Goal: Task Accomplishment & Management: Manage account settings

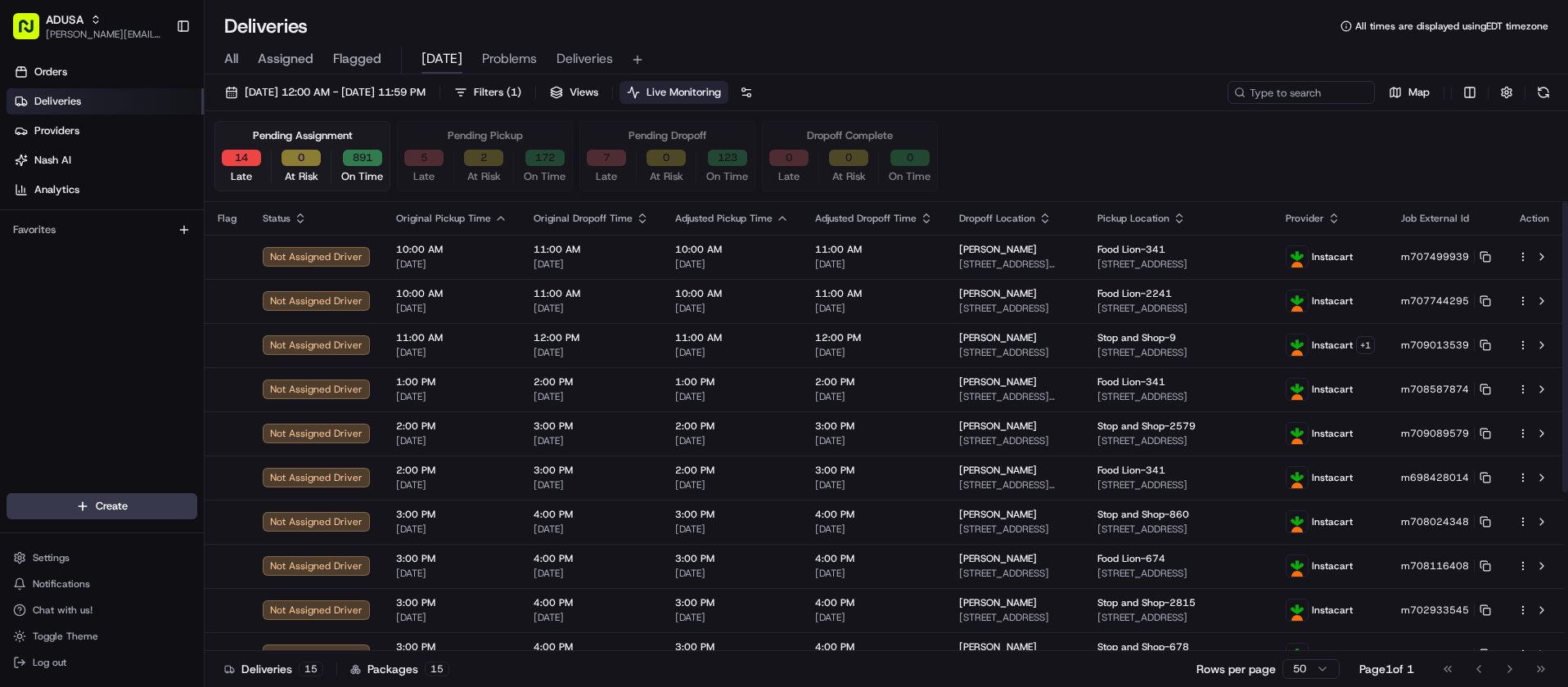
click at [649, 19] on div "Deliveries All times are displayed using EDT timezone" at bounding box center [886, 25] width 1363 height 26
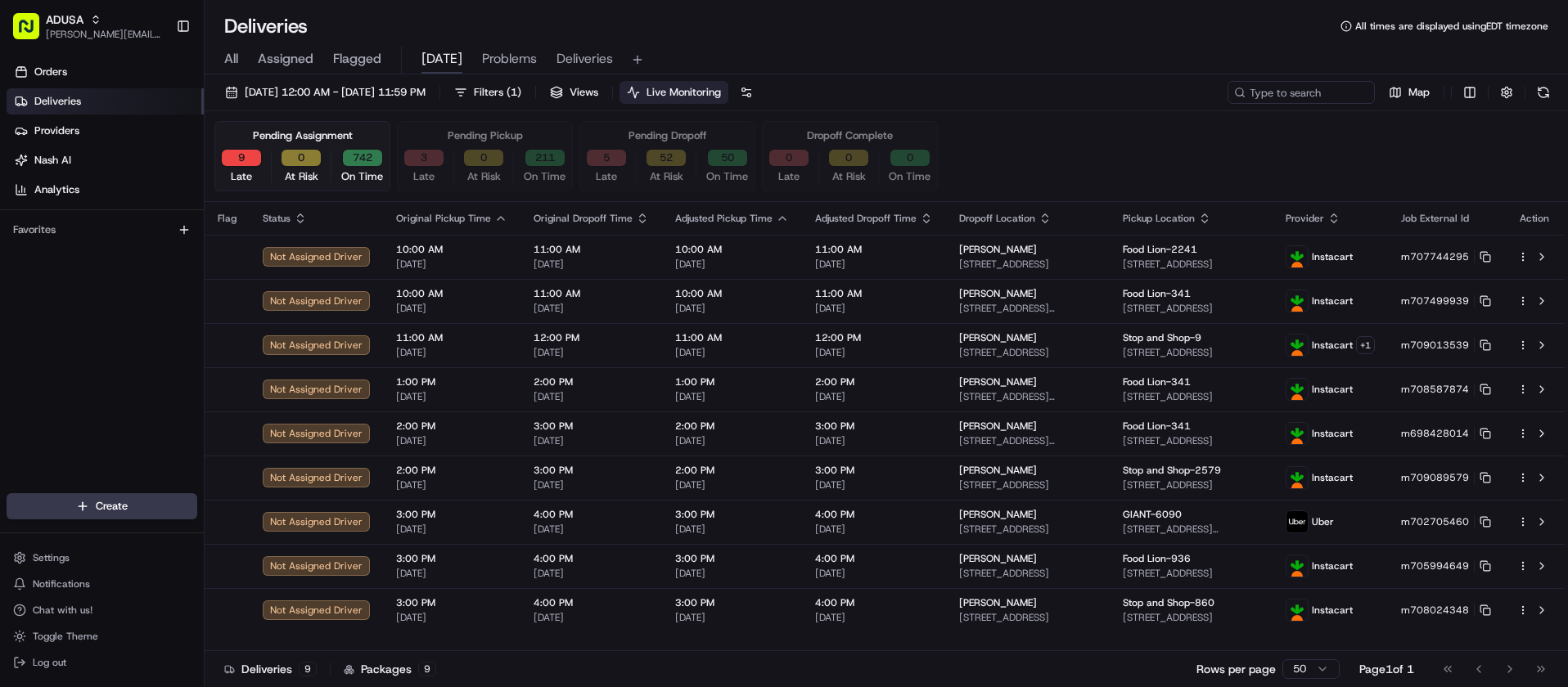
click at [32, 380] on div "Orders Deliveries Providers Nash AI Analytics Favorites" at bounding box center [101, 278] width 204 height 451
click at [13, 357] on div "Orders Deliveries Providers Nash AI Analytics Favorites" at bounding box center [101, 278] width 204 height 451
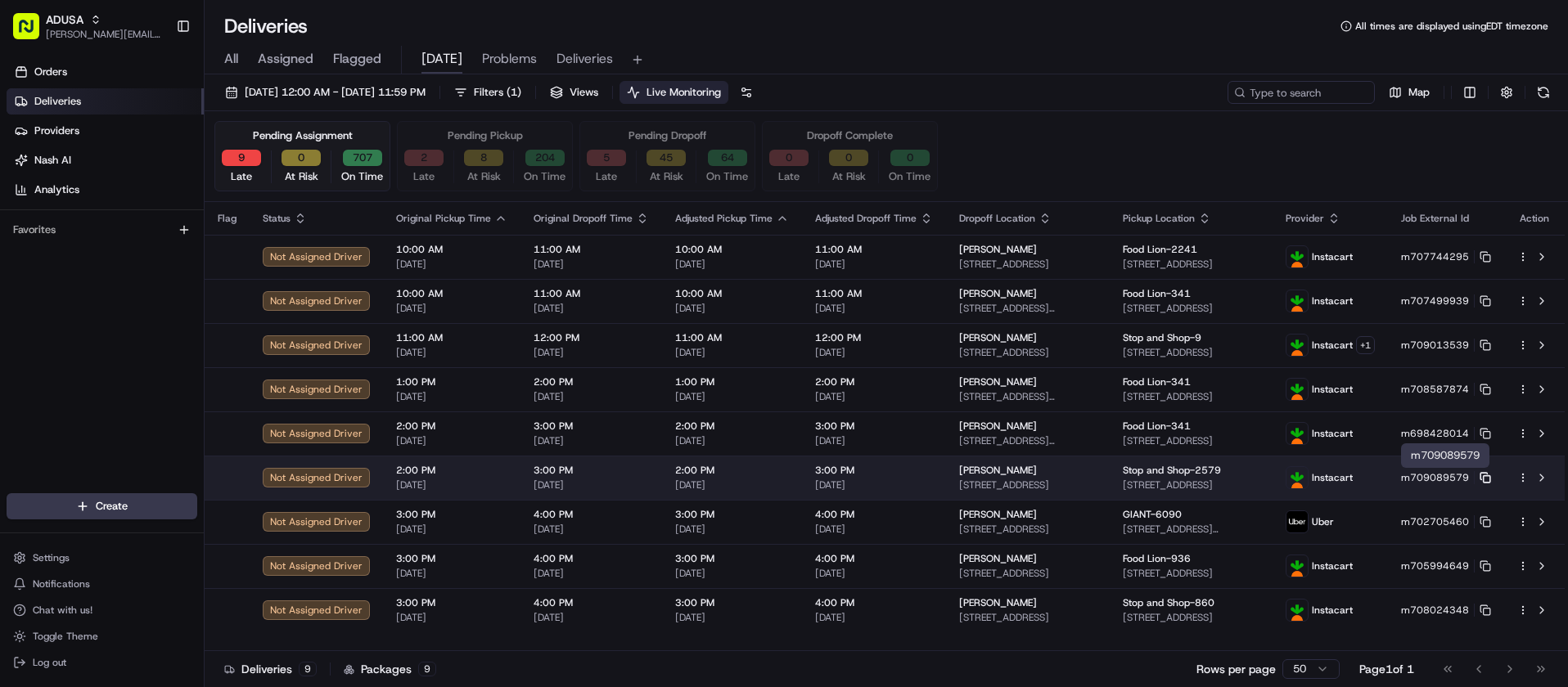
click at [1486, 477] on rect at bounding box center [1488, 480] width 7 height 7
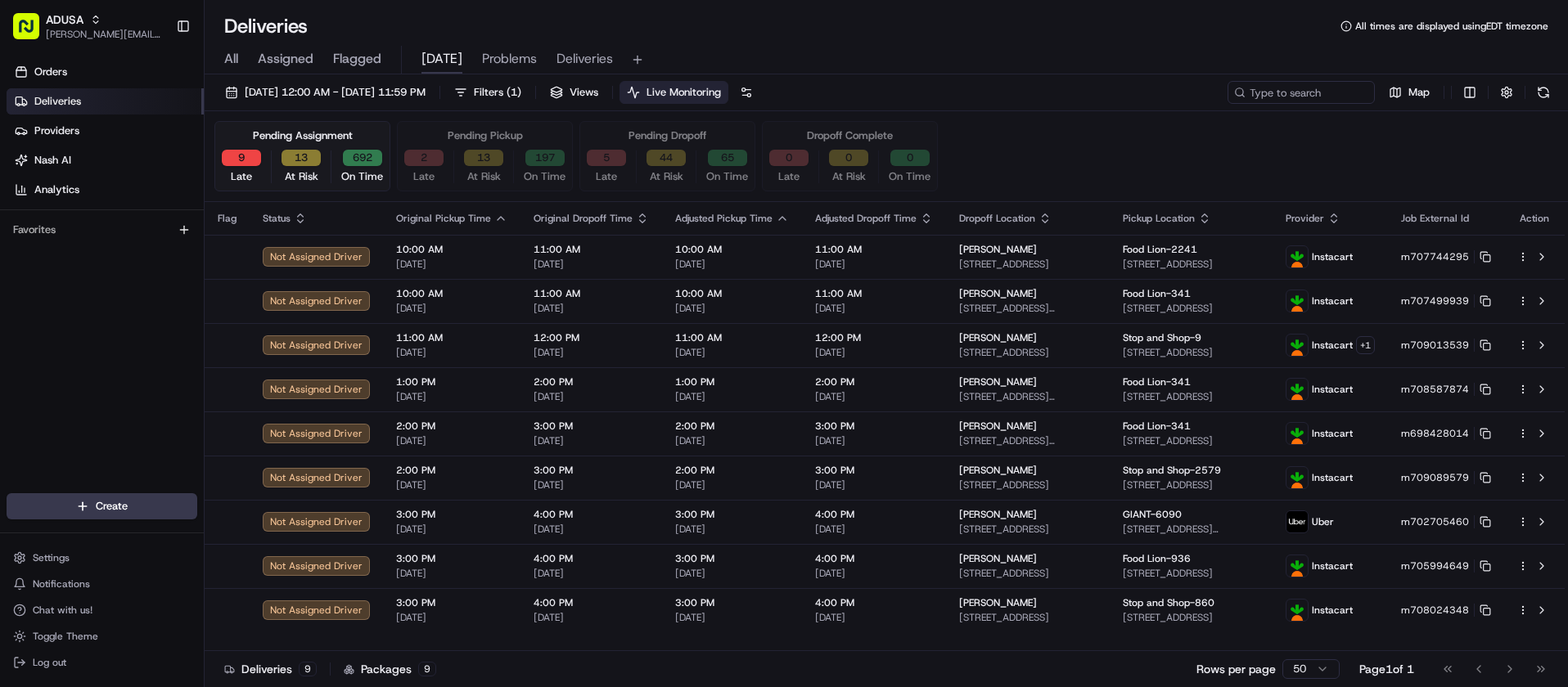
click at [45, 278] on div "Orders Deliveries Providers Nash AI Analytics Favorites" at bounding box center [101, 278] width 204 height 451
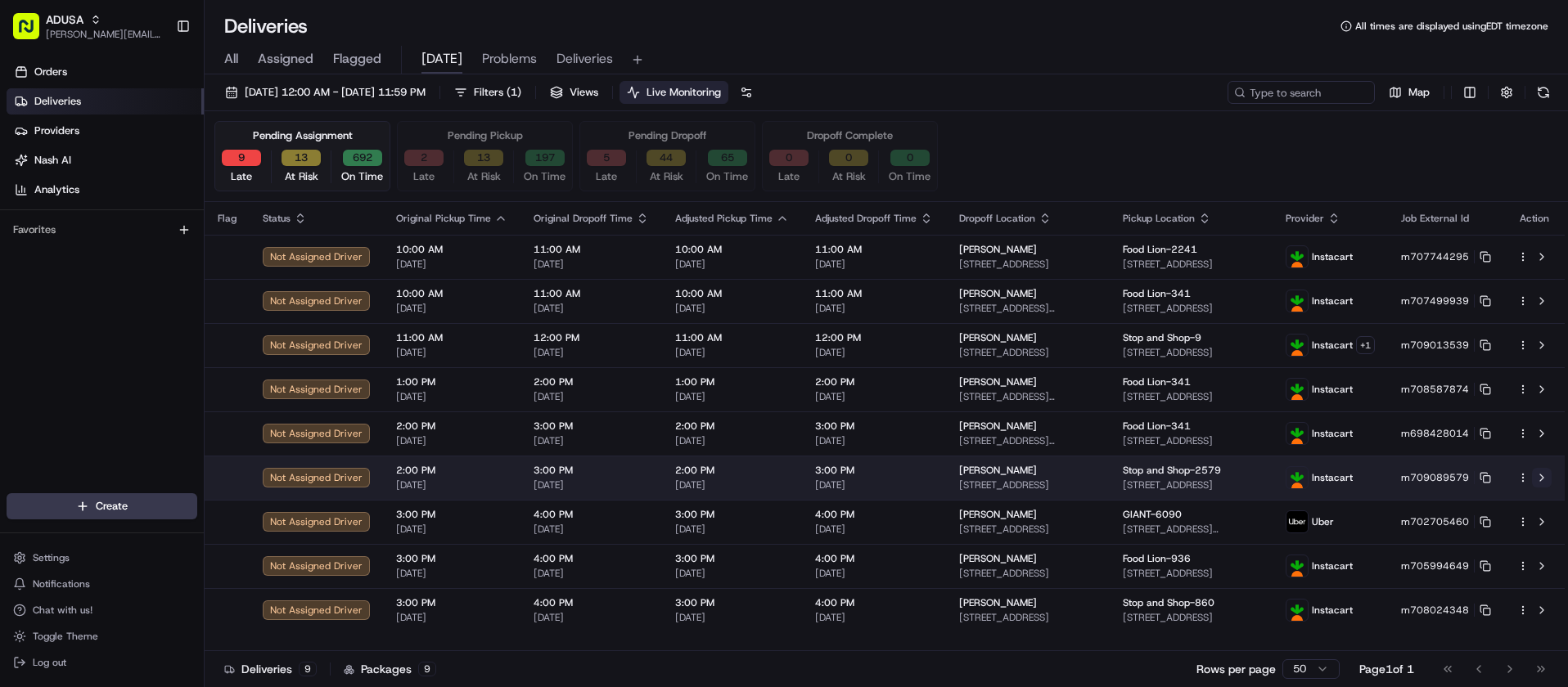
click at [1542, 477] on button at bounding box center [1542, 477] width 19 height 19
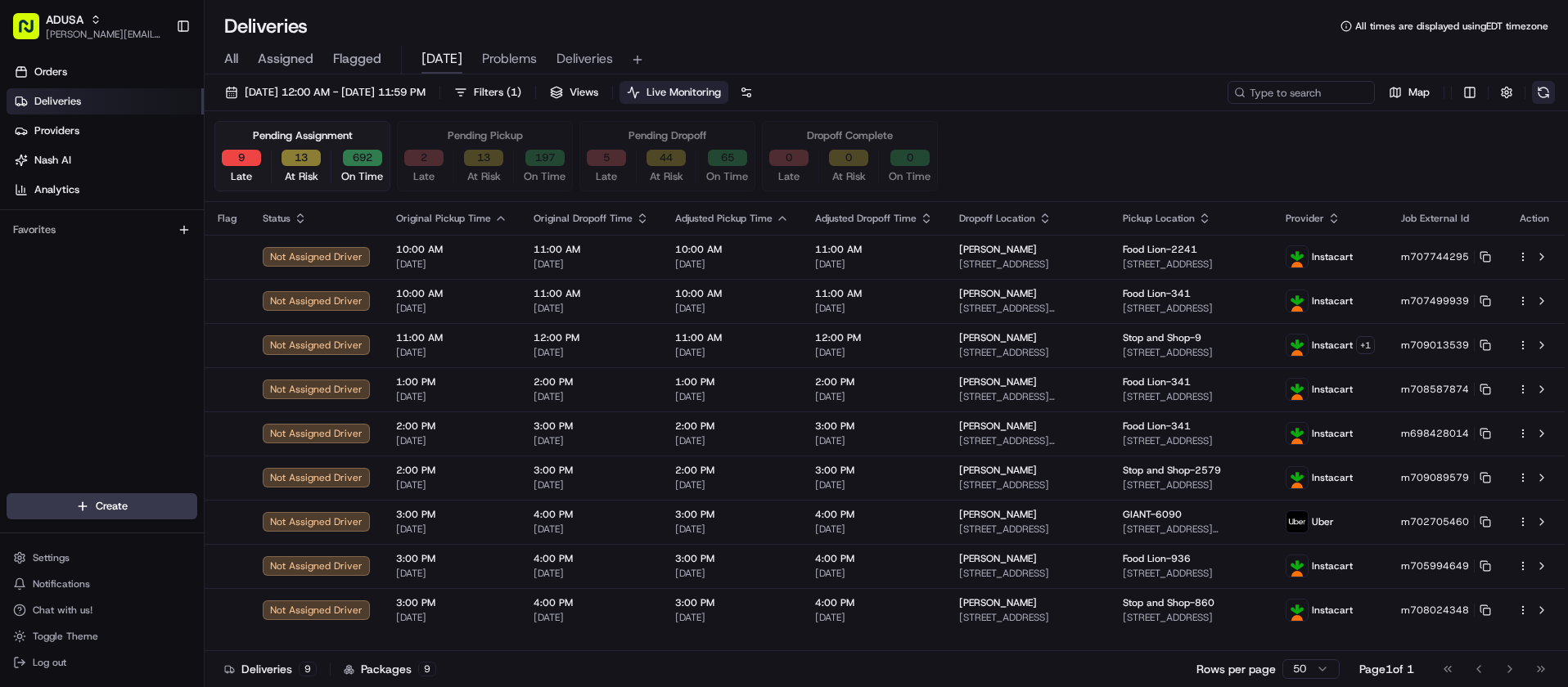
click at [1543, 87] on button at bounding box center [1543, 92] width 23 height 23
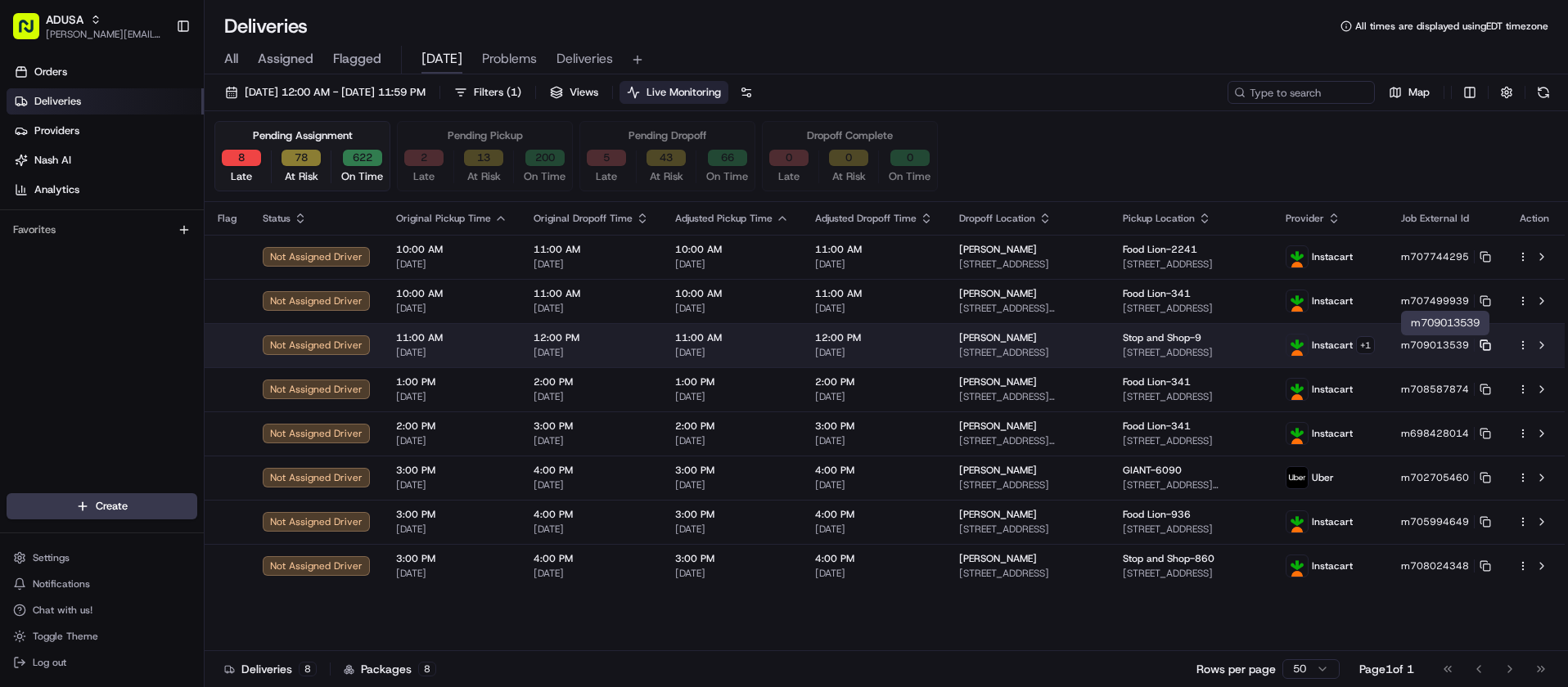
click at [1485, 346] on icon at bounding box center [1486, 346] width 12 height 12
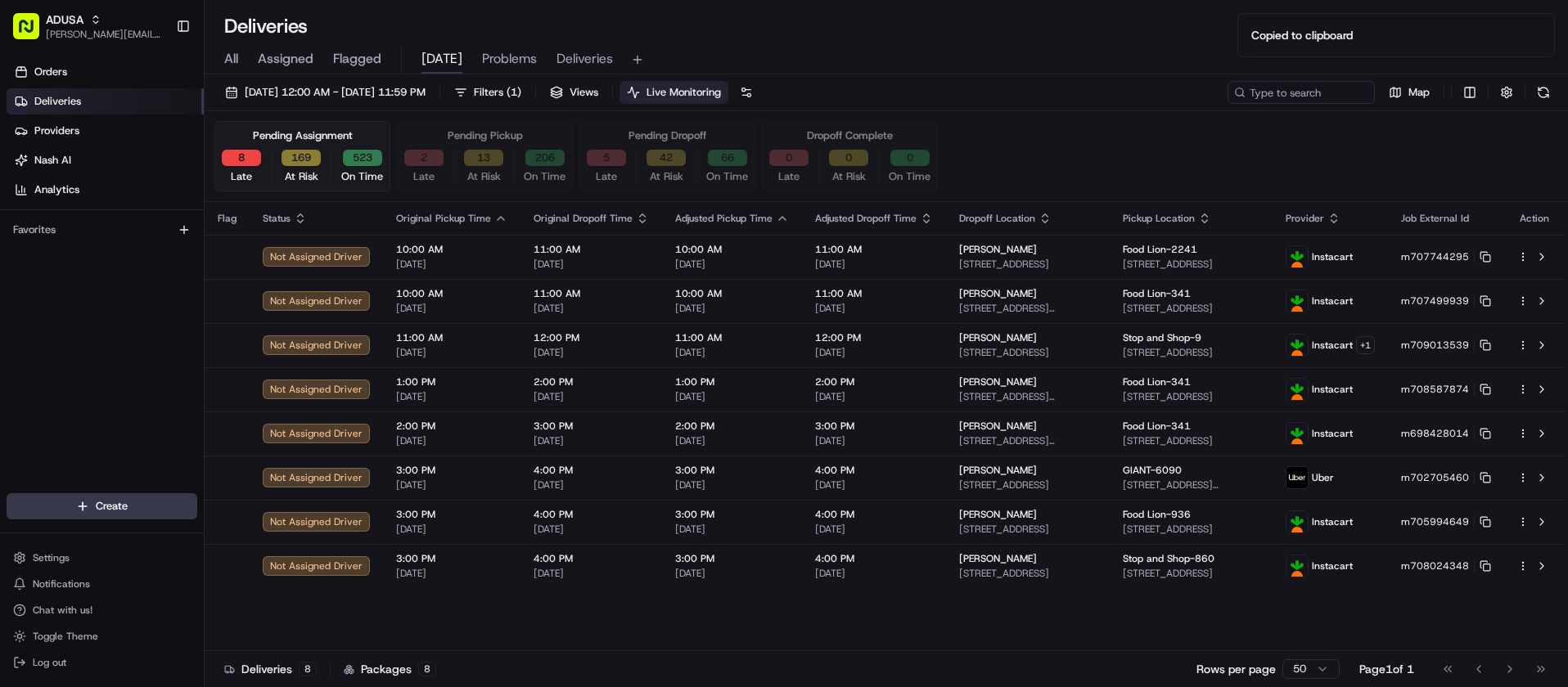
click at [24, 339] on div "Orders Deliveries Providers Nash AI Analytics Favorites" at bounding box center [101, 278] width 204 height 451
click at [36, 314] on div "Orders Deliveries Providers Nash AI Analytics Favorites" at bounding box center [101, 278] width 204 height 451
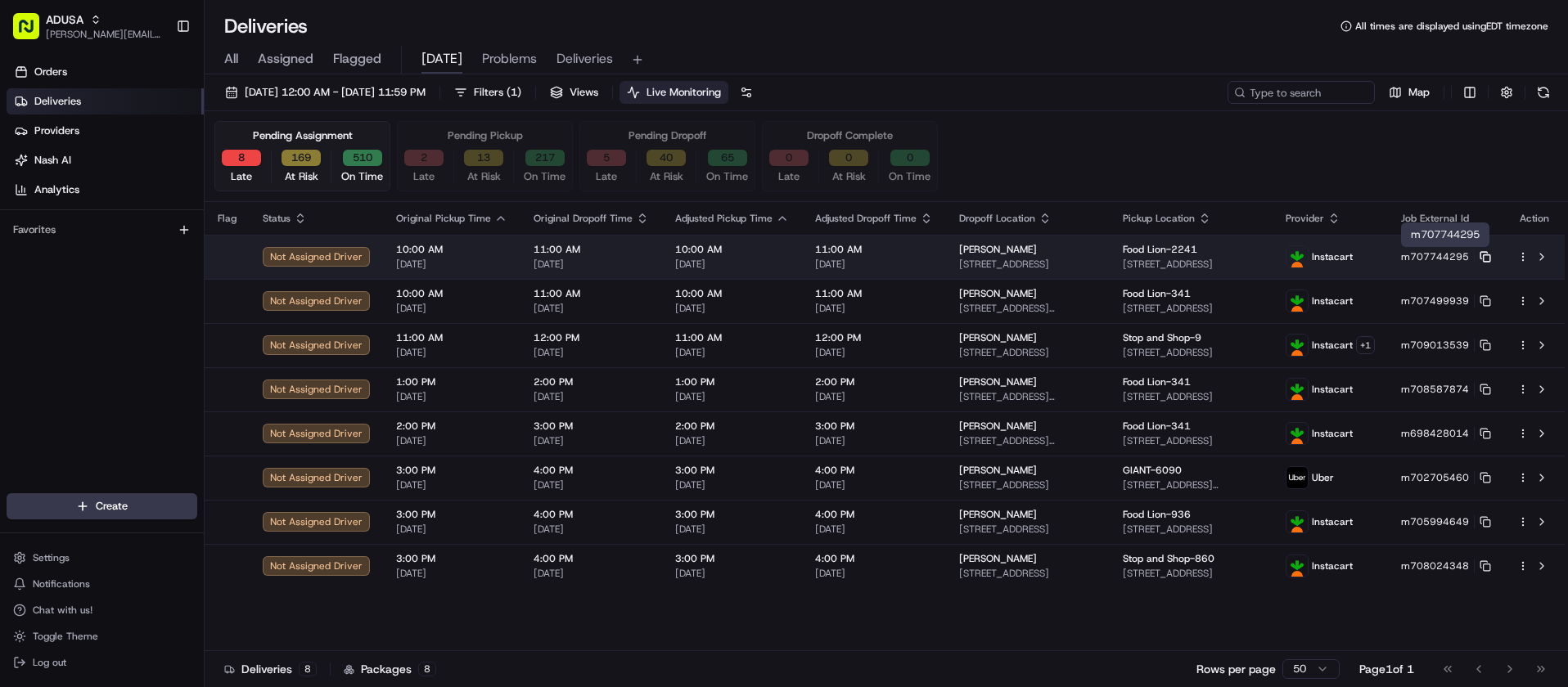
click at [1487, 259] on icon at bounding box center [1486, 257] width 12 height 12
click at [1541, 256] on button at bounding box center [1542, 256] width 19 height 19
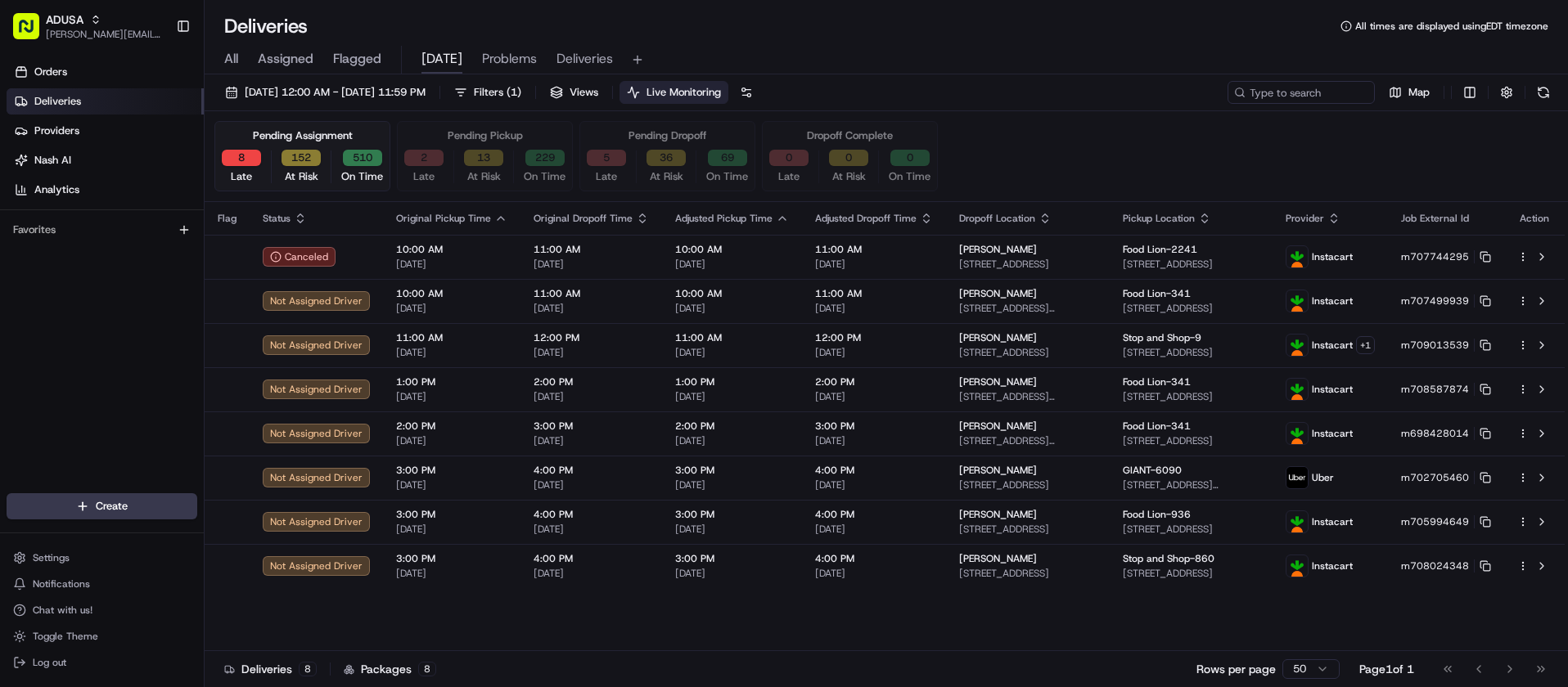
click at [1538, 95] on button at bounding box center [1543, 92] width 23 height 23
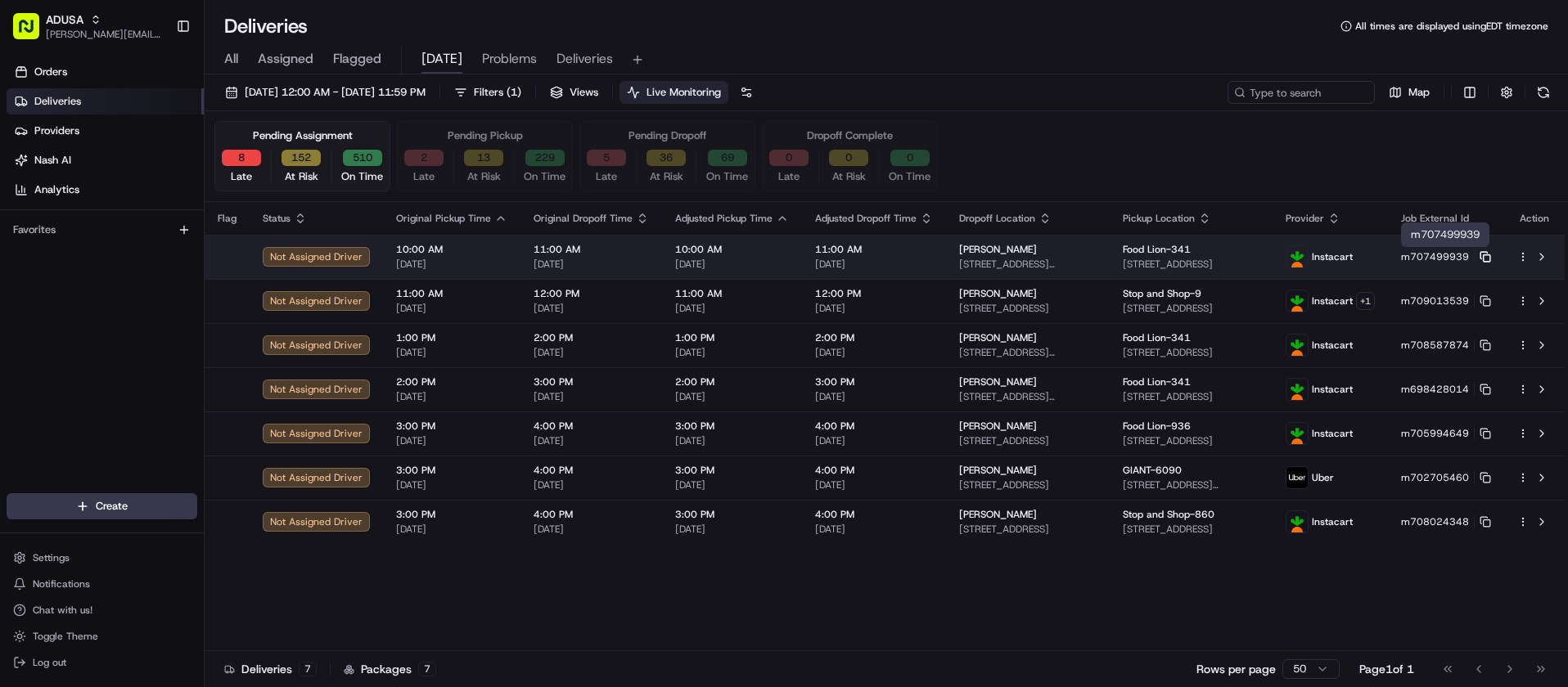
click at [1484, 257] on rect at bounding box center [1488, 259] width 7 height 7
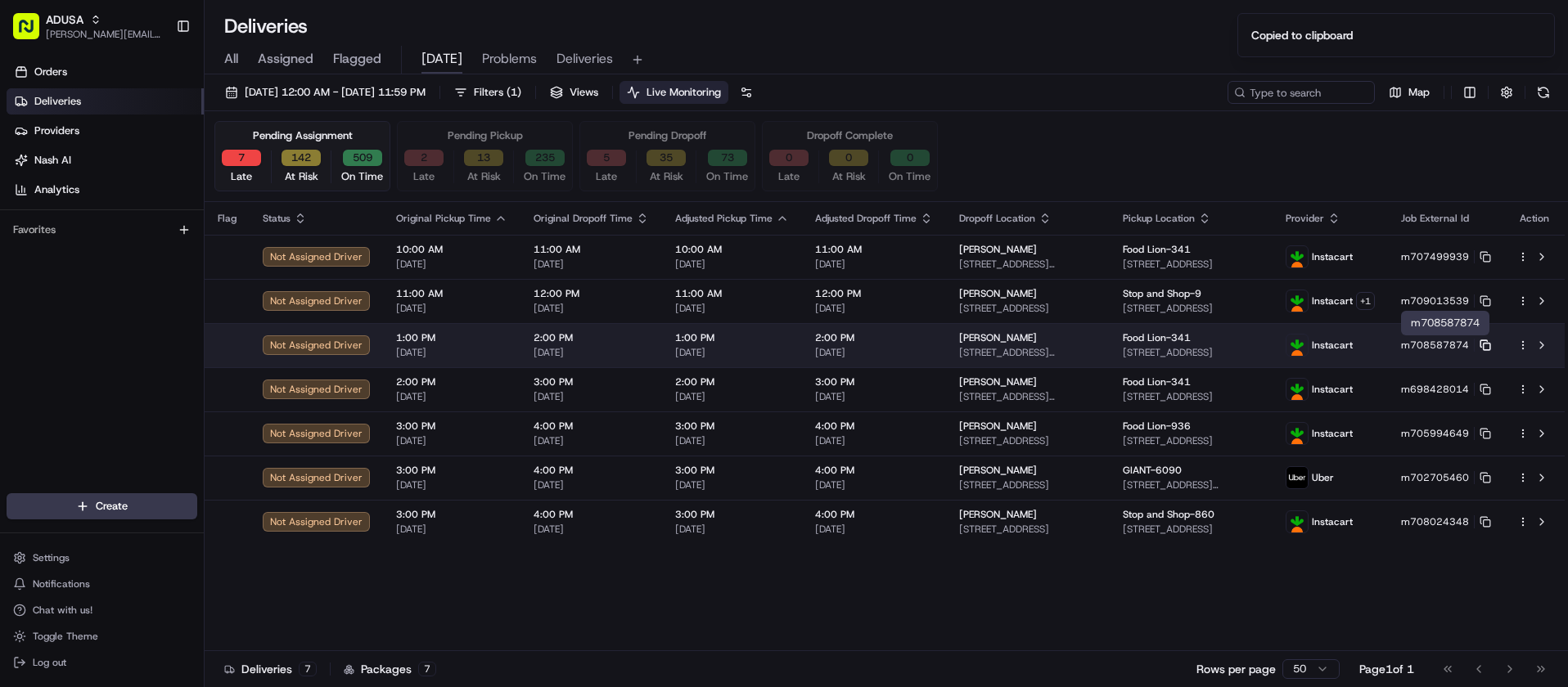
click at [1484, 344] on rect at bounding box center [1488, 347] width 7 height 7
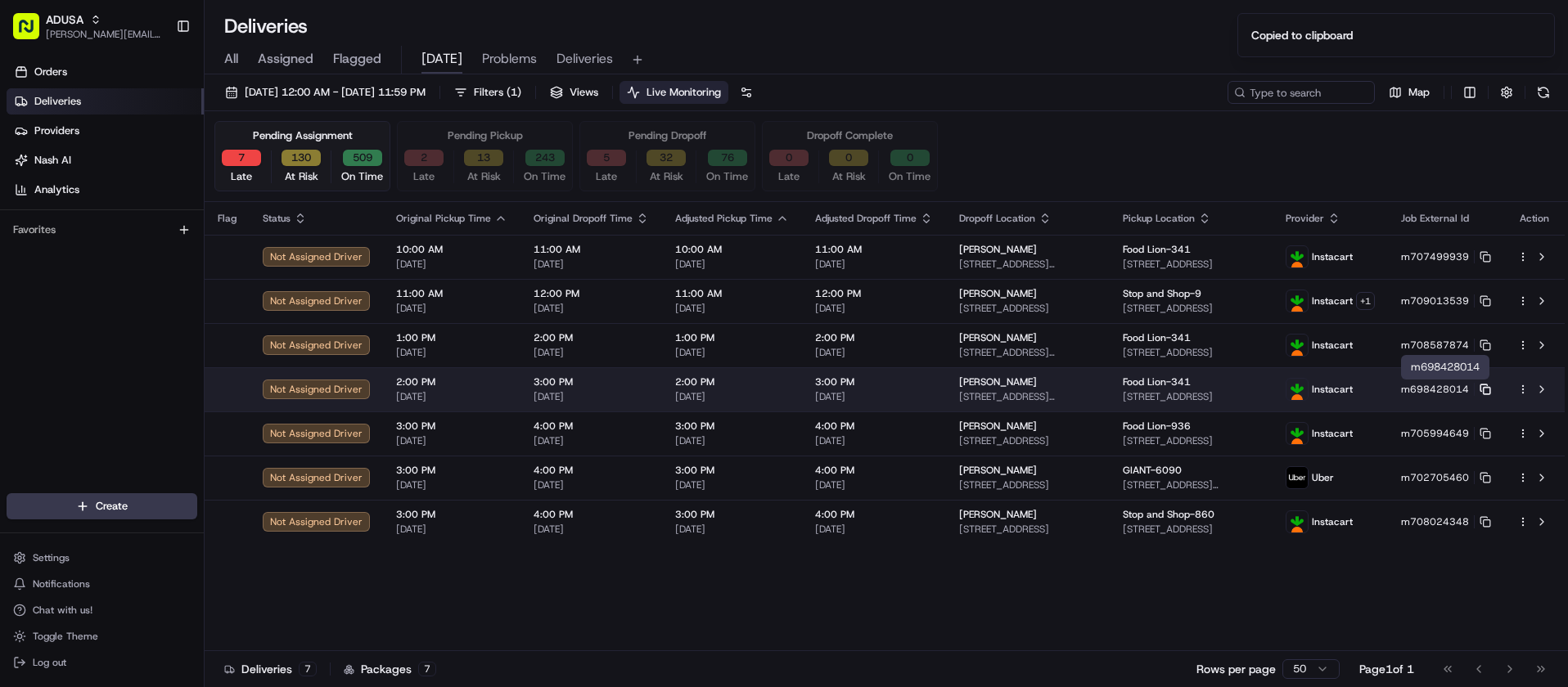
click at [1484, 389] on rect at bounding box center [1488, 391] width 7 height 7
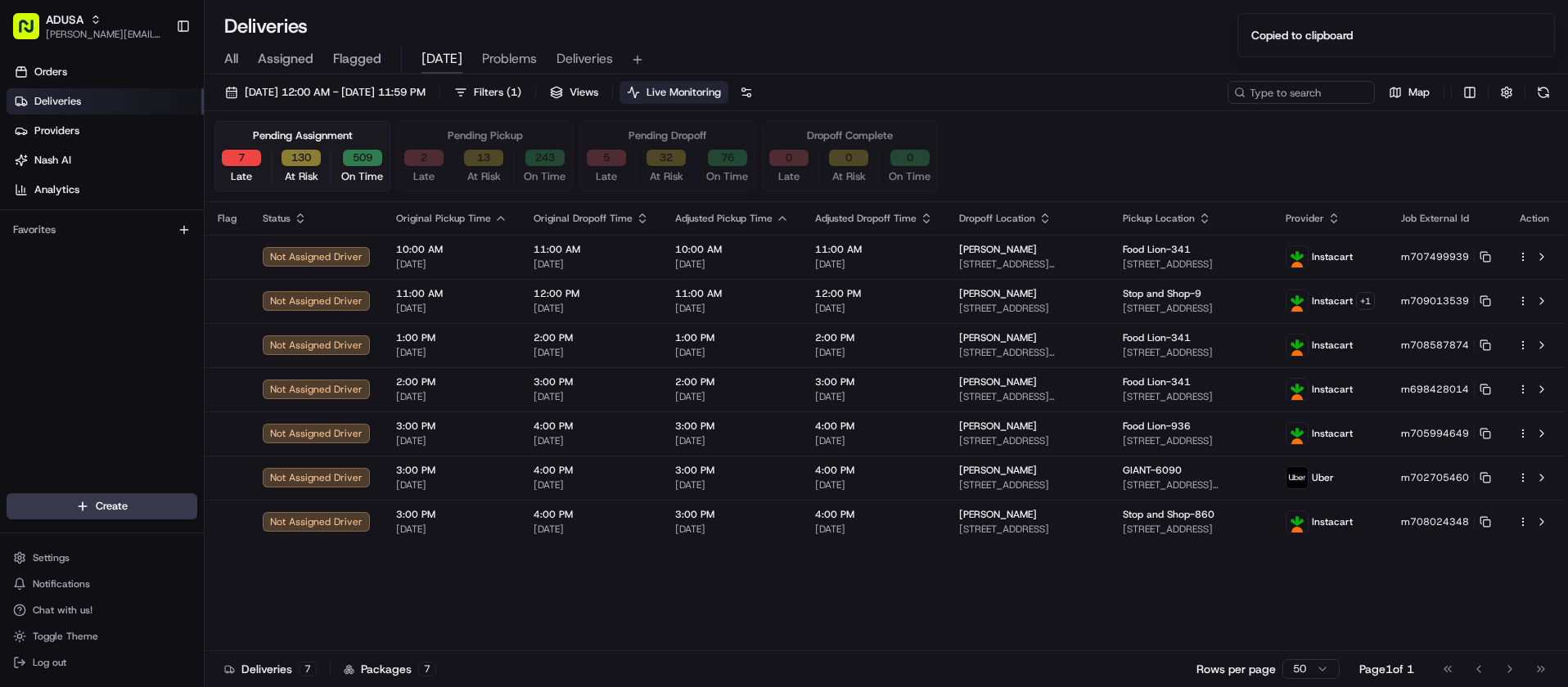
click at [27, 311] on div "Orders Deliveries Providers Nash AI Analytics Favorites" at bounding box center [101, 278] width 204 height 451
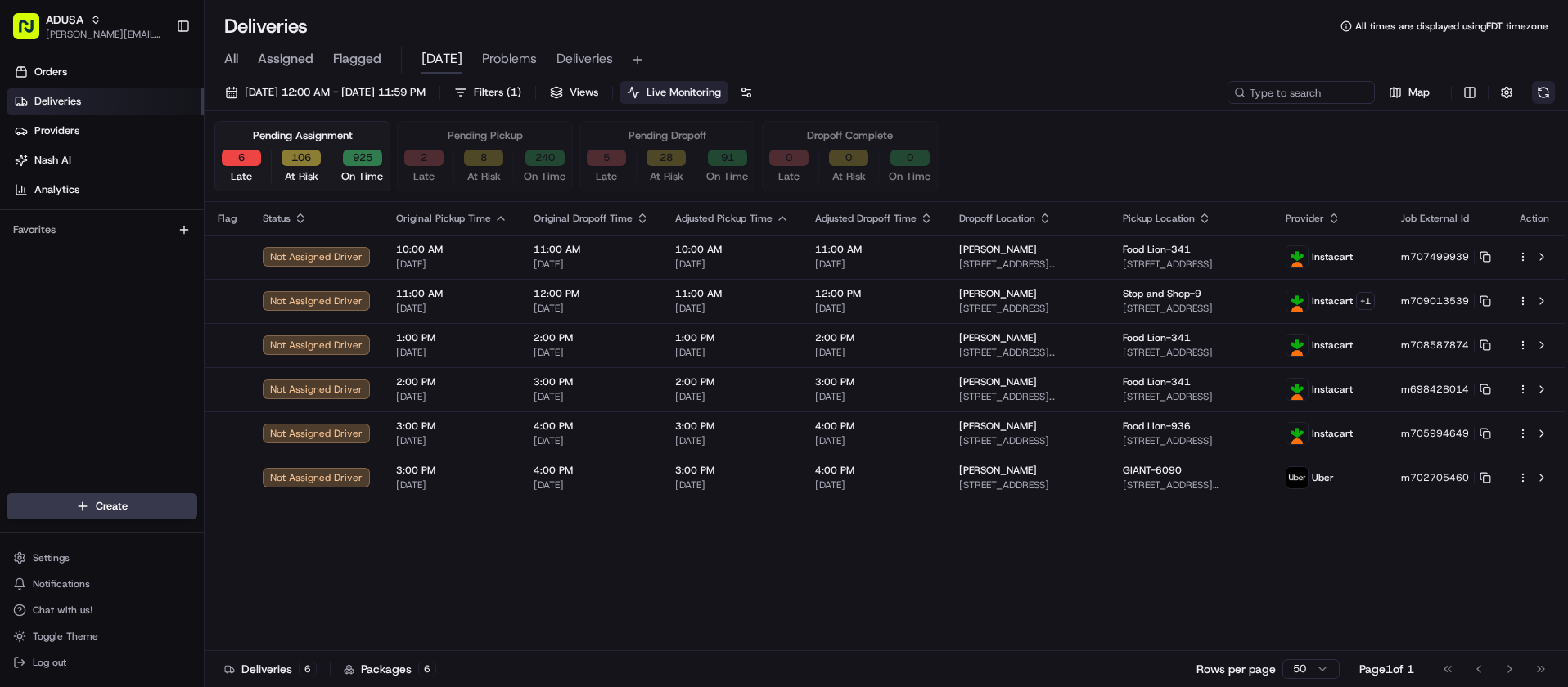
click at [1541, 85] on button at bounding box center [1543, 92] width 23 height 23
click at [469, 556] on div "Flag Status Original Pickup Time Original Dropoff Time Adjusted Pickup Time Adj…" at bounding box center [884, 427] width 1360 height 450
click at [527, 562] on div "Flag Status Original Pickup Time Original Dropoff Time Adjusted Pickup Time Adj…" at bounding box center [884, 427] width 1360 height 450
click at [61, 284] on div "Orders Deliveries Providers Nash AI Analytics Favorites" at bounding box center [101, 278] width 204 height 451
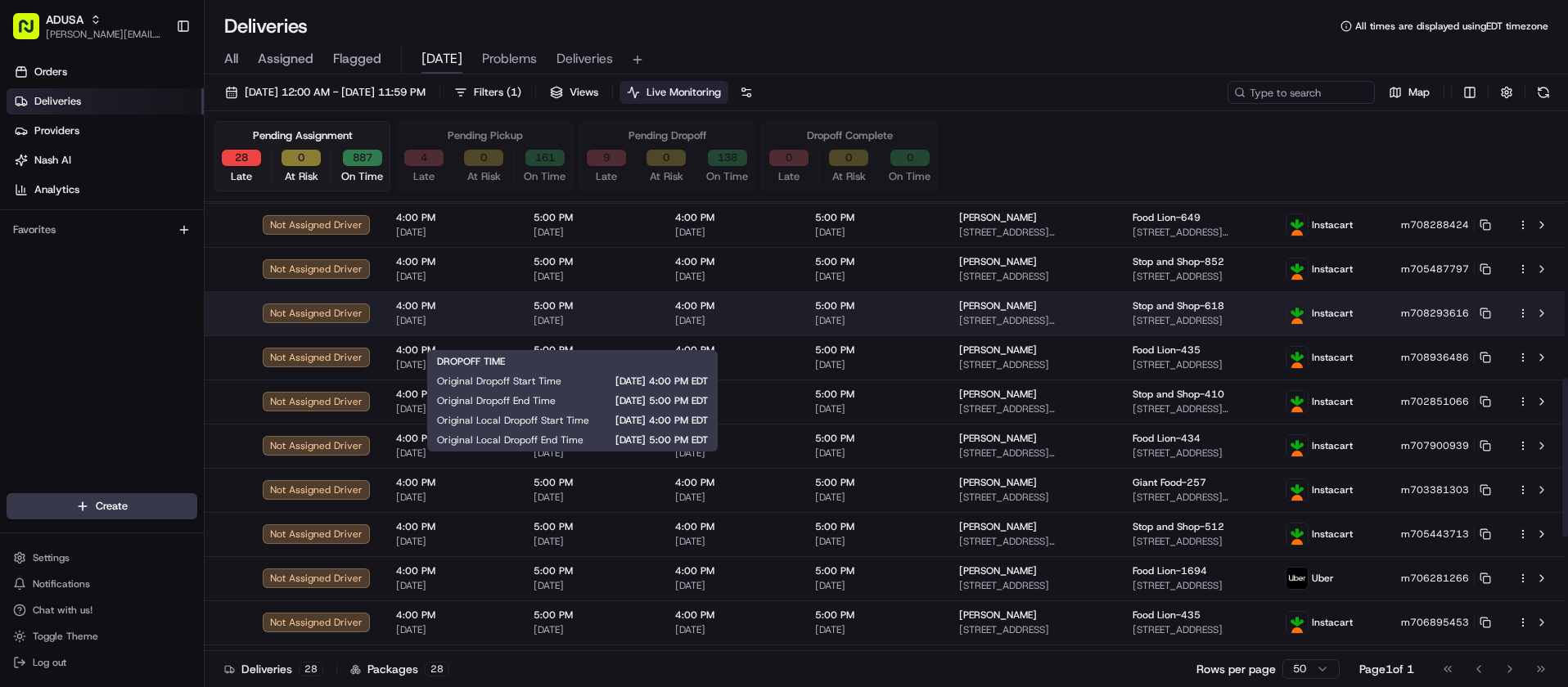
scroll to position [436, 0]
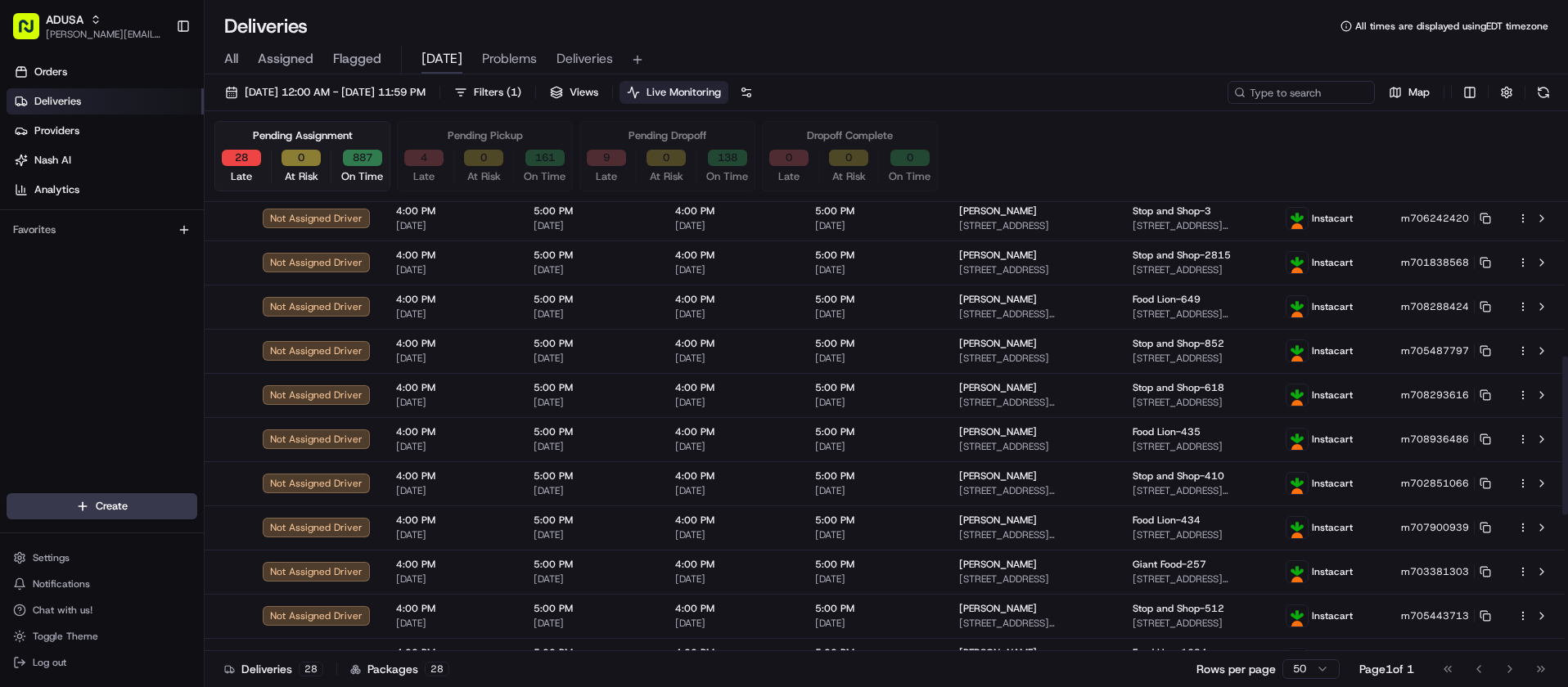
click at [1009, 40] on div "All Assigned Flagged TODAY Problems Deliveries" at bounding box center [886, 57] width 1363 height 35
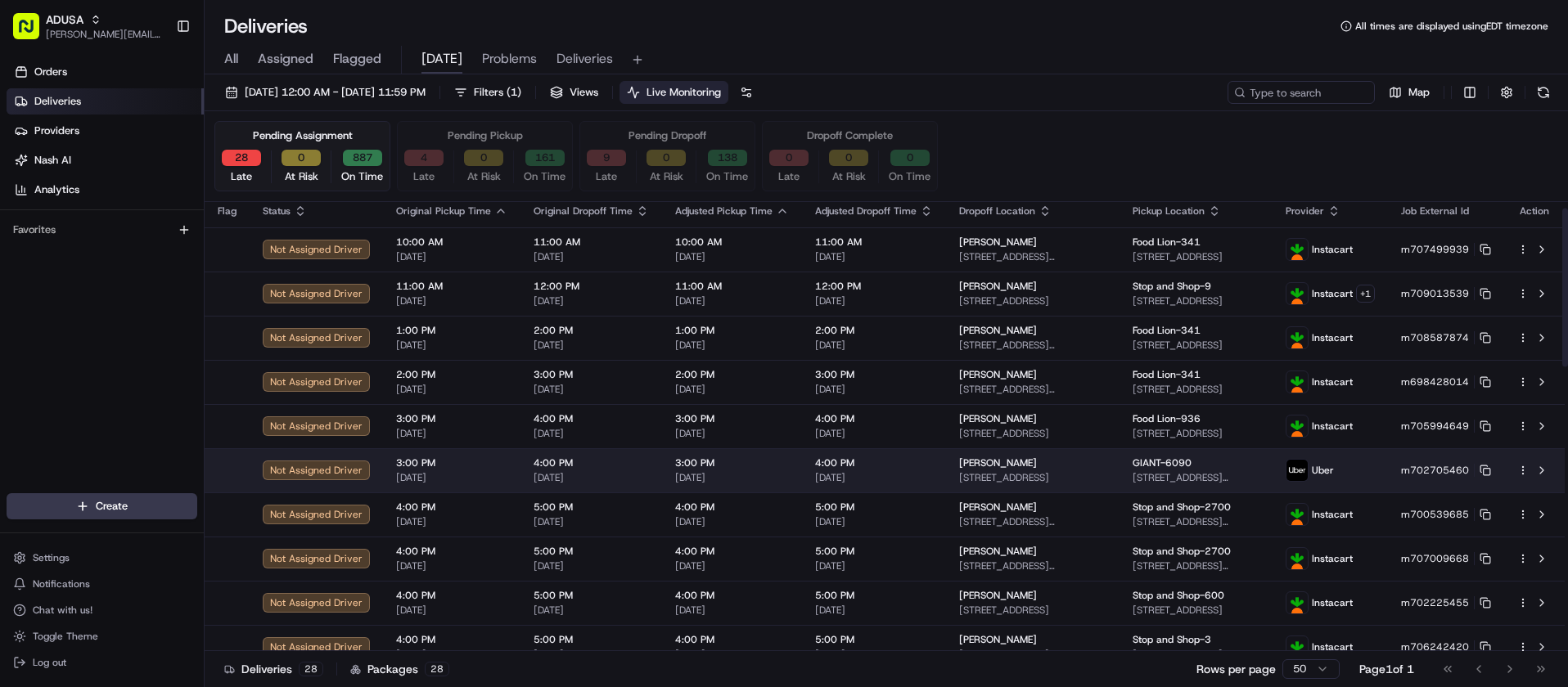
scroll to position [0, 0]
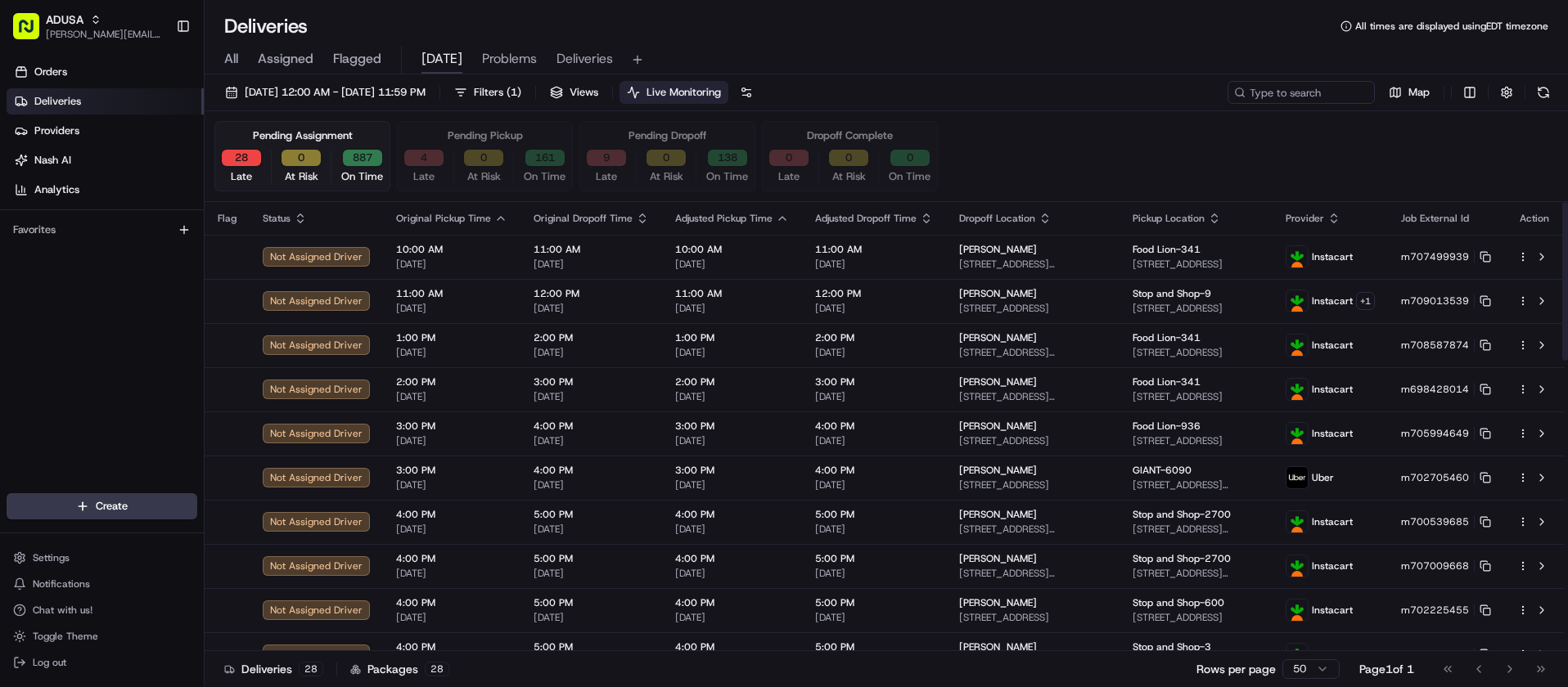
click at [639, 28] on div "Deliveries All times are displayed using EDT timezone" at bounding box center [886, 25] width 1363 height 26
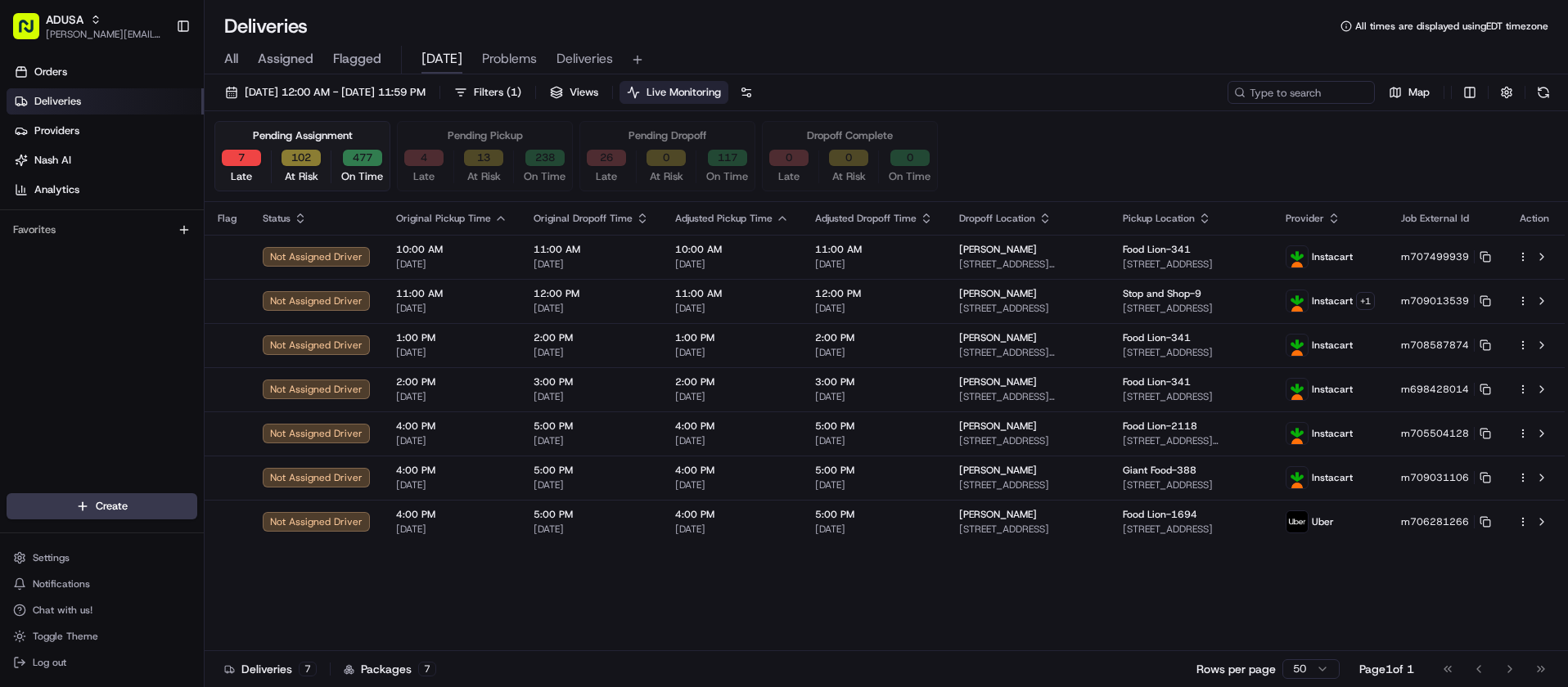
click at [604, 586] on div "Flag Status Original Pickup Time Original Dropoff Time Adjusted Pickup Time Adj…" at bounding box center [884, 427] width 1360 height 450
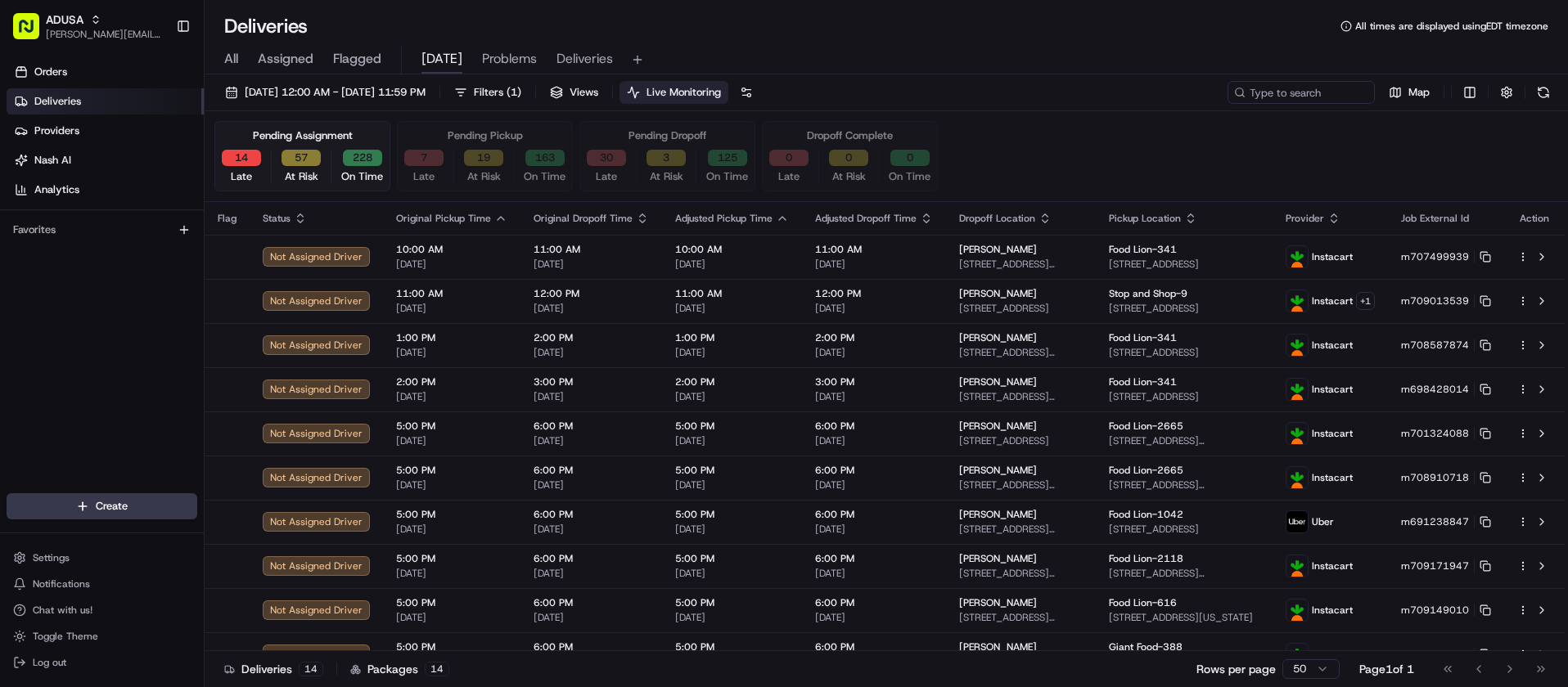
drag, startPoint x: 14, startPoint y: 297, endPoint x: 21, endPoint y: 302, distance: 8.6
click at [18, 301] on div "Orders Deliveries Providers [PERSON_NAME] Analytics Favorites" at bounding box center [101, 278] width 204 height 451
click at [1294, 86] on input at bounding box center [1276, 92] width 196 height 23
paste input "m705994649"
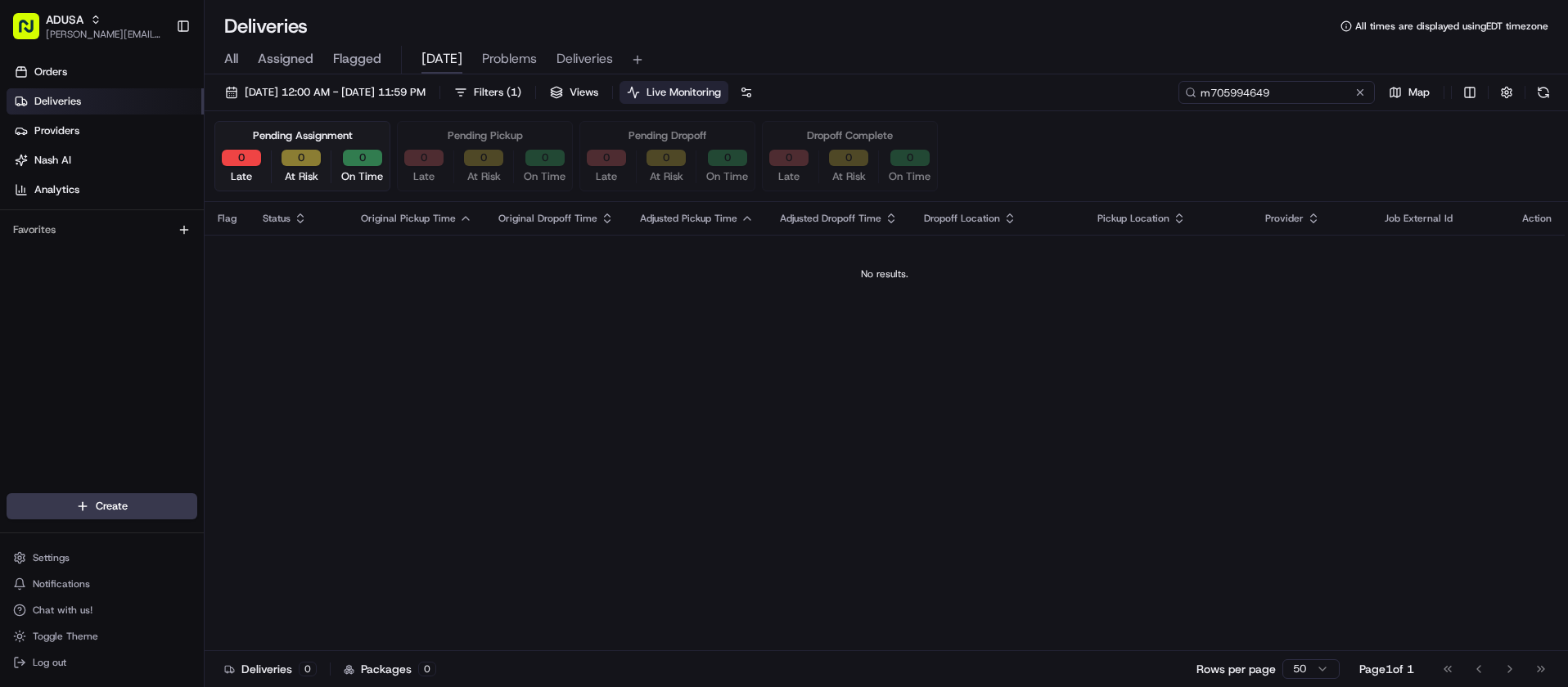
type input "m705994649"
click at [1196, 94] on div "08/20/2025 12:00 AM - 08/20/2025 11:59 PM Filters ( 1 ) Views Live Monitoring m…" at bounding box center [886, 96] width 1363 height 30
click at [1362, 92] on button at bounding box center [1360, 92] width 16 height 16
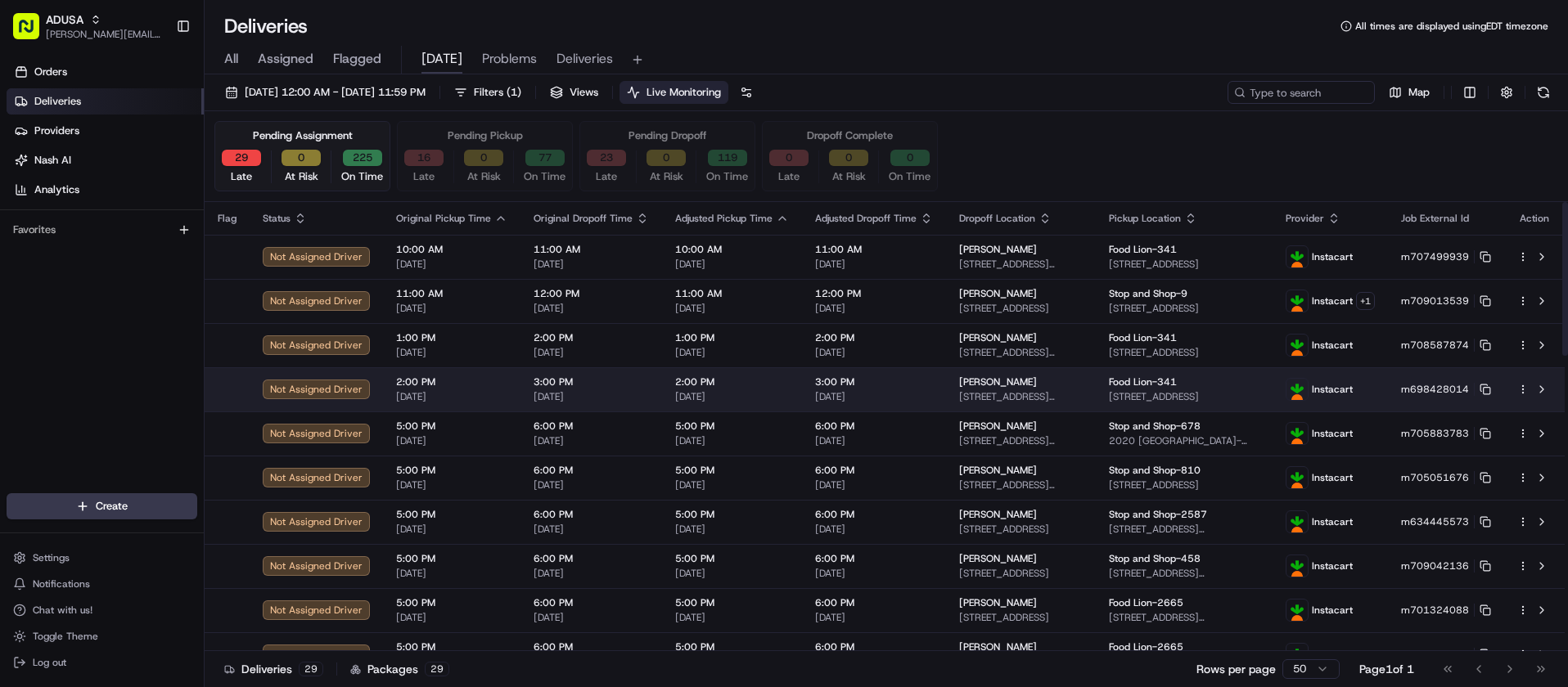
click at [387, 410] on td "2:00 PM 08/20/2025" at bounding box center [451, 390] width 138 height 44
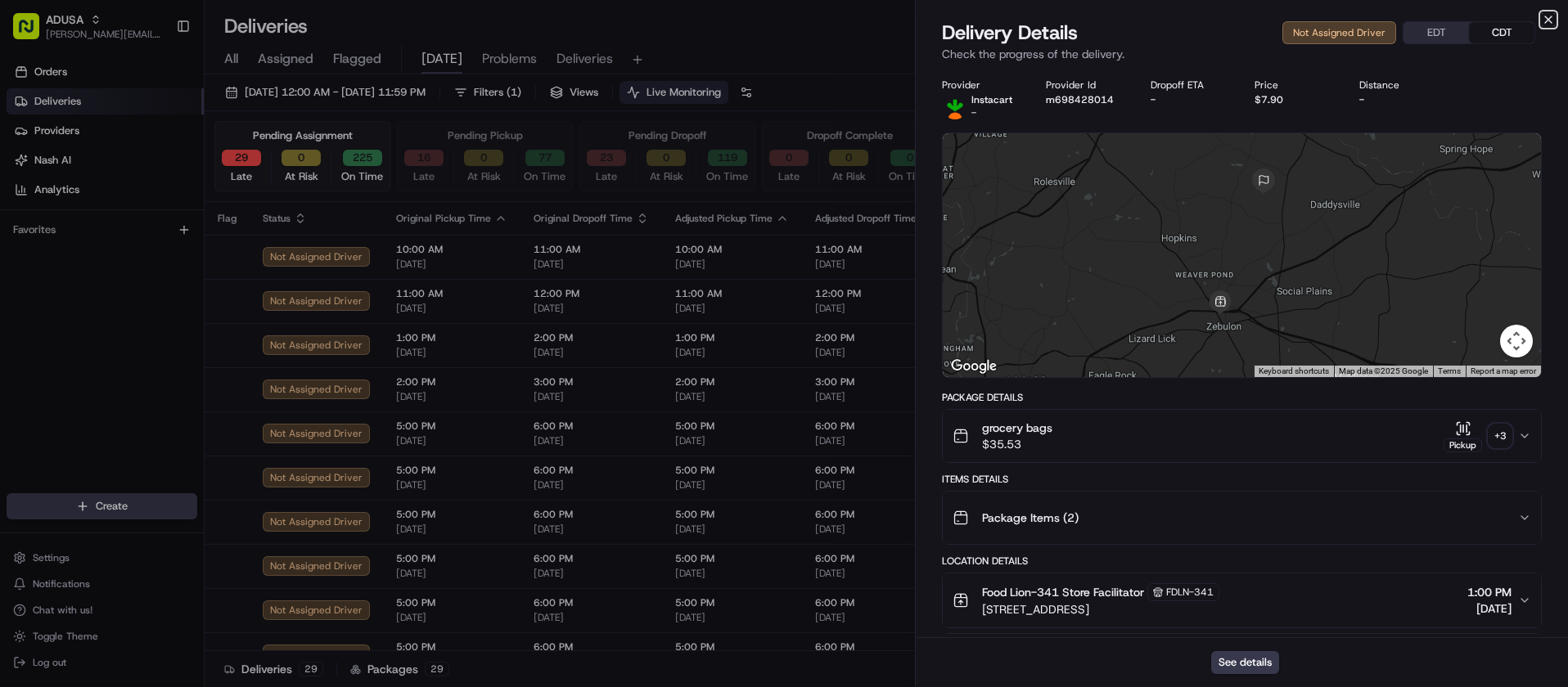
click at [1549, 21] on icon "button" at bounding box center [1548, 19] width 13 height 13
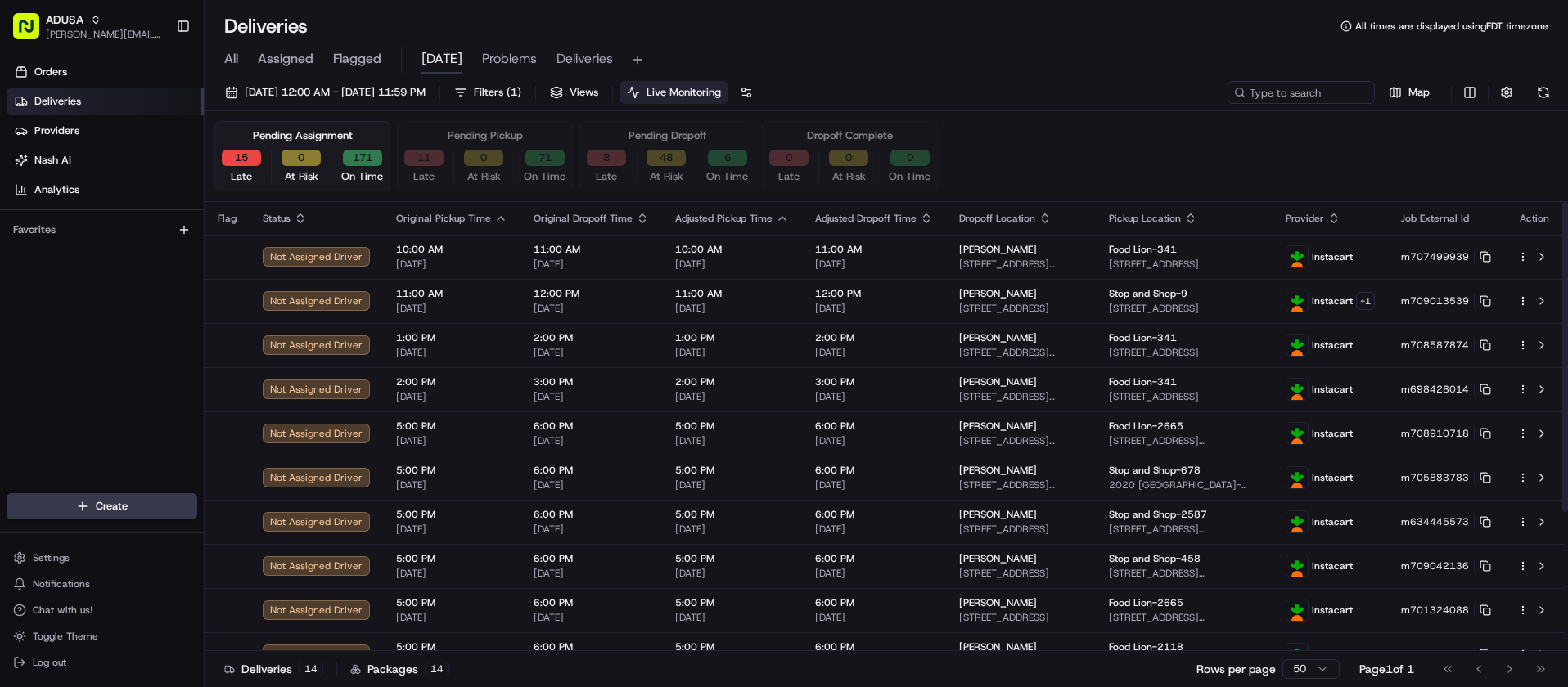
click at [810, 44] on div "All Assigned Flagged TODAY Problems Deliveries" at bounding box center [886, 57] width 1363 height 35
click at [871, 35] on div "Deliveries All times are displayed using EDT timezone" at bounding box center [886, 25] width 1363 height 26
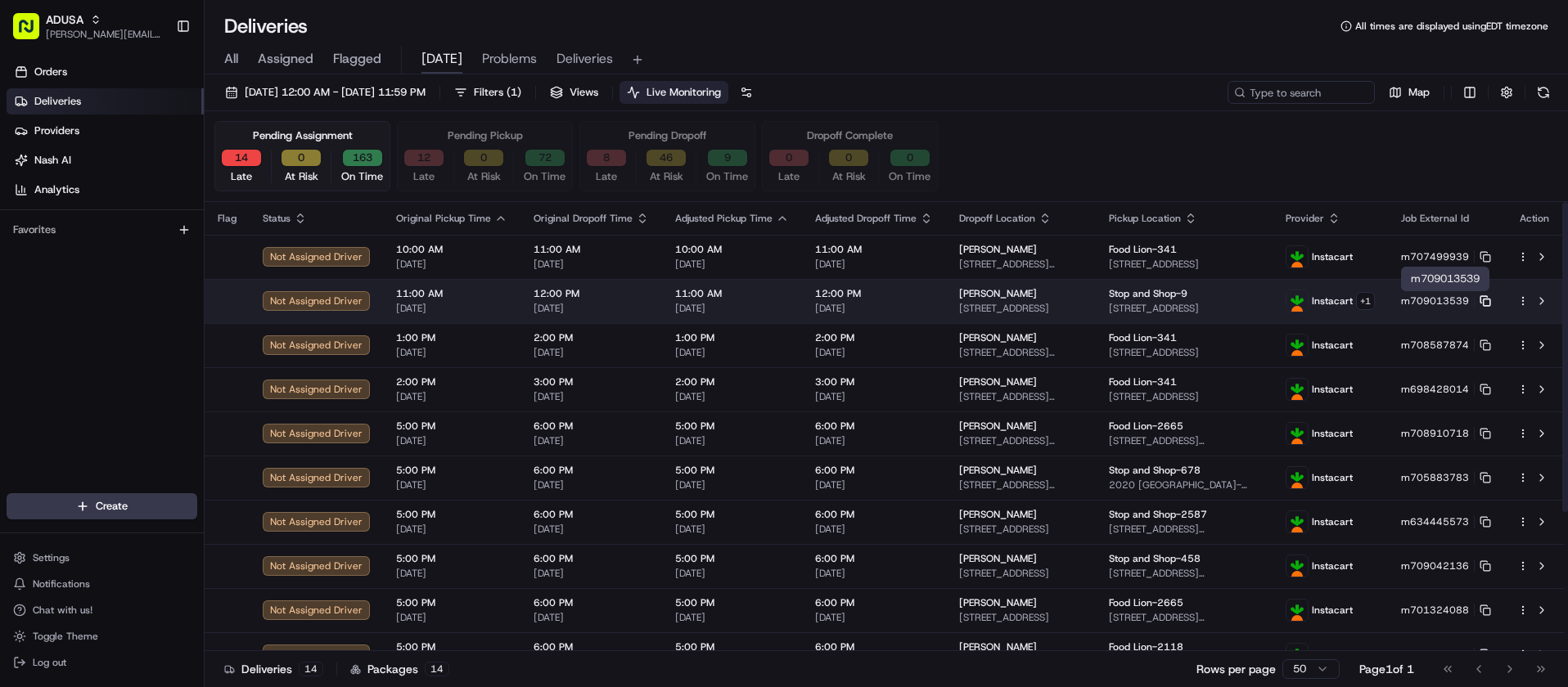
click at [1485, 297] on icon at bounding box center [1486, 302] width 12 height 12
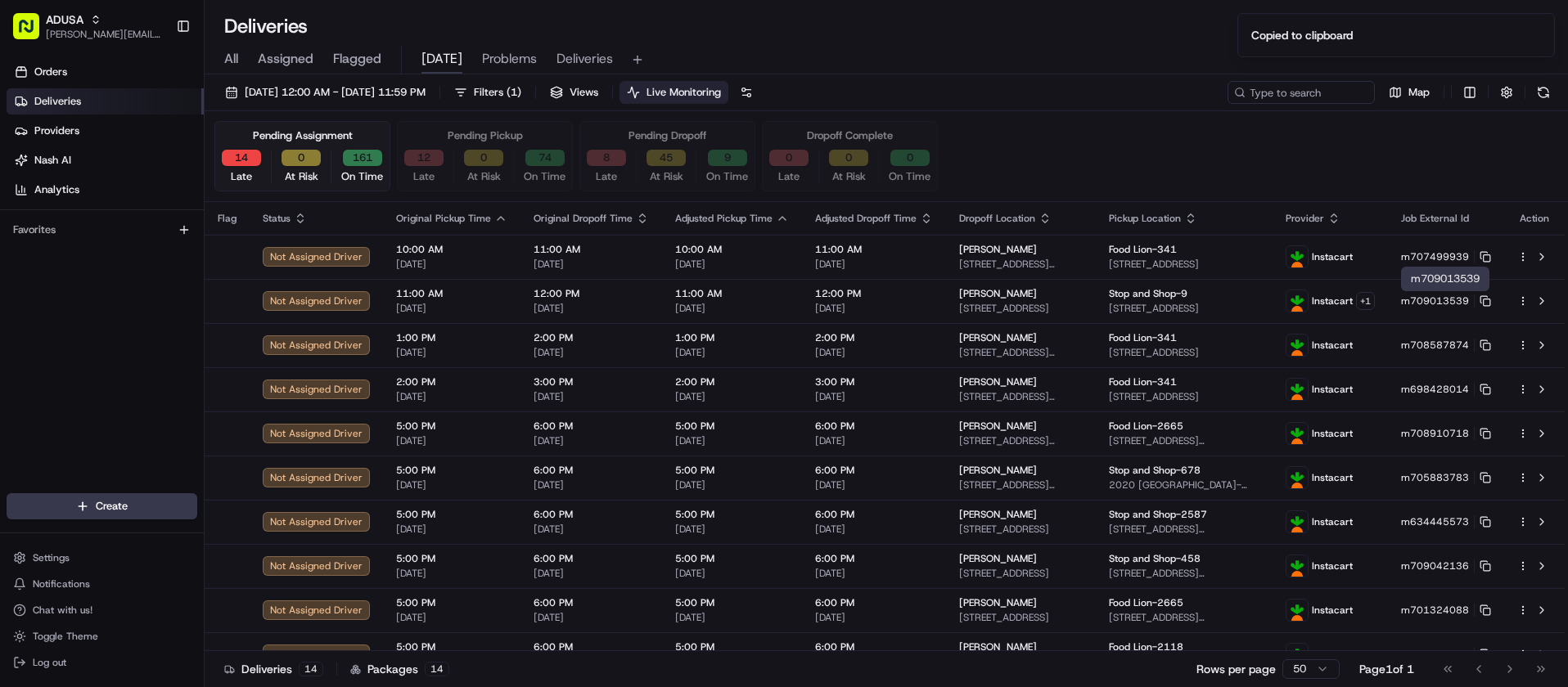
click at [22, 391] on div "Orders Deliveries Providers Nash AI Analytics Favorites" at bounding box center [101, 278] width 204 height 451
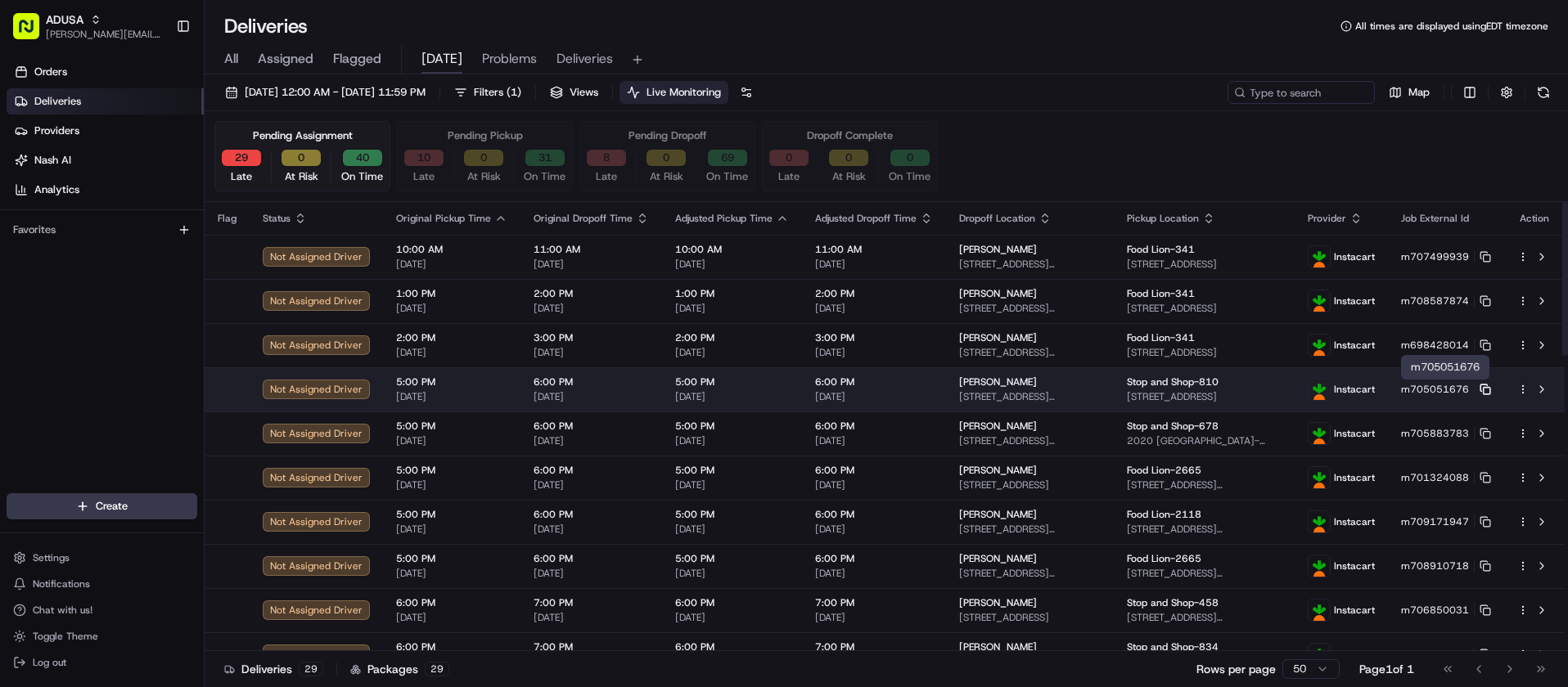
click at [1485, 390] on icon at bounding box center [1486, 390] width 12 height 12
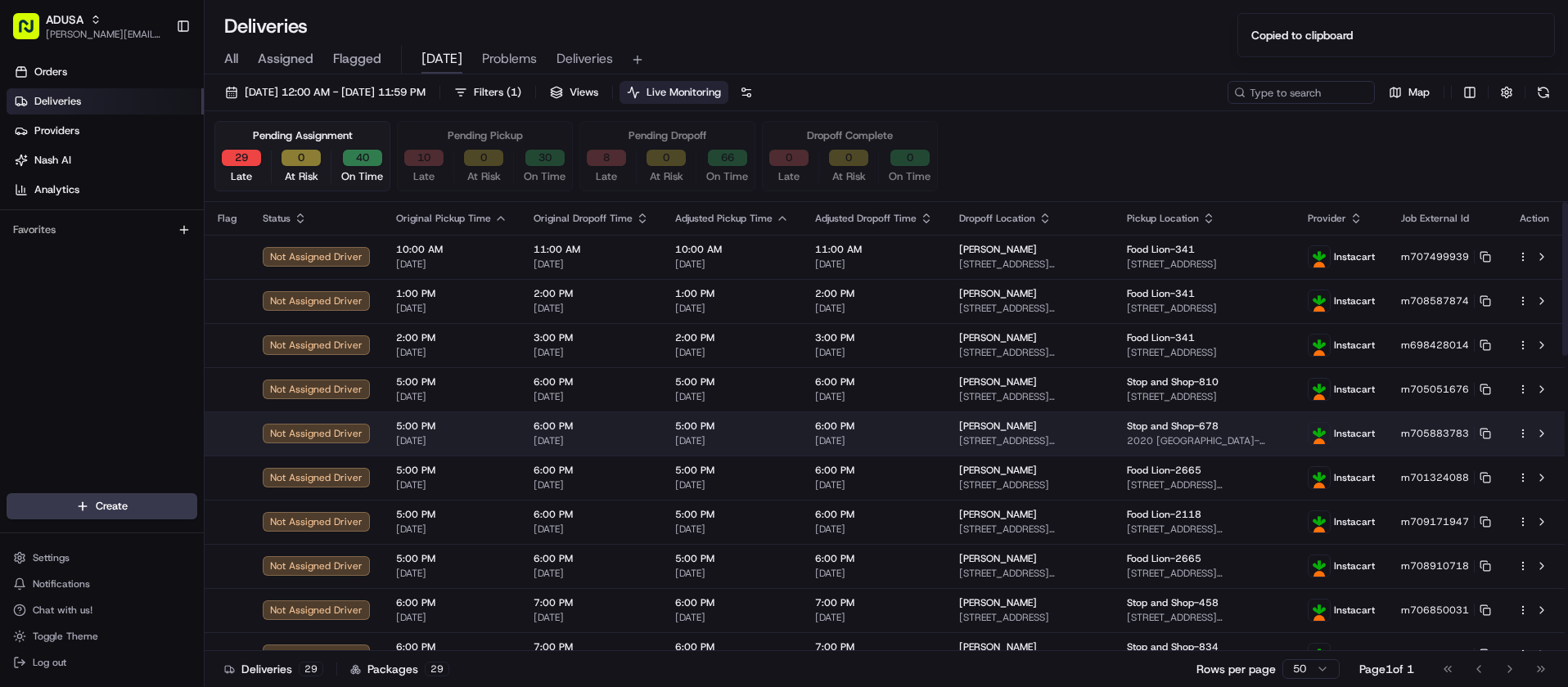
drag, startPoint x: 1539, startPoint y: 387, endPoint x: 1403, endPoint y: 423, distance: 140.7
click at [1539, 387] on button at bounding box center [1542, 389] width 19 height 19
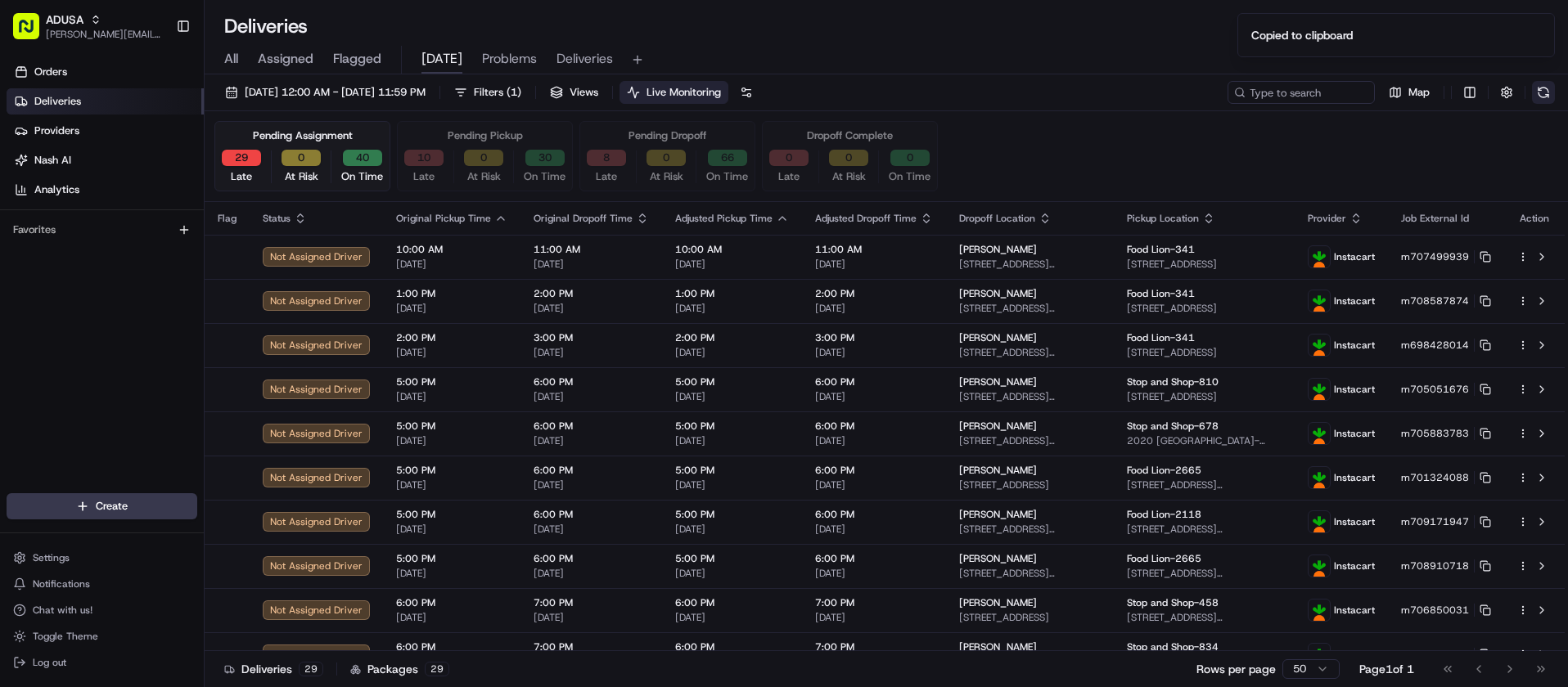
click at [1546, 93] on button at bounding box center [1543, 92] width 23 height 23
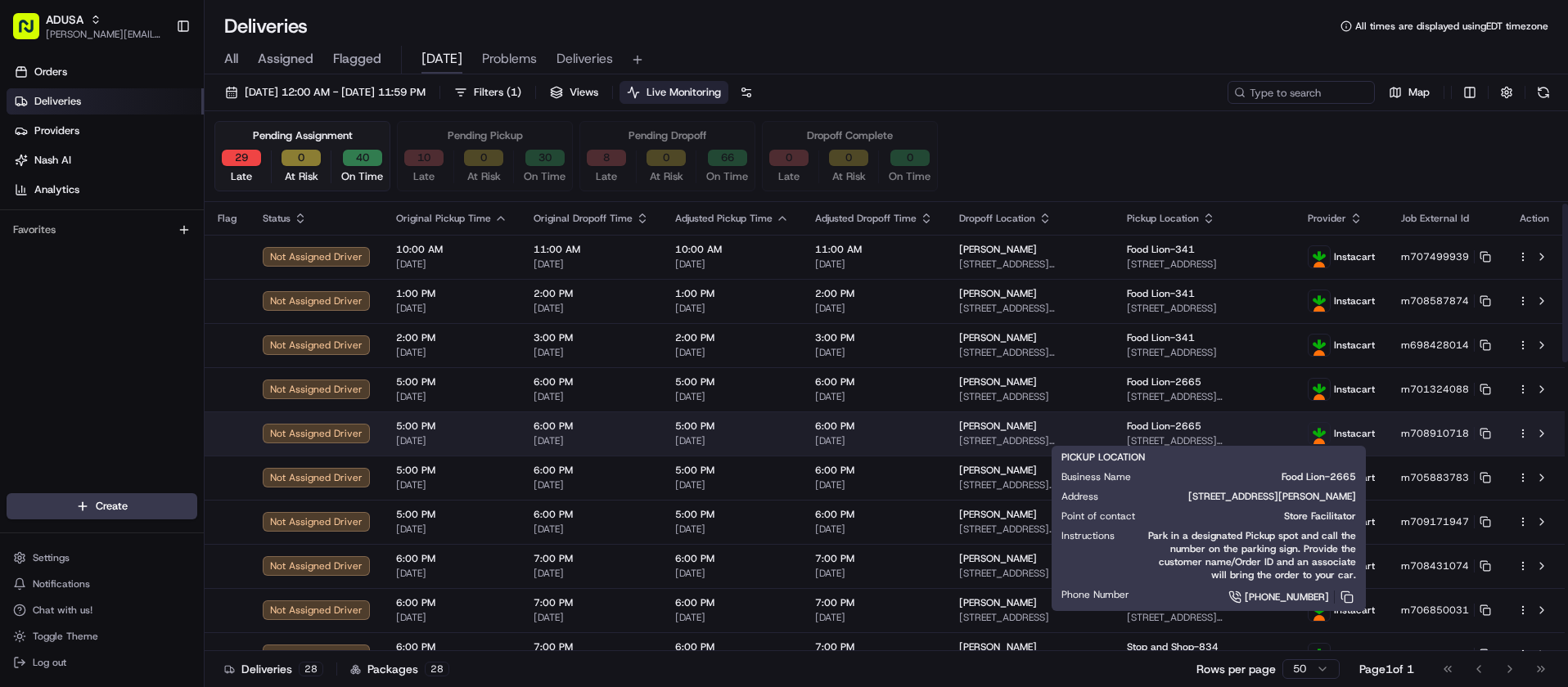
scroll to position [82, 0]
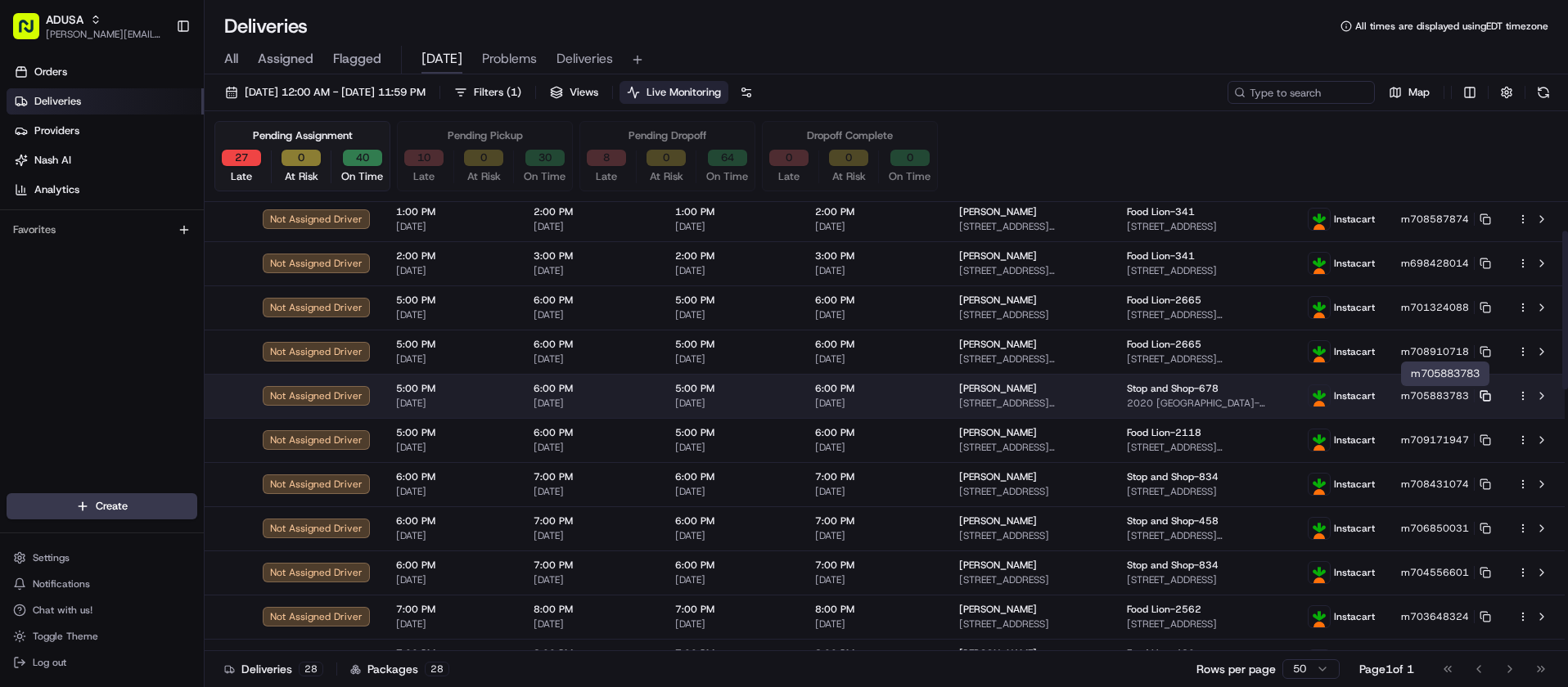
click at [1485, 396] on icon at bounding box center [1486, 396] width 12 height 12
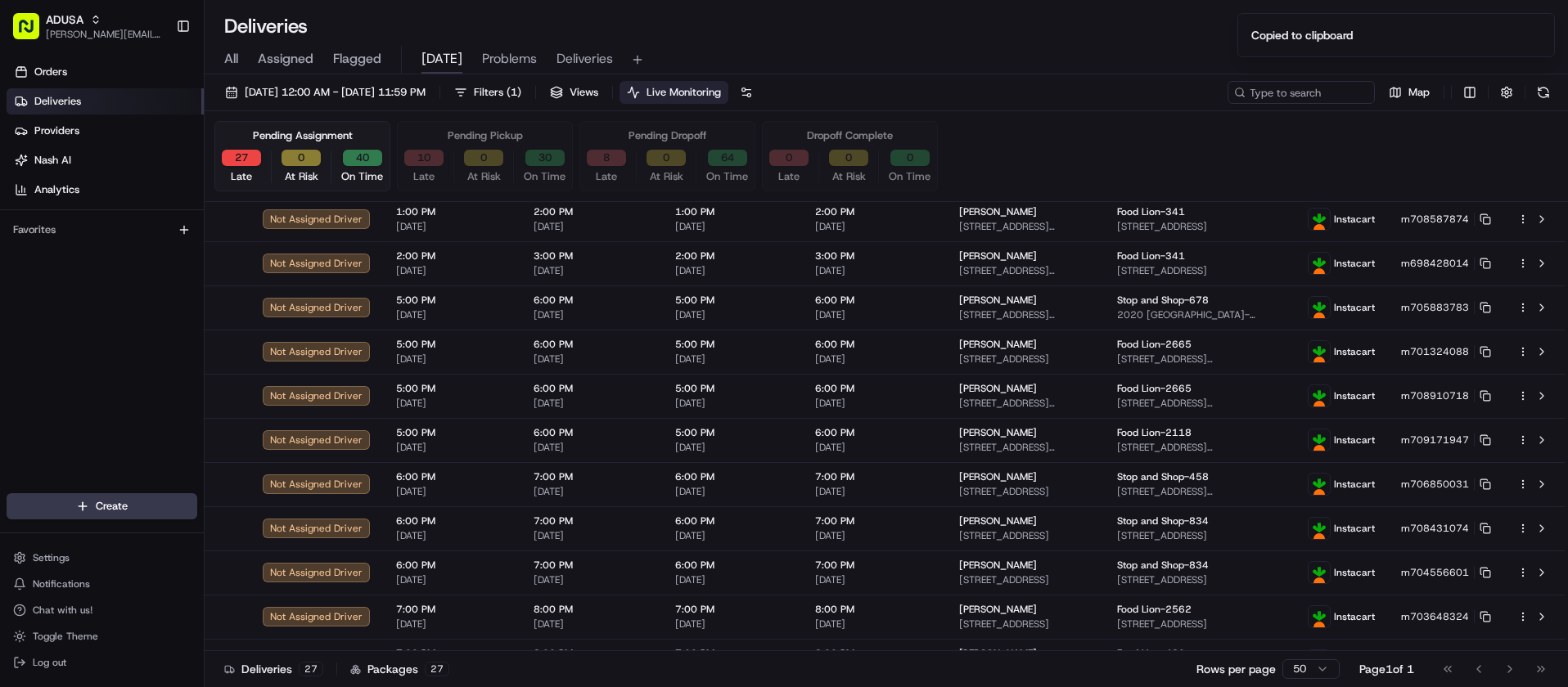
click at [36, 324] on div "Orders Deliveries Providers Nash AI Analytics Favorites" at bounding box center [101, 278] width 204 height 451
click at [46, 378] on div "Orders Deliveries Providers Nash AI Analytics Favorites" at bounding box center [101, 278] width 204 height 451
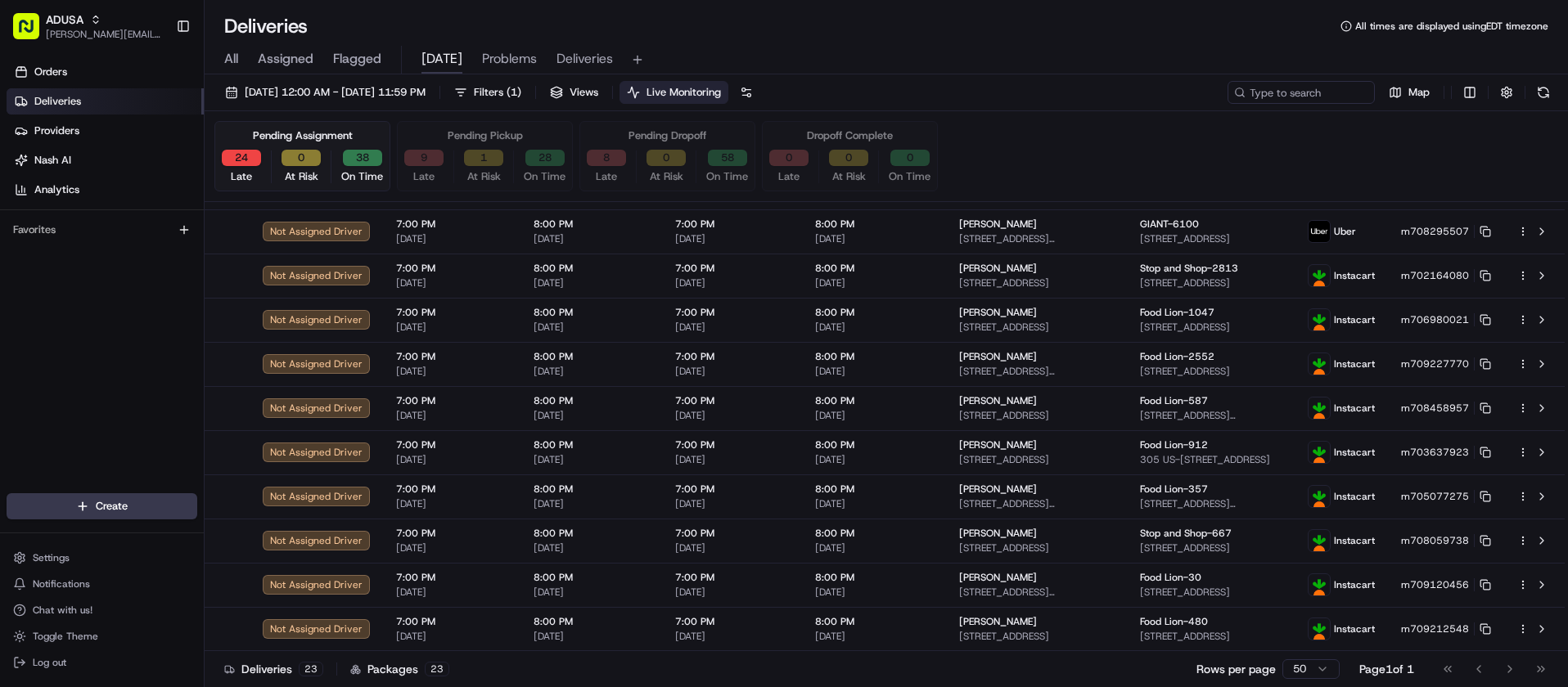
scroll to position [600, 0]
click at [38, 321] on div "Orders Deliveries Providers Nash AI Analytics Favorites" at bounding box center [101, 278] width 204 height 451
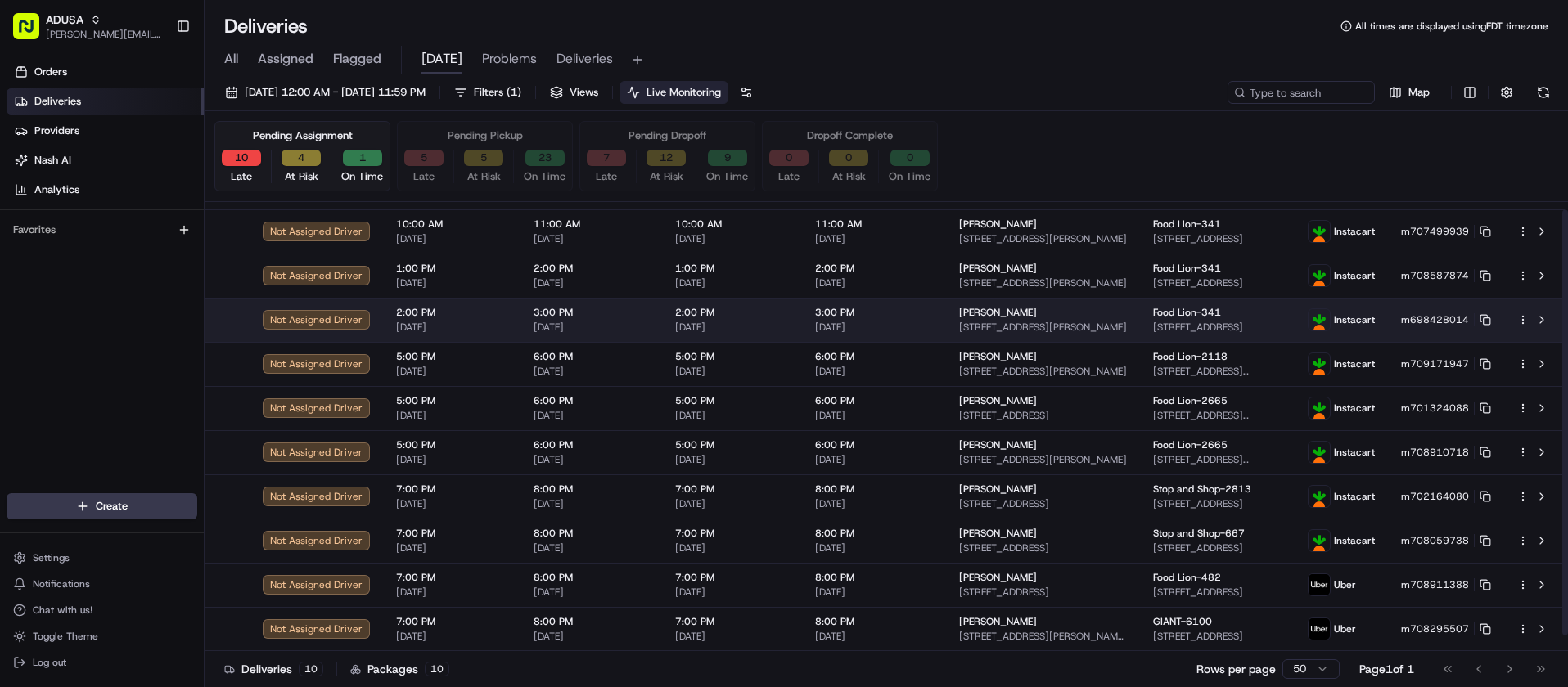
scroll to position [0, 0]
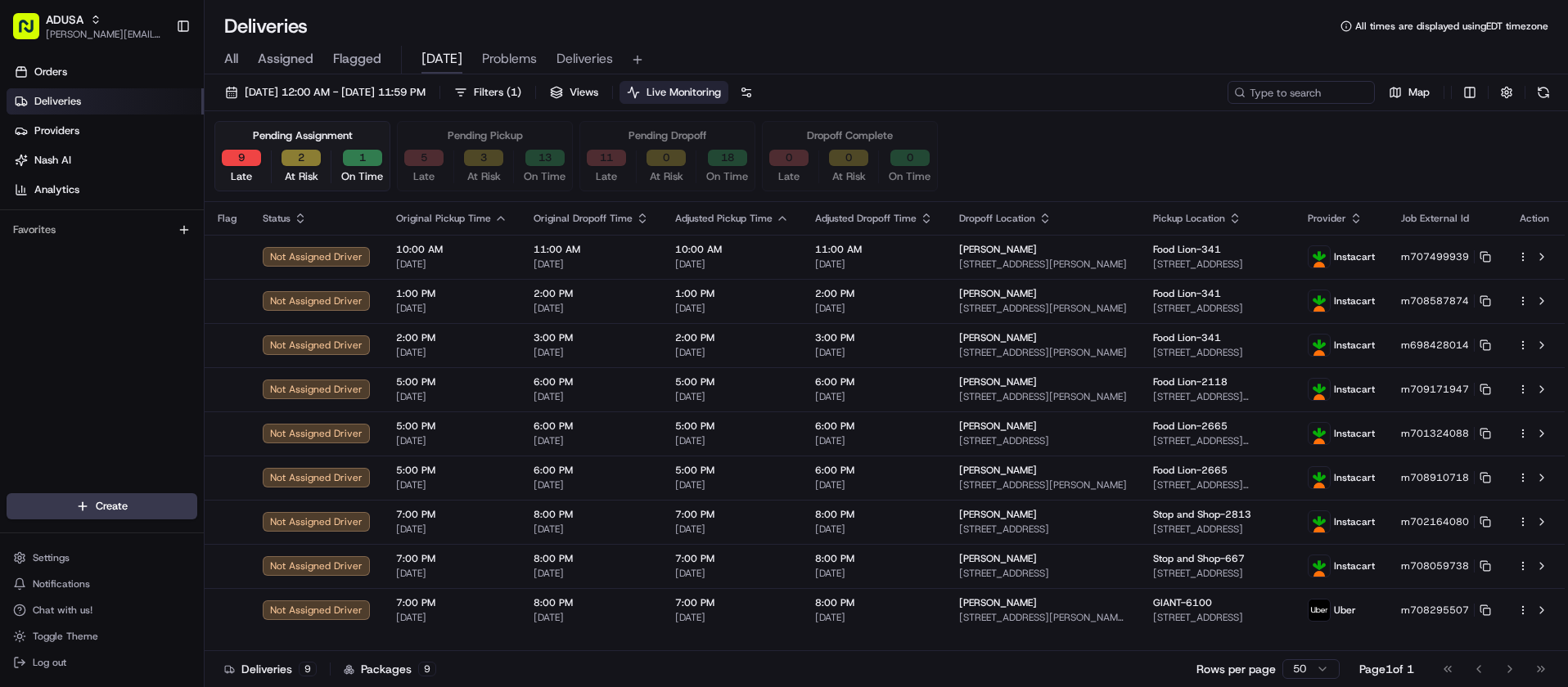
click at [20, 361] on div "Orders Deliveries Providers Nash AI Analytics Favorites" at bounding box center [101, 278] width 204 height 451
click at [974, 57] on div "All Assigned Flagged TODAY Problems Deliveries" at bounding box center [886, 60] width 1363 height 29
click at [1046, 71] on div "All Assigned Flagged TODAY Problems Deliveries" at bounding box center [886, 60] width 1363 height 29
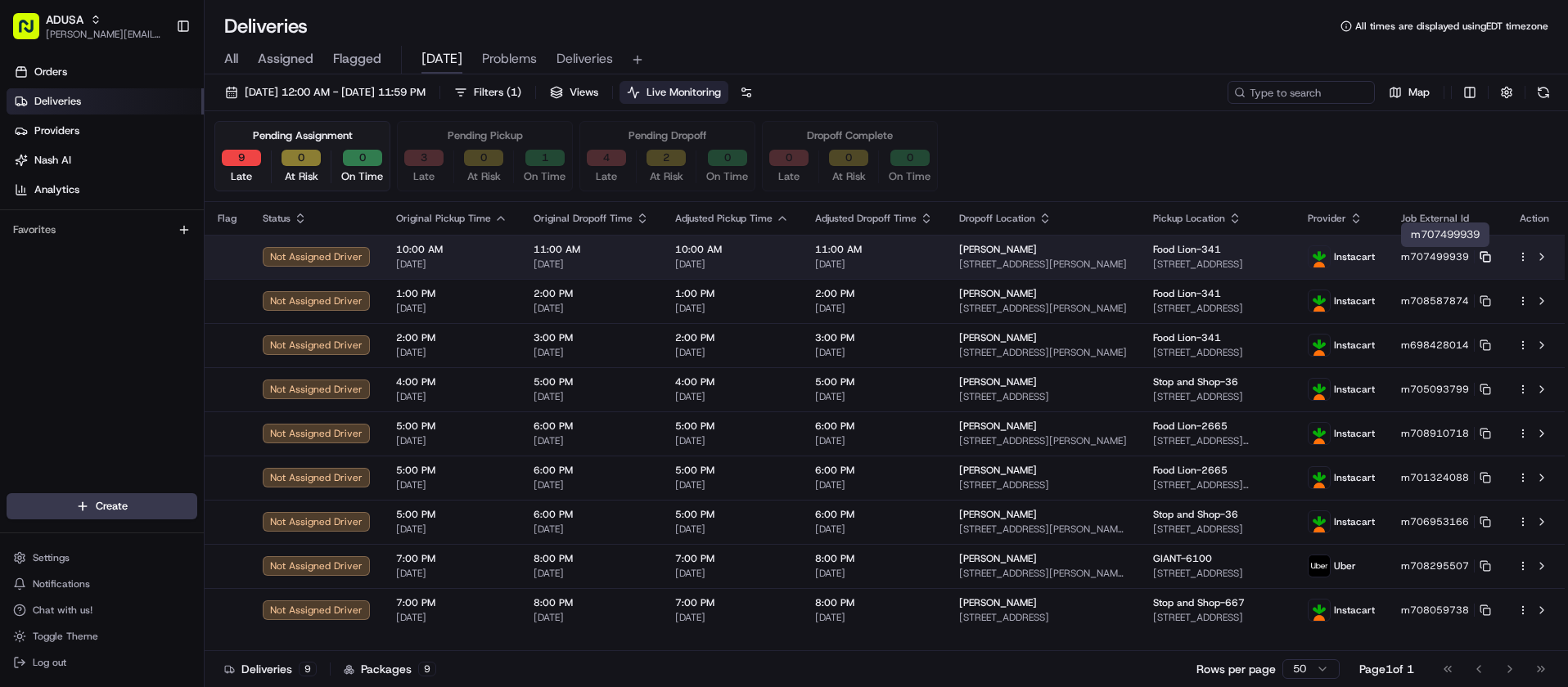
click at [1489, 257] on icon at bounding box center [1486, 257] width 12 height 12
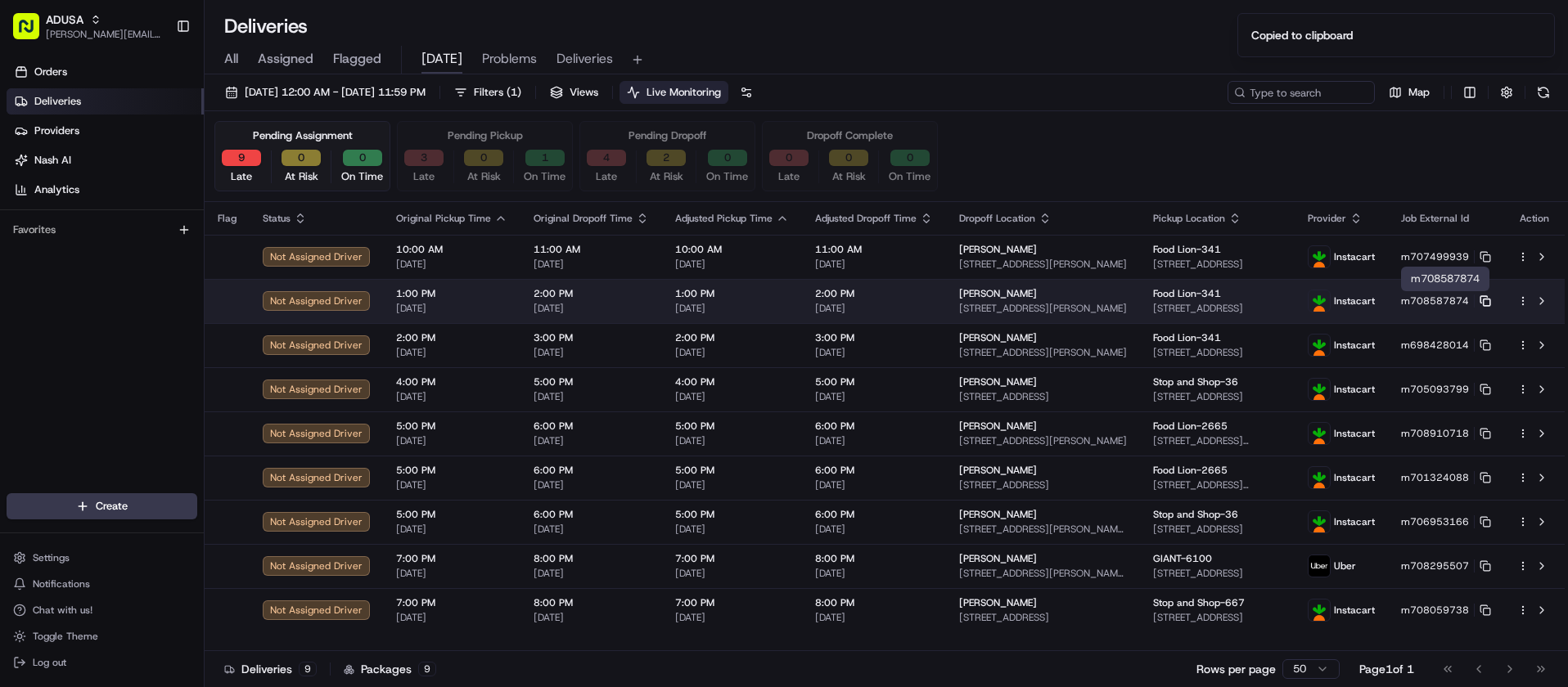
click at [1487, 299] on rect at bounding box center [1488, 303] width 7 height 7
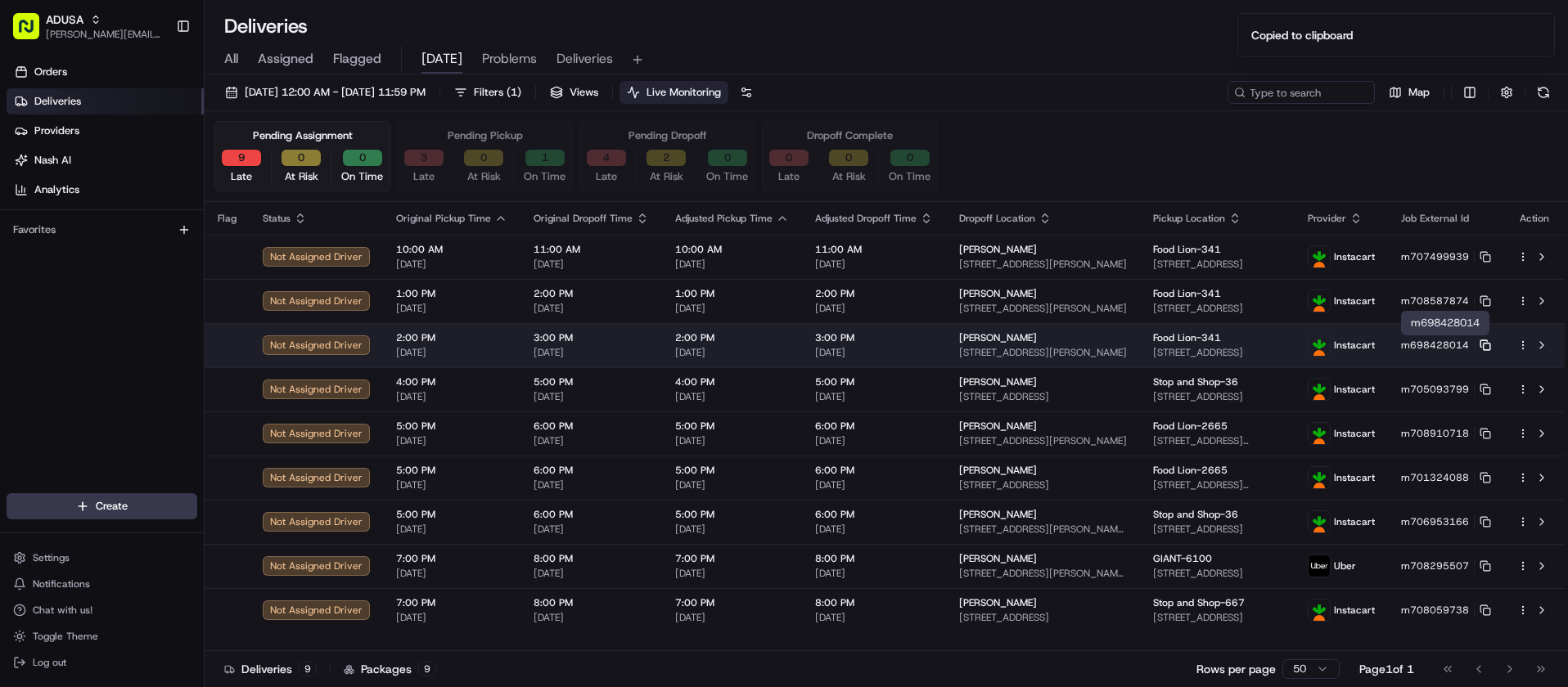
click at [1485, 345] on icon at bounding box center [1486, 346] width 12 height 12
click at [1540, 344] on button at bounding box center [1542, 345] width 19 height 19
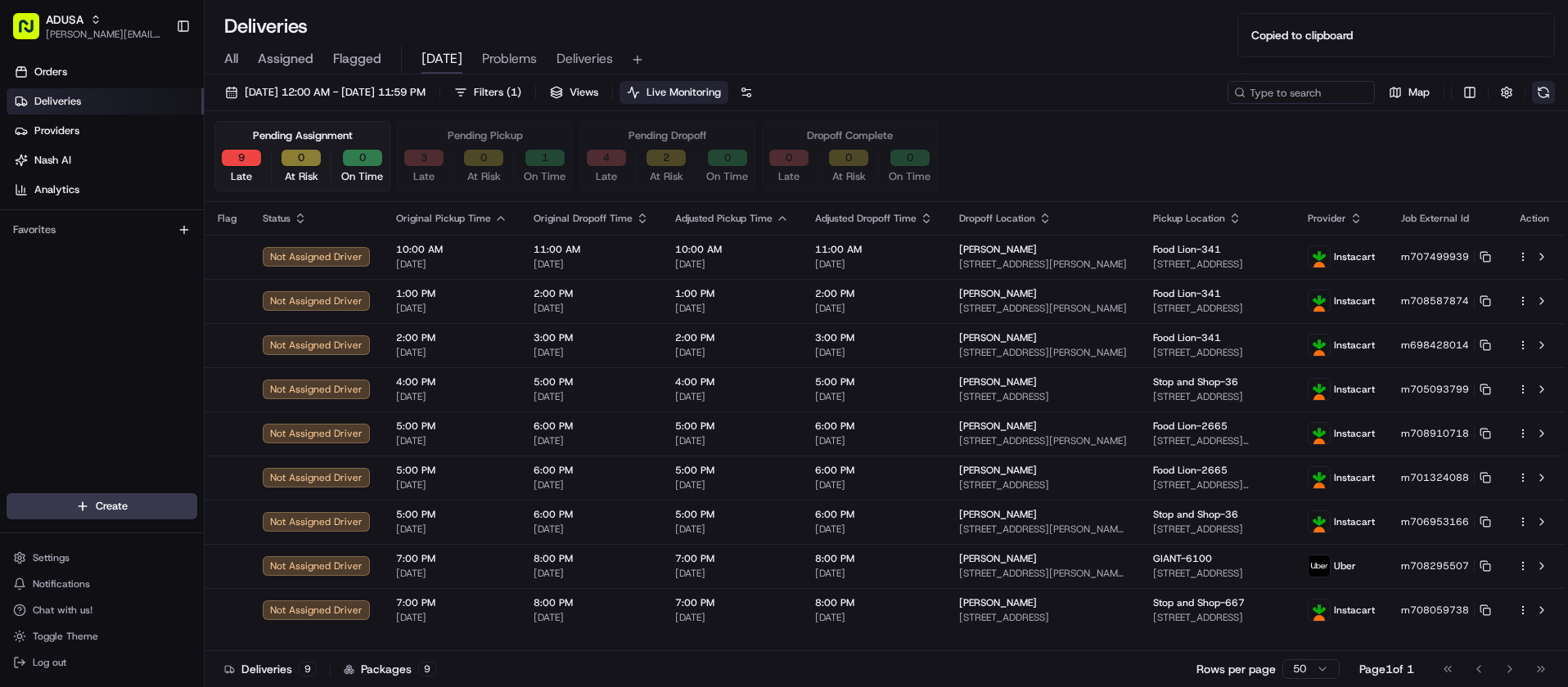
click at [1540, 93] on button at bounding box center [1543, 92] width 23 height 23
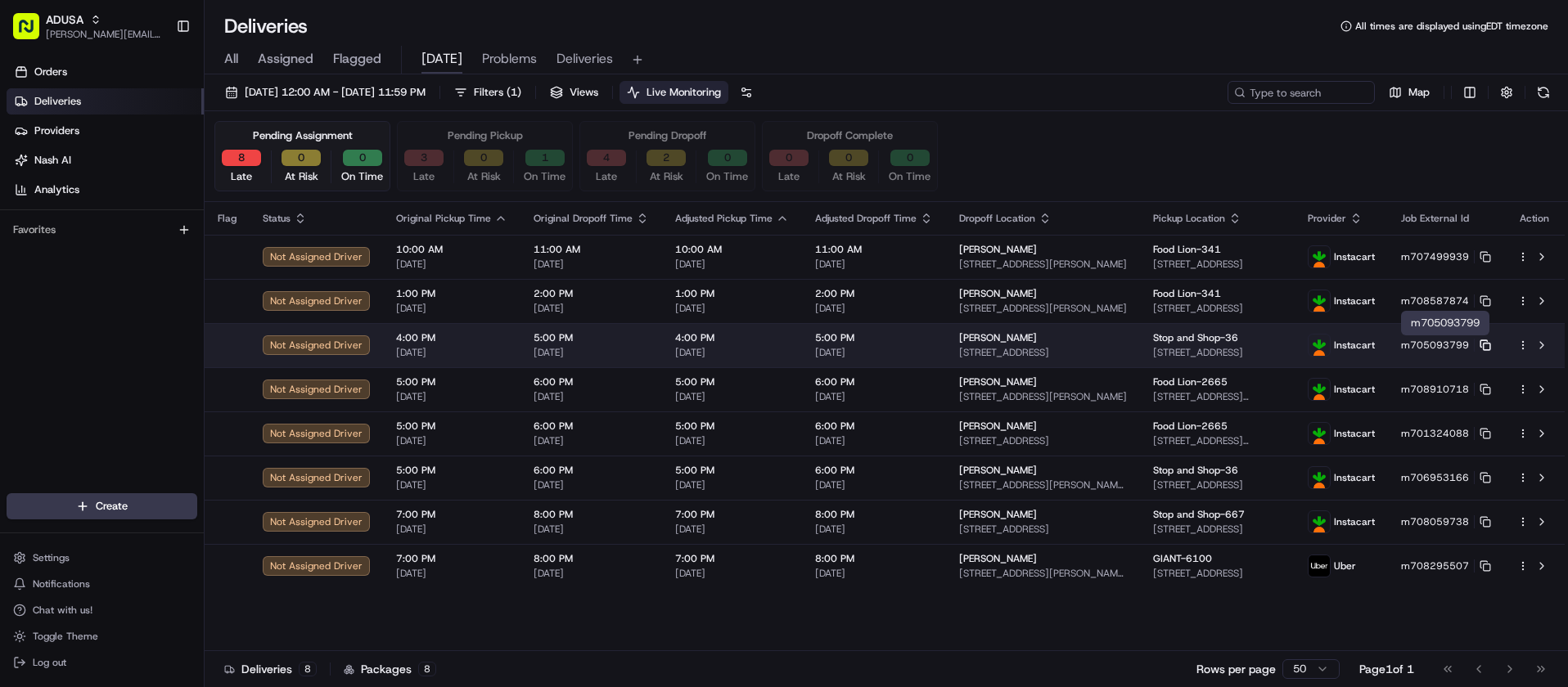
click at [1486, 344] on rect at bounding box center [1488, 347] width 7 height 7
click at [1542, 346] on button at bounding box center [1542, 345] width 19 height 19
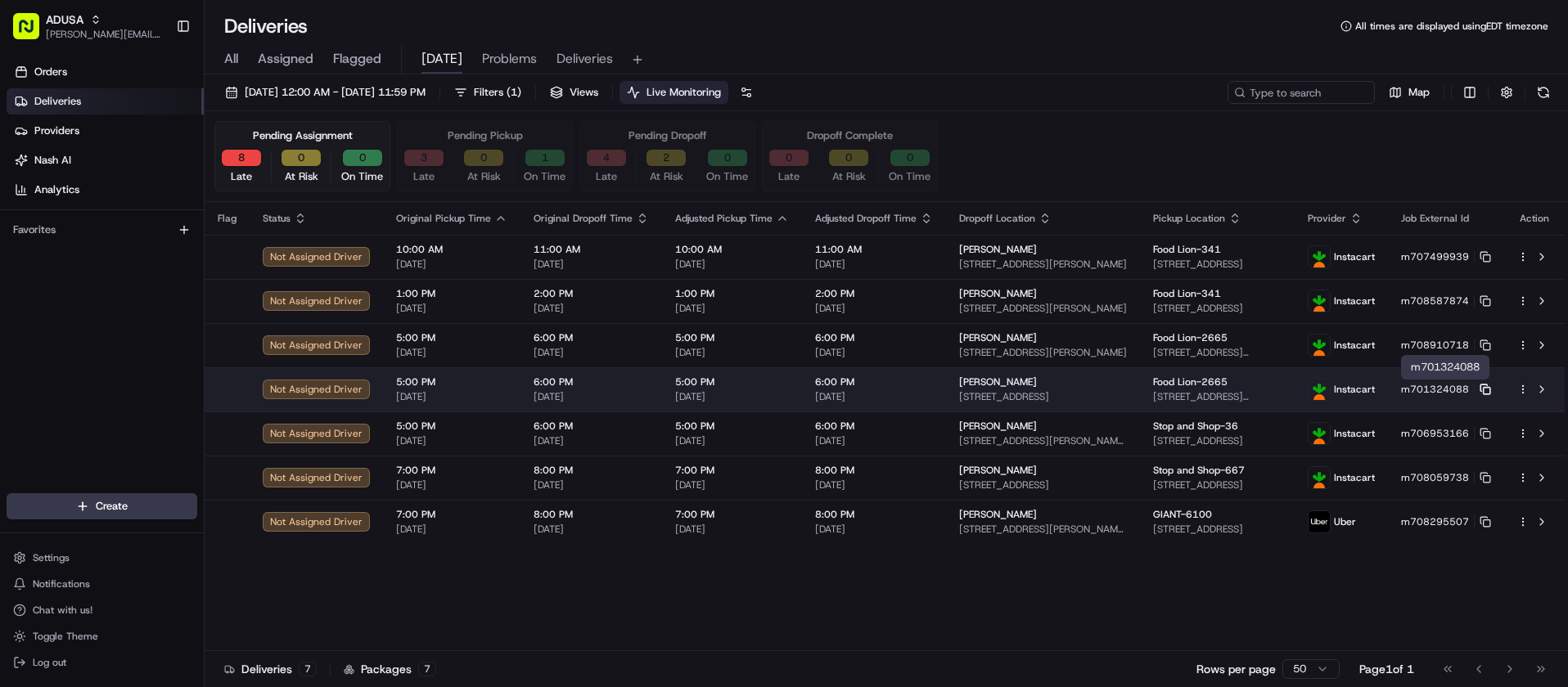
click at [1483, 390] on icon at bounding box center [1486, 390] width 12 height 12
click at [1542, 390] on button at bounding box center [1542, 389] width 19 height 19
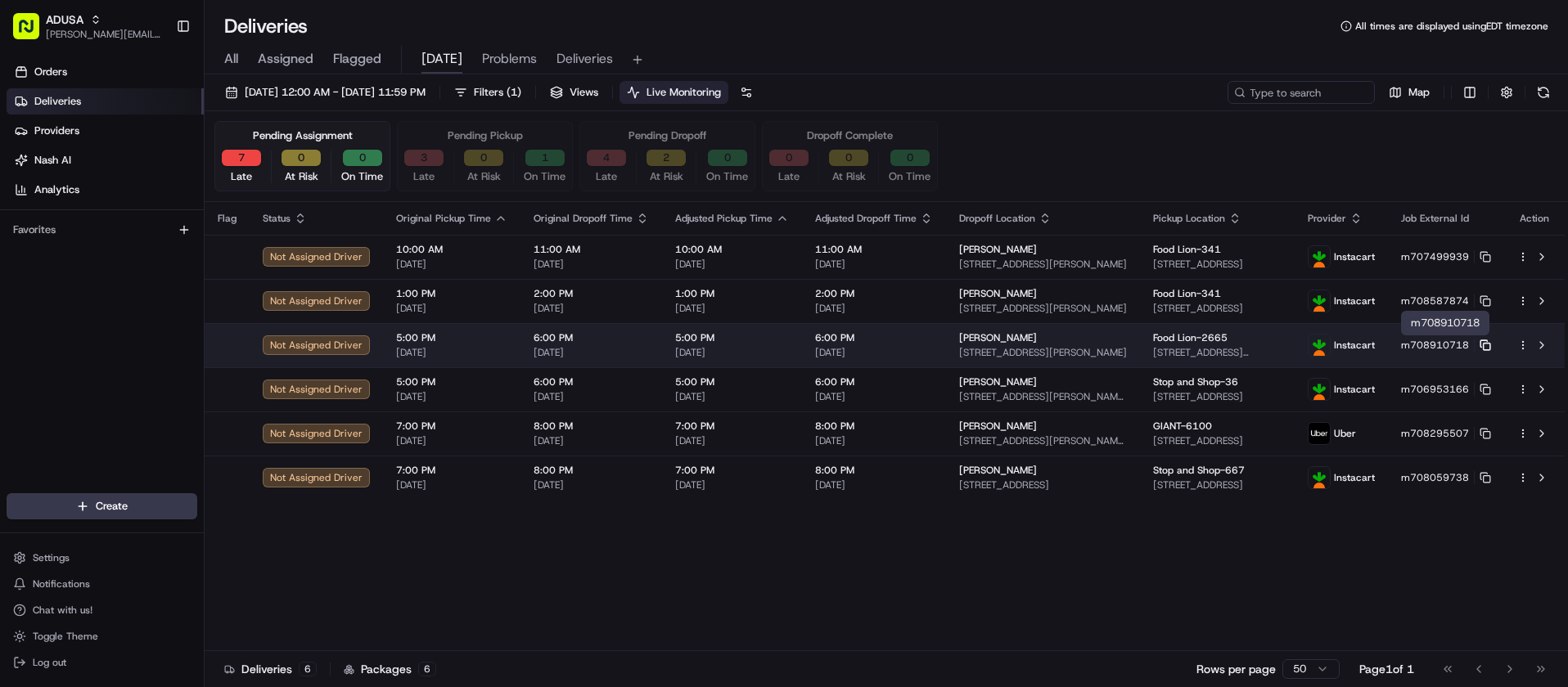
click at [1486, 344] on rect at bounding box center [1488, 347] width 7 height 7
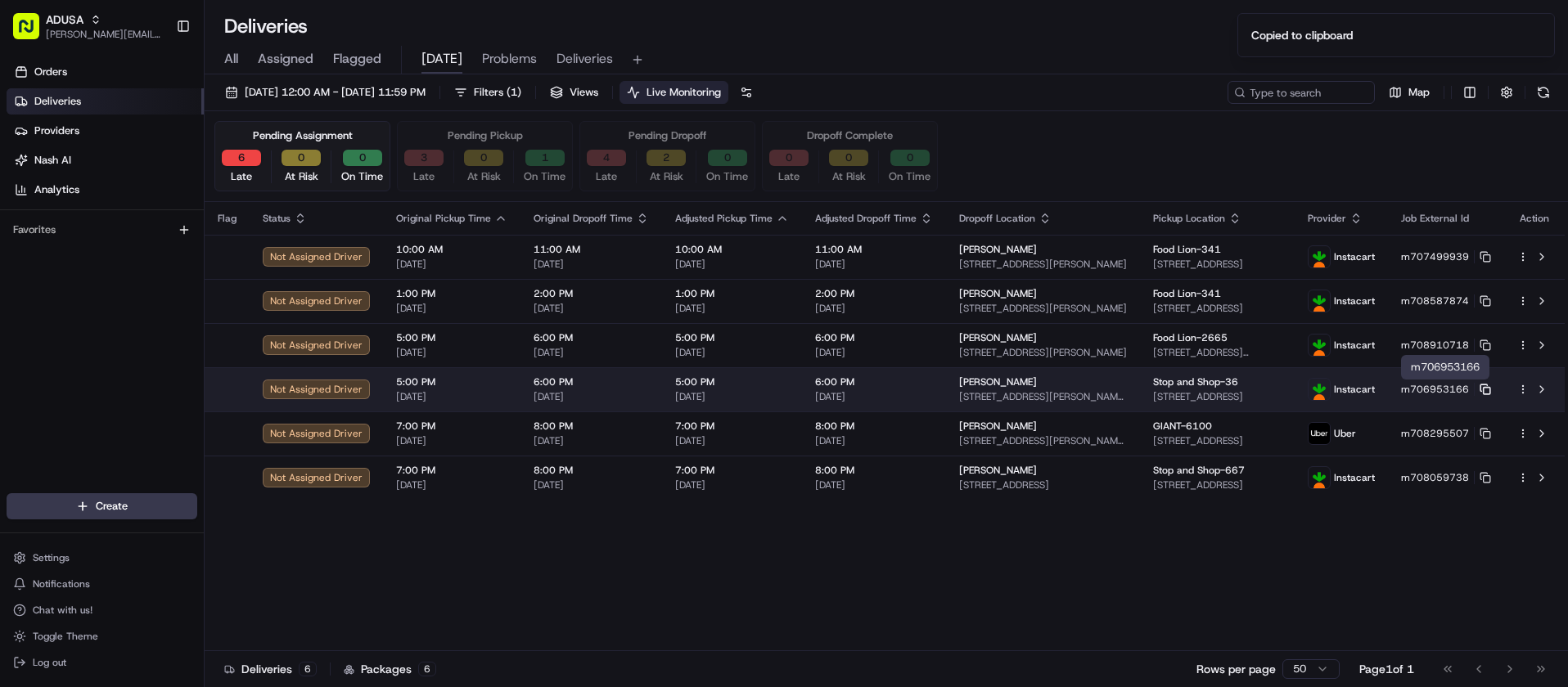
click at [1483, 386] on icon at bounding box center [1486, 390] width 12 height 12
click at [1540, 388] on button at bounding box center [1542, 389] width 19 height 19
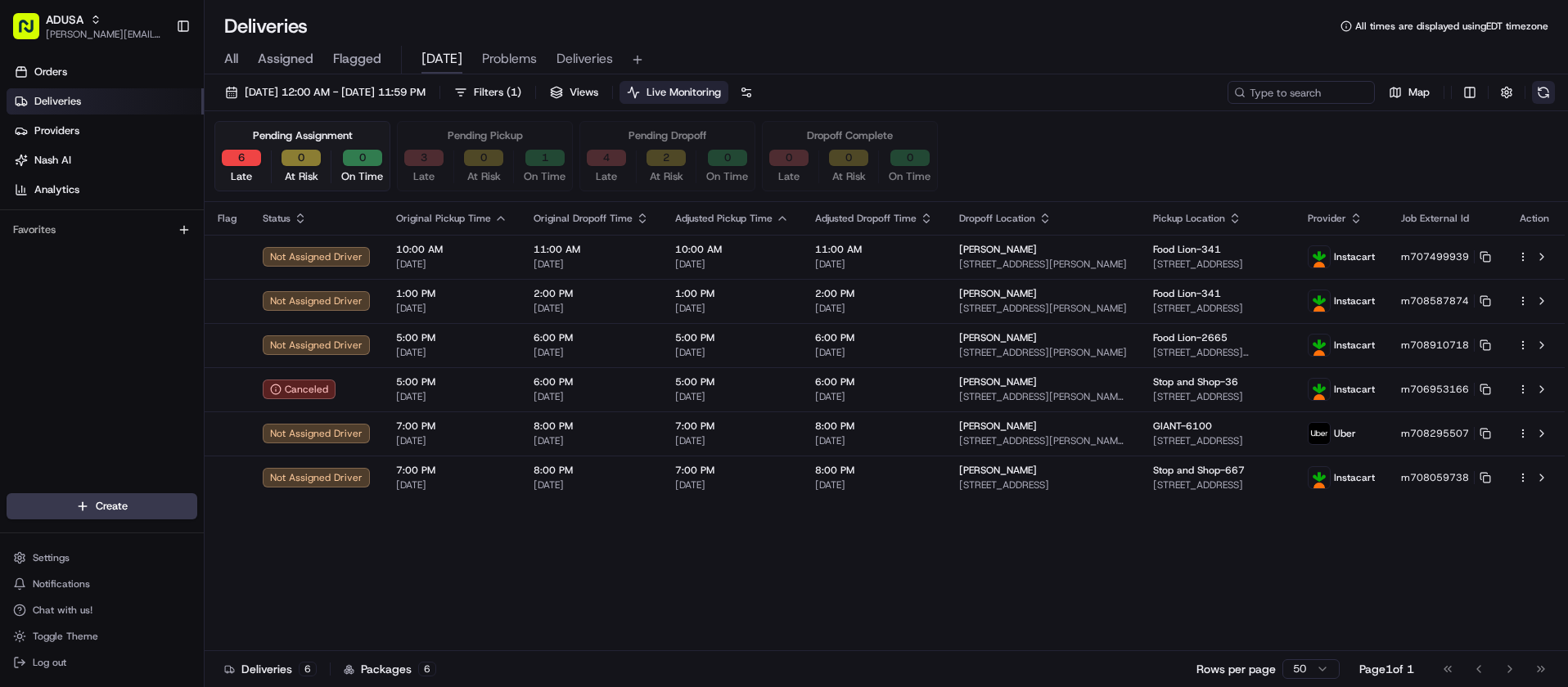
click at [1550, 92] on button at bounding box center [1543, 92] width 23 height 23
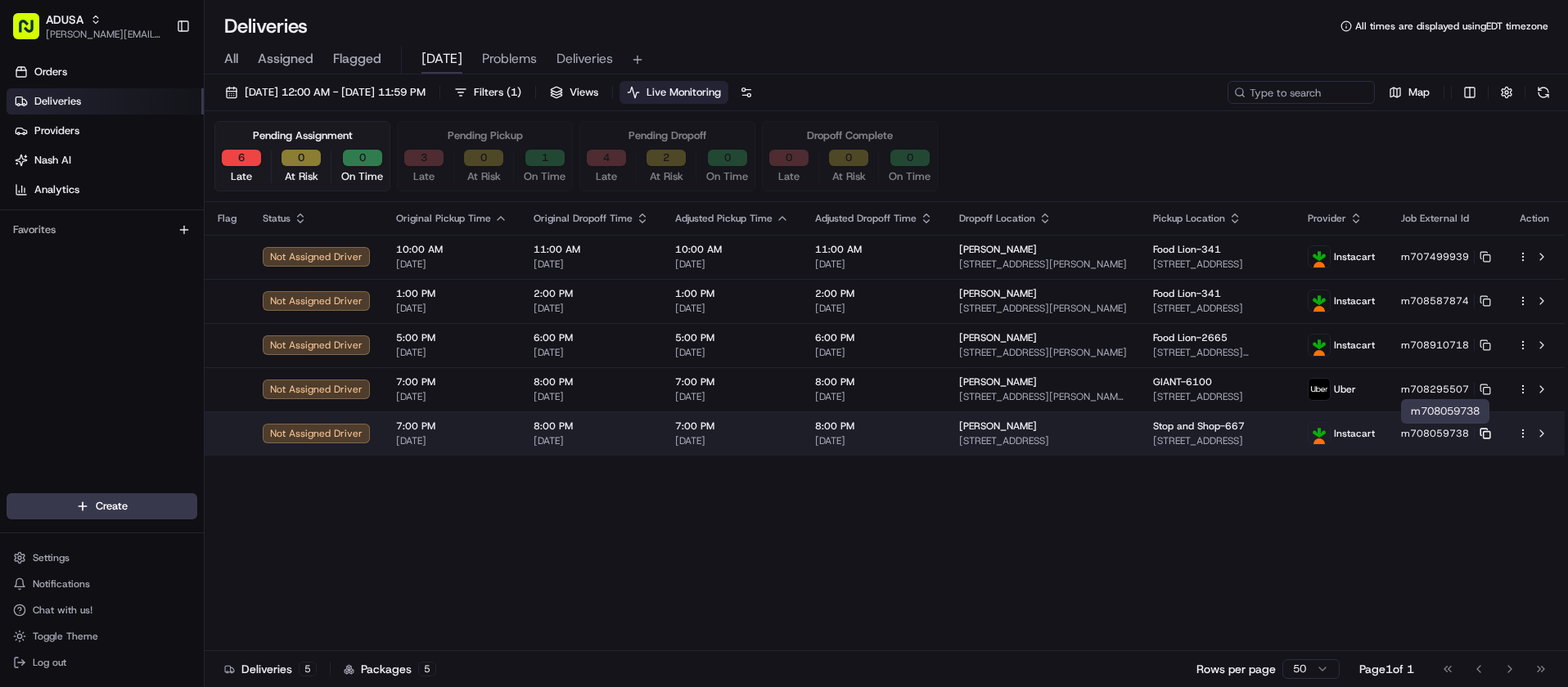
click at [1485, 432] on rect at bounding box center [1488, 435] width 7 height 7
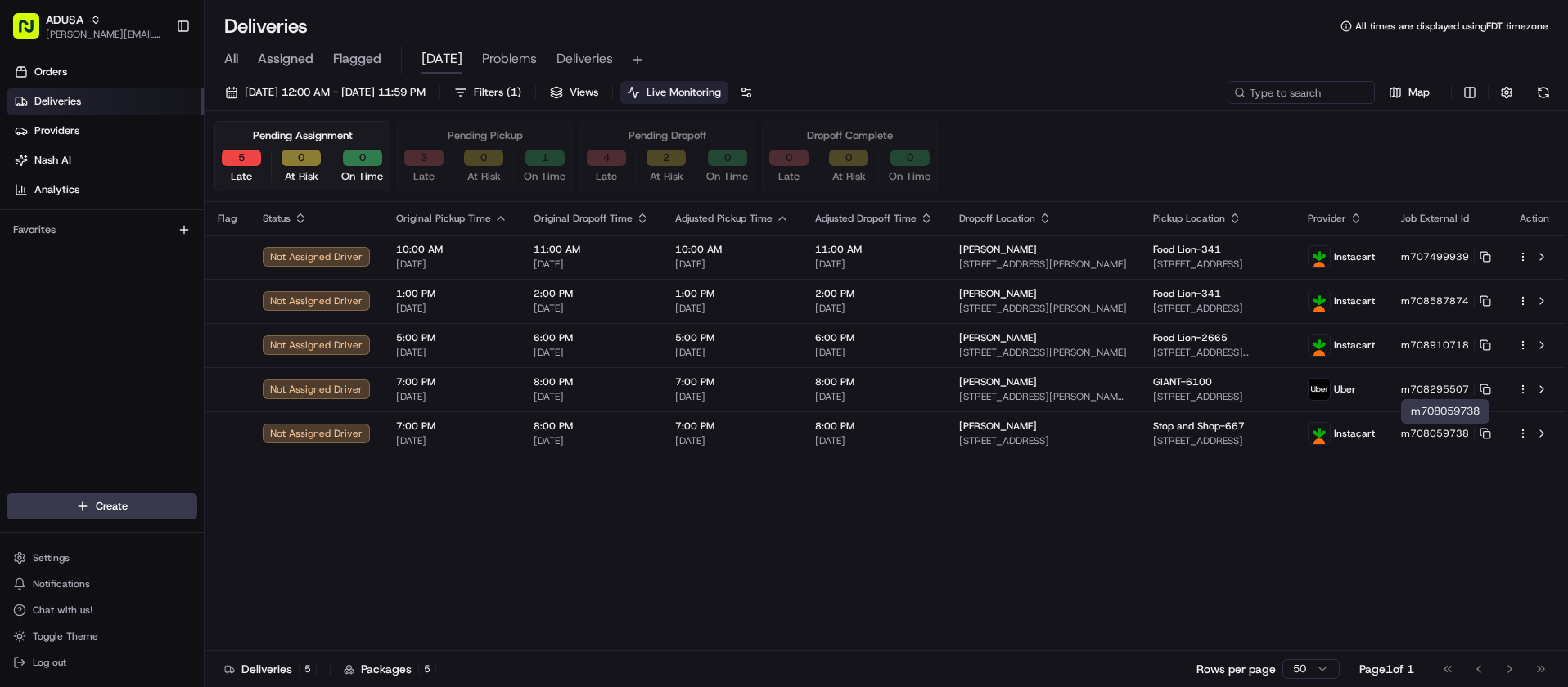
click at [20, 360] on div "Orders Deliveries Providers Nash AI Analytics Favorites" at bounding box center [101, 278] width 204 height 451
click at [970, 588] on div "Flag Status Original Pickup Time Original Dropoff Time Adjusted Pickup Time Adj…" at bounding box center [884, 427] width 1360 height 450
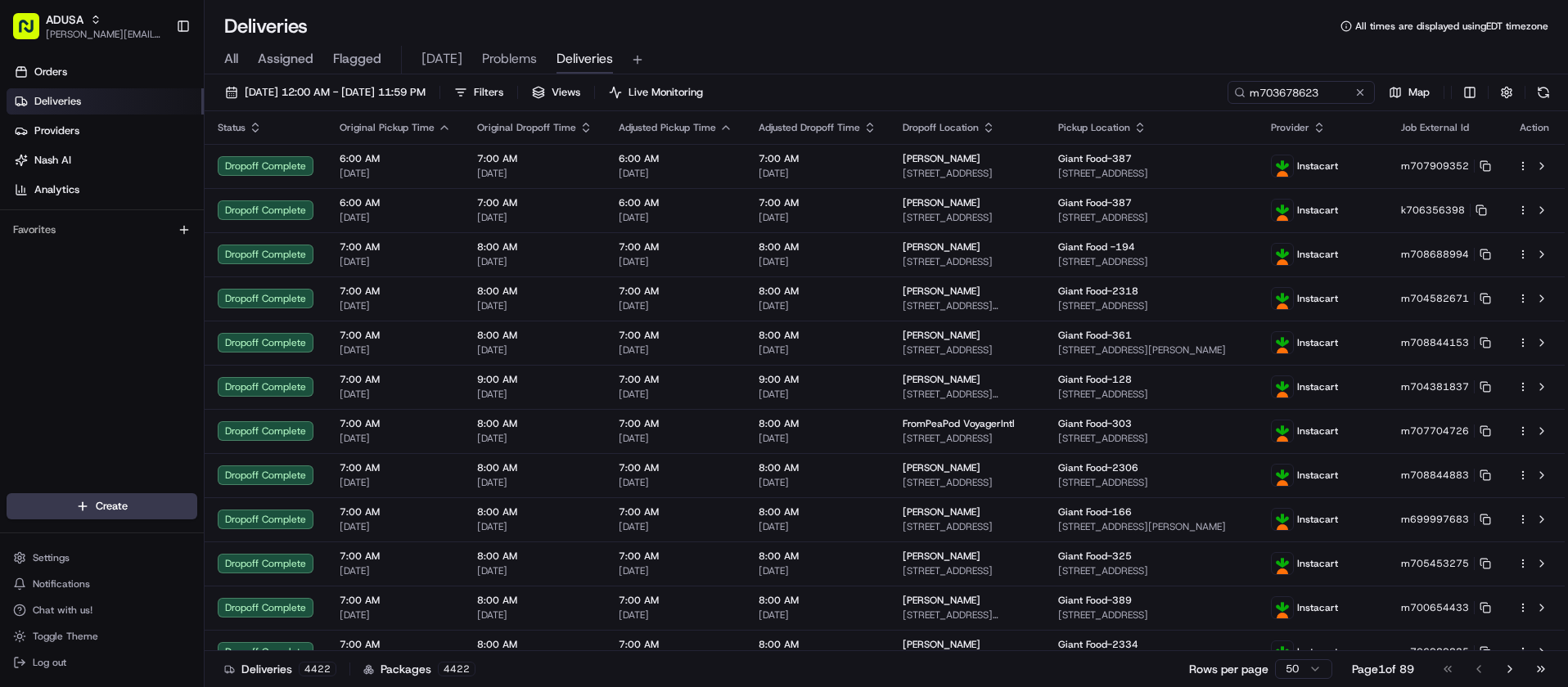
click at [1295, 99] on input "m703678623" at bounding box center [1301, 92] width 147 height 23
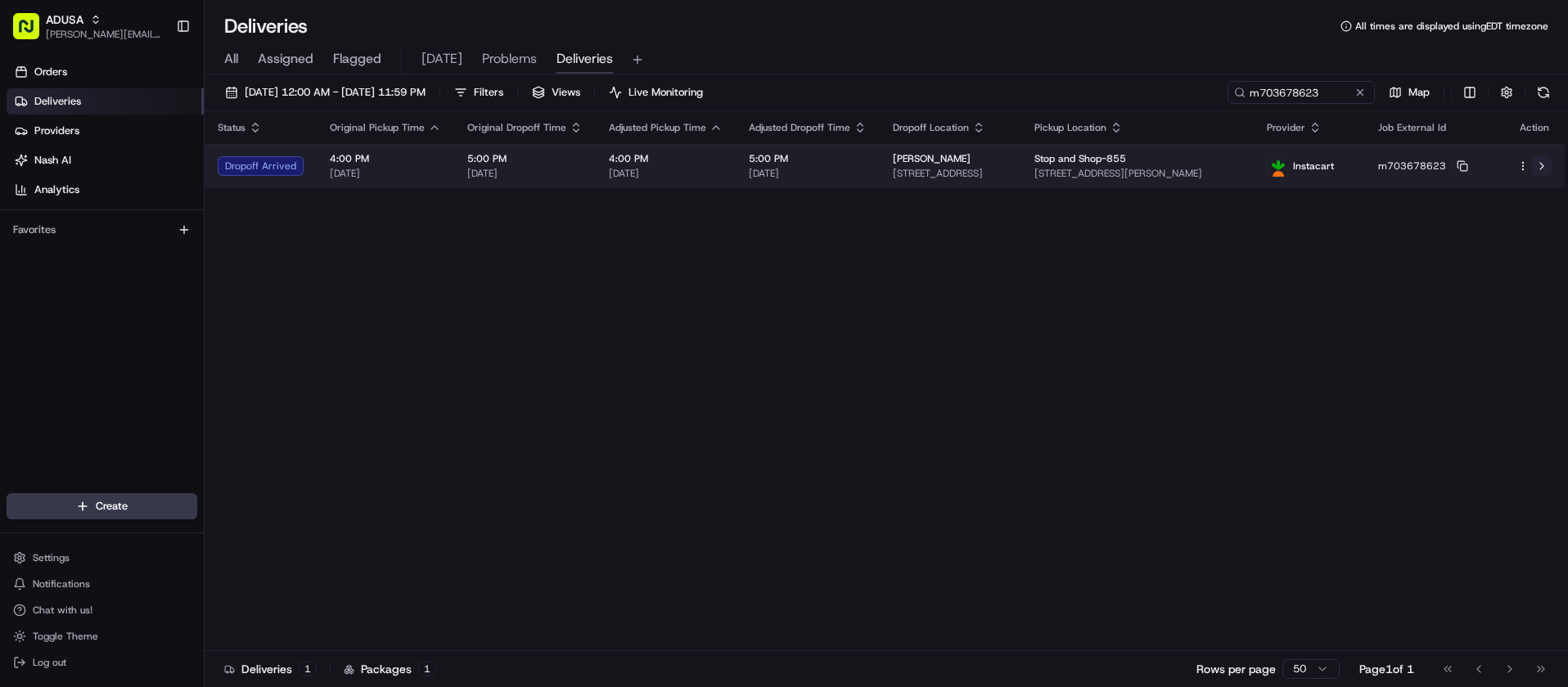
type input "m703678623"
click at [1542, 168] on button at bounding box center [1542, 166] width 19 height 19
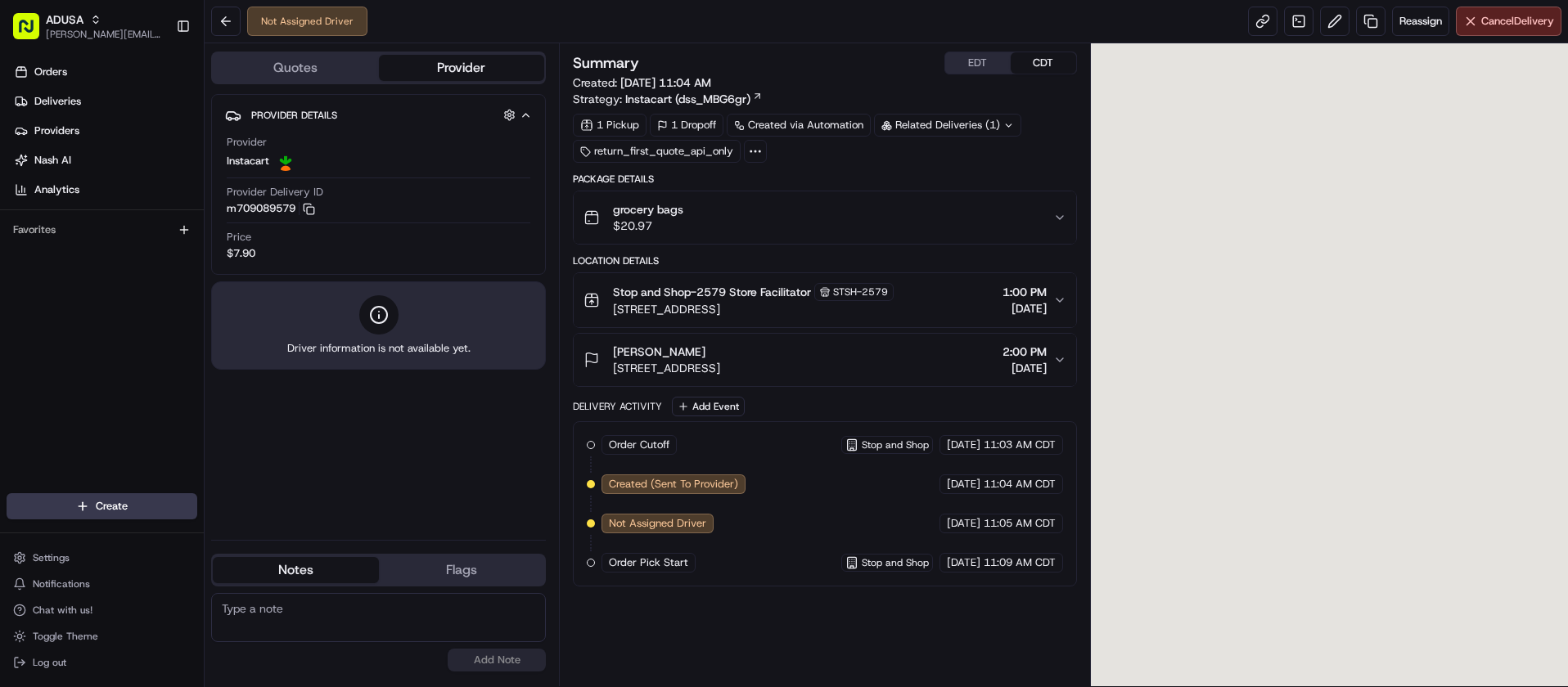
click at [365, 615] on textarea at bounding box center [379, 618] width 335 height 49
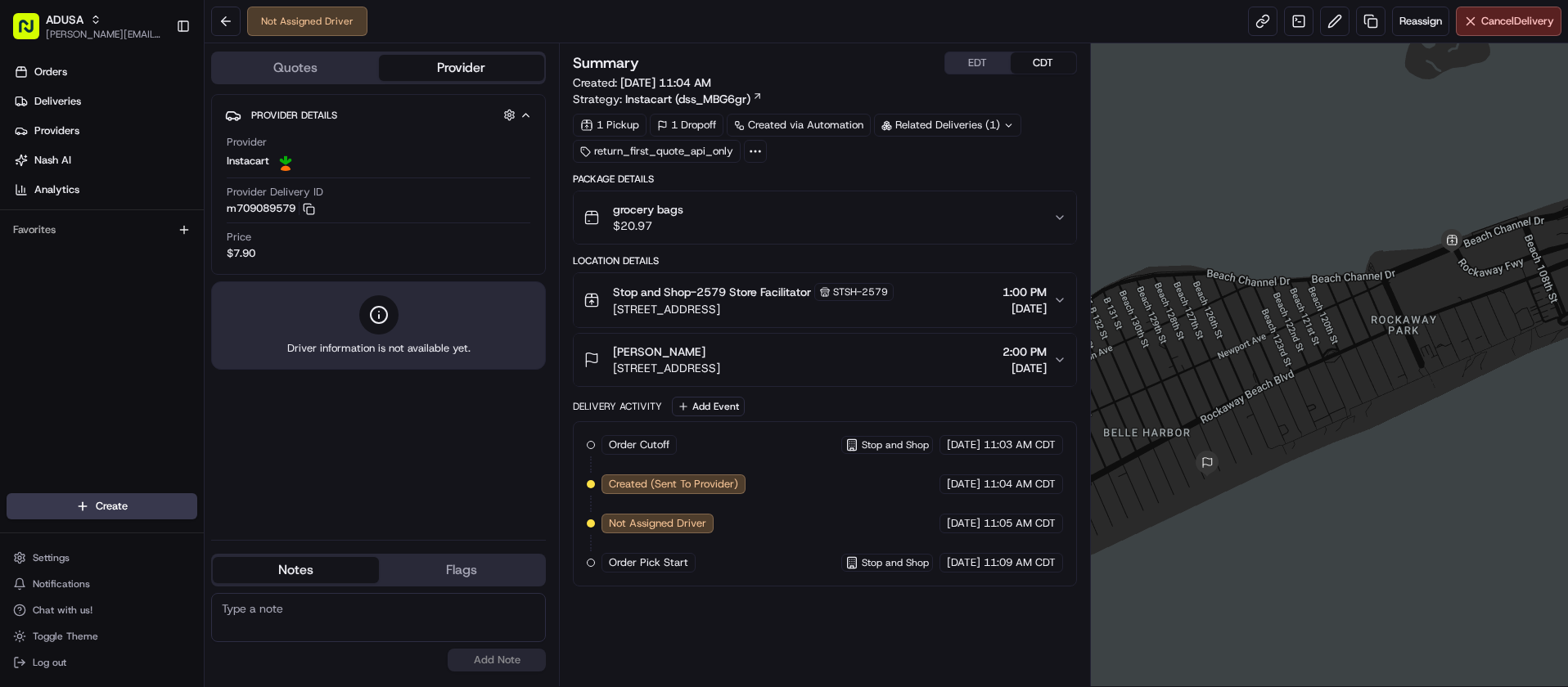
paste textarea "Order Pending to Cancel from NOS request by SPECTRUM_DESKTOP"
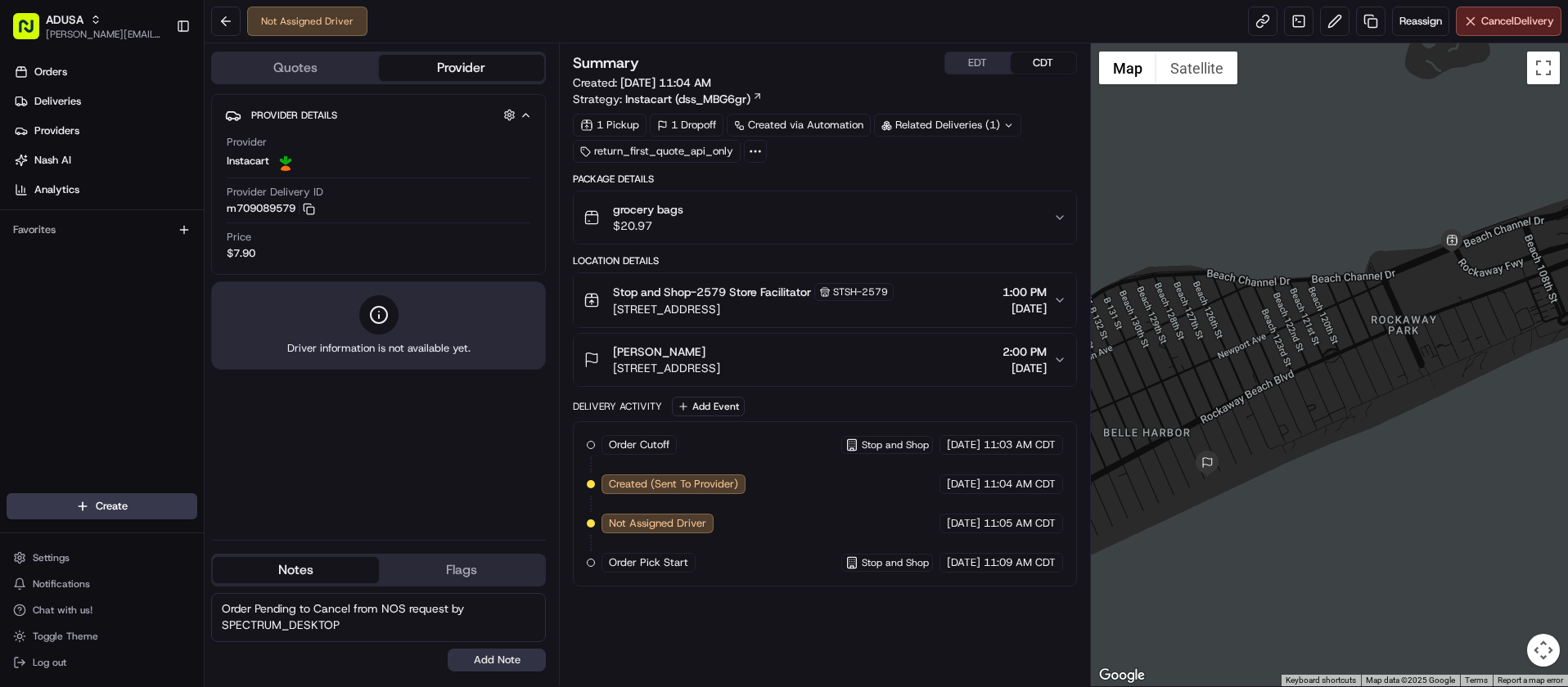
type textarea "Order Pending to Cancel from NOS request by SPECTRUM_DESKTOP"
click at [505, 667] on button "Add Note" at bounding box center [497, 660] width 98 height 23
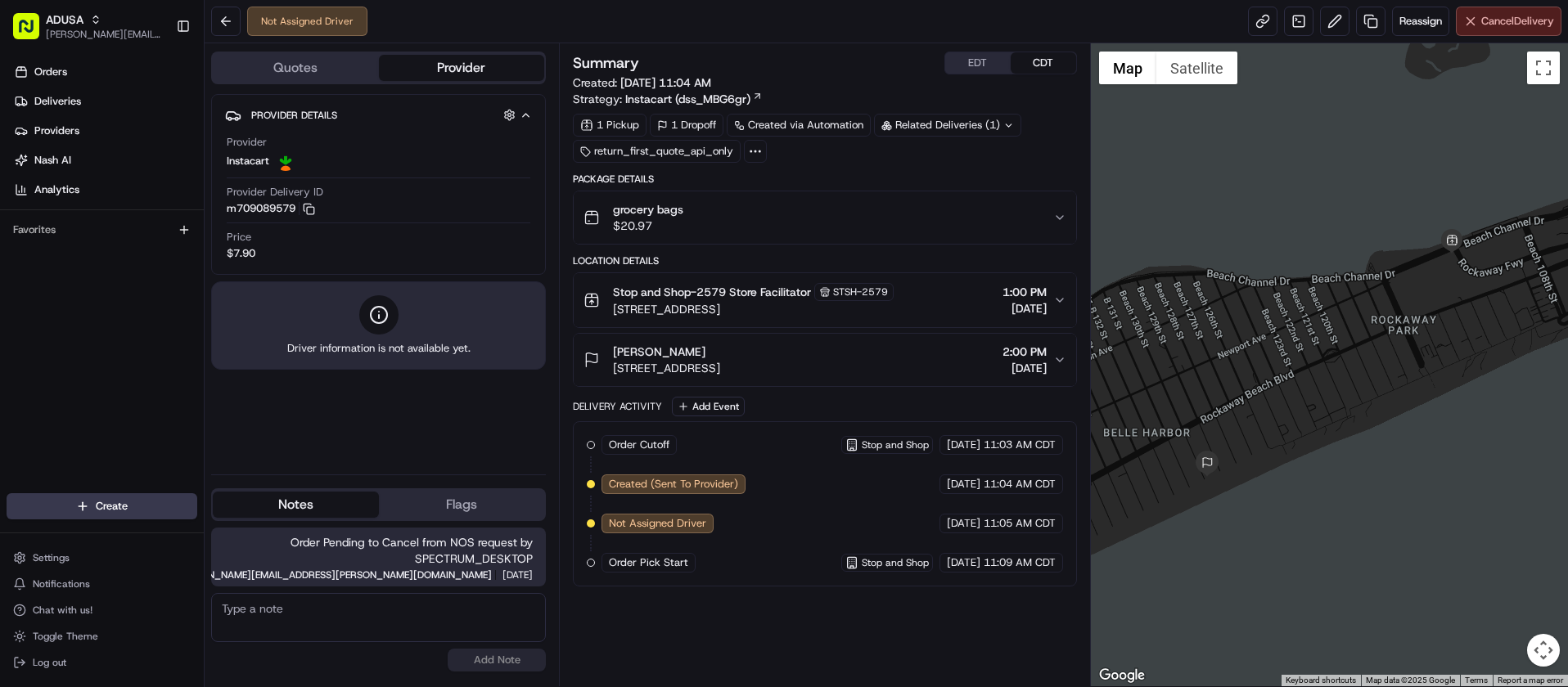
click at [1494, 21] on span "Cancel Delivery" at bounding box center [1518, 20] width 73 height 14
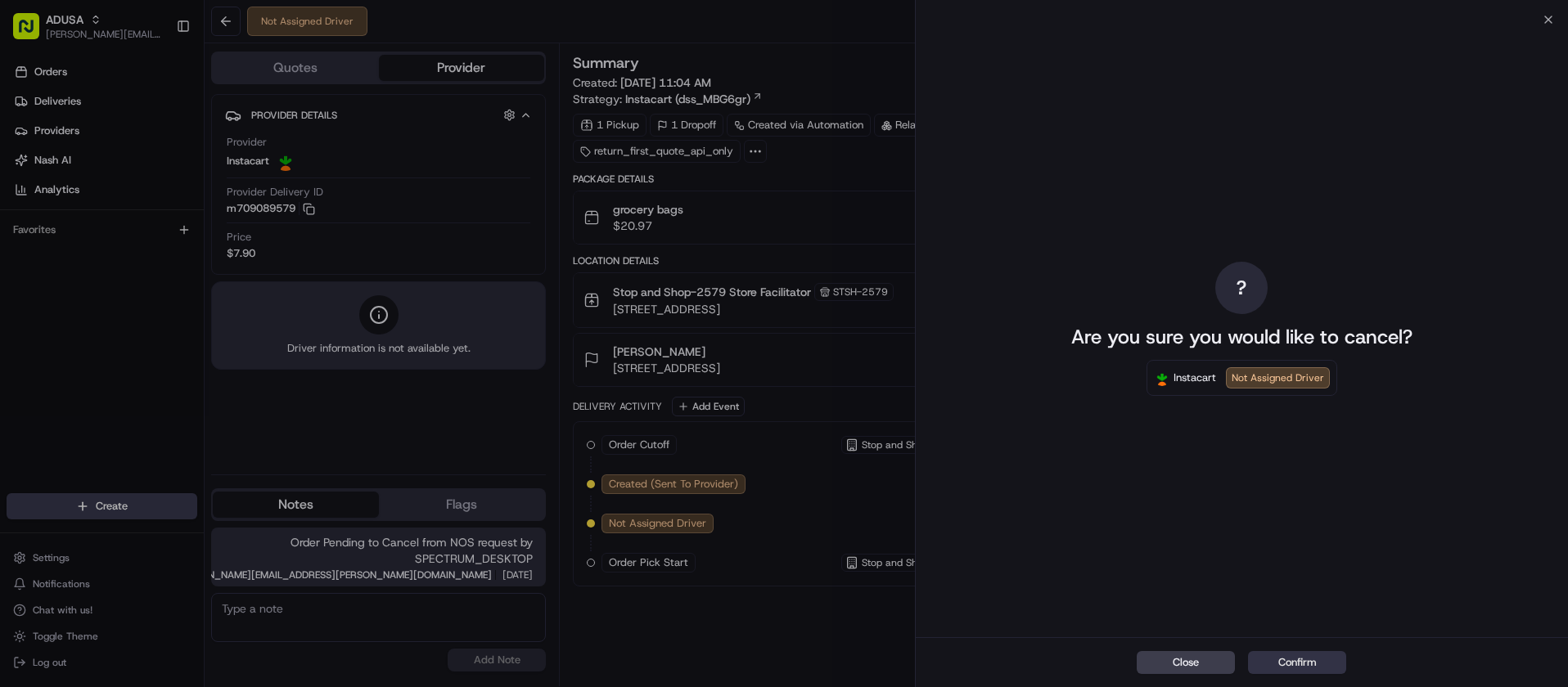
click at [1303, 658] on button "Confirm" at bounding box center [1298, 662] width 98 height 23
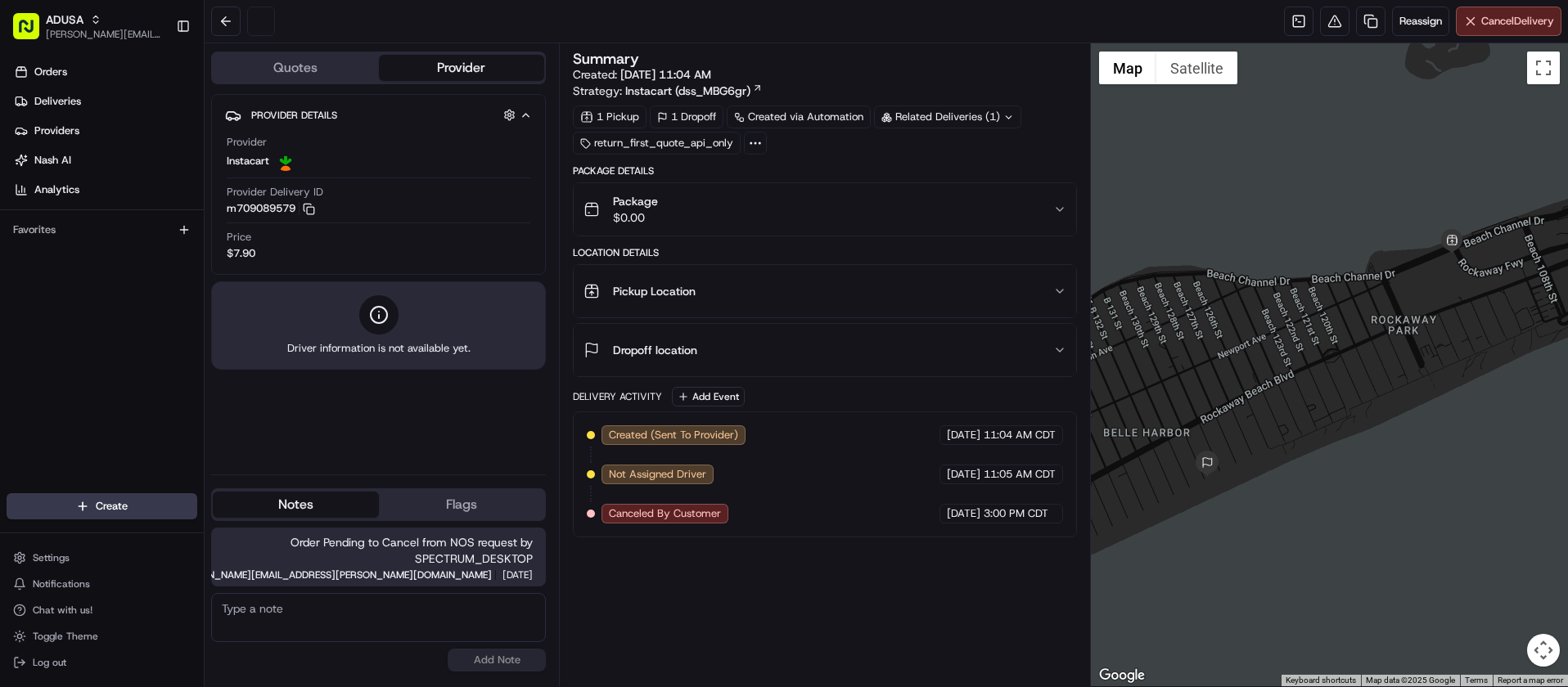
click at [41, 276] on div "Orders Deliveries Providers Nash AI Analytics Favorites" at bounding box center [101, 278] width 204 height 451
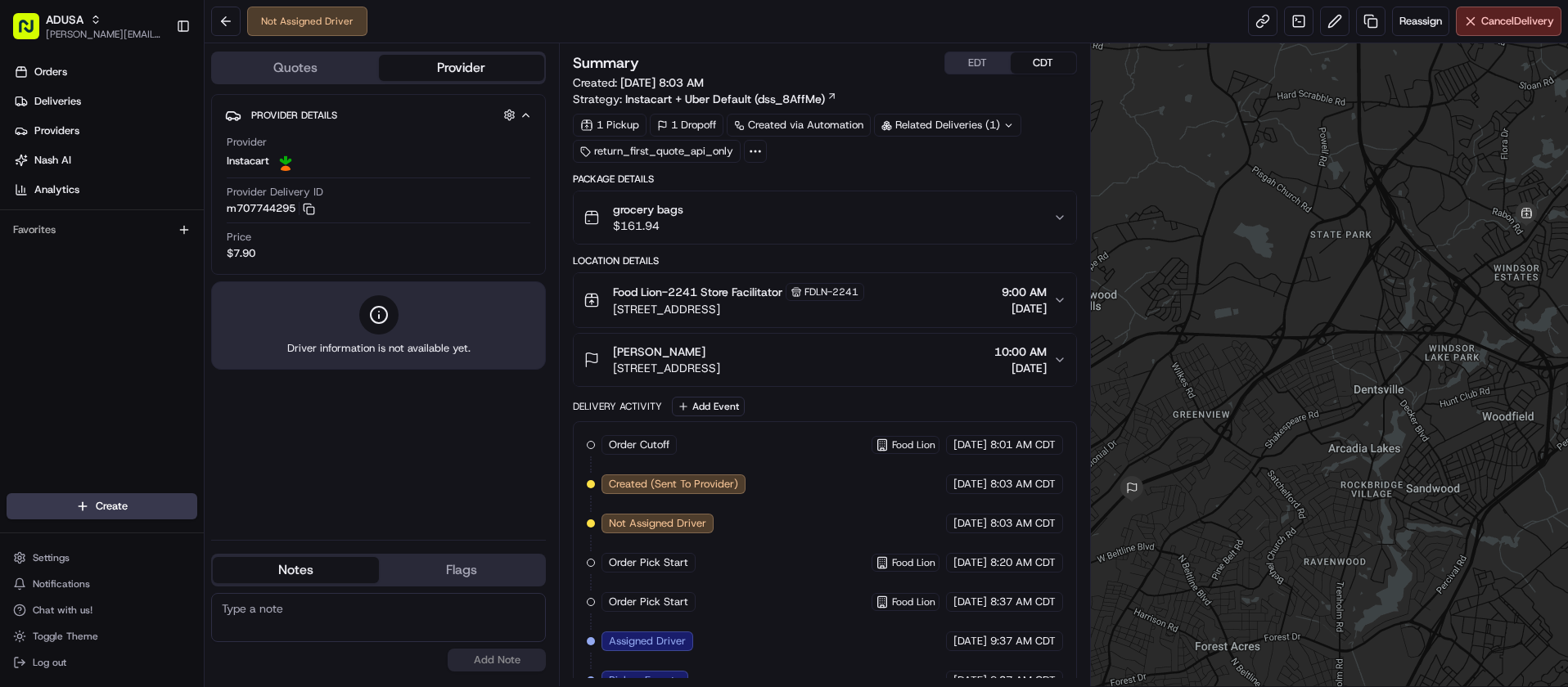
click at [463, 619] on textarea at bounding box center [379, 618] width 335 height 49
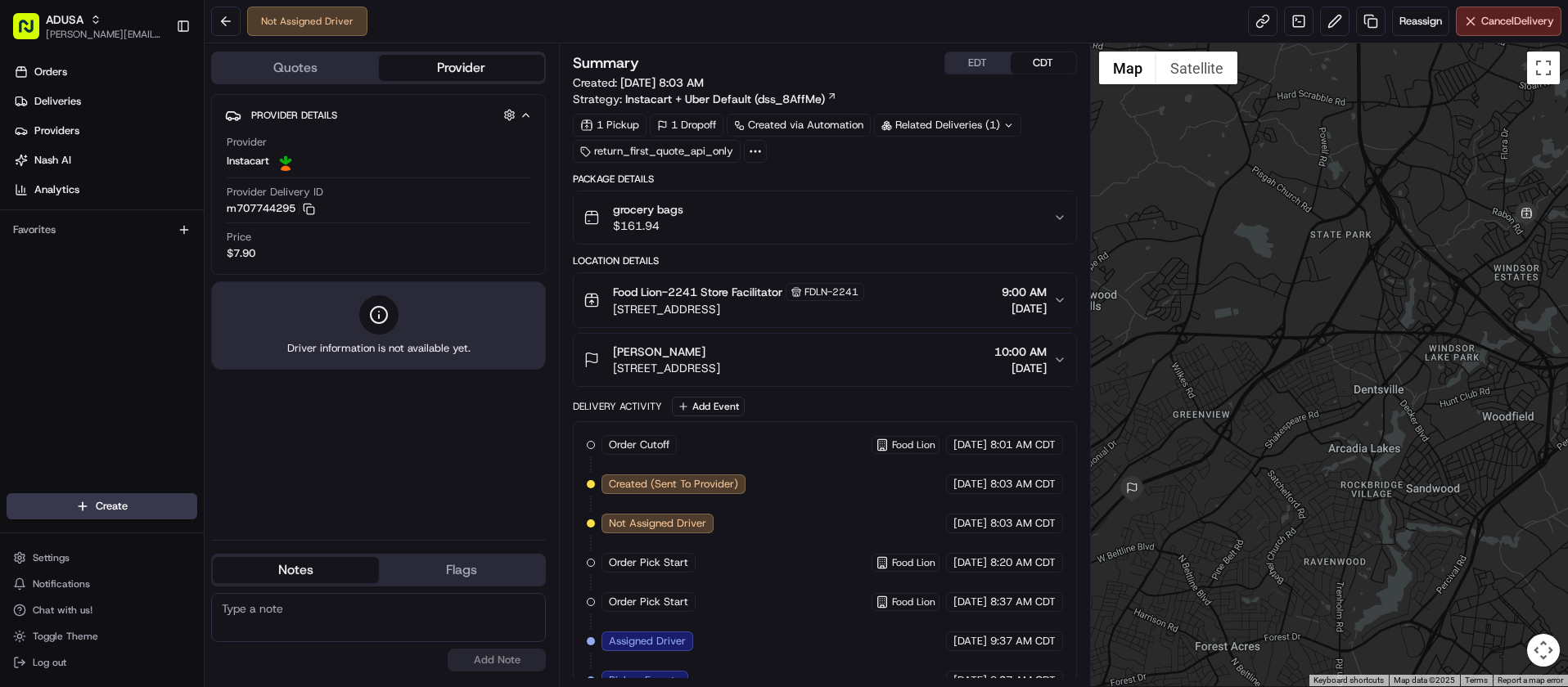
click at [463, 619] on textarea at bounding box center [379, 618] width 335 height 49
paste textarea "Order Pending to Cancel from NOS request by SPECTRUM_DESKTOP"
type textarea "Order Pending to Cancel from NOS request by SPECTRUM_DESKTOP"
click at [496, 662] on button "Add Note" at bounding box center [497, 660] width 98 height 23
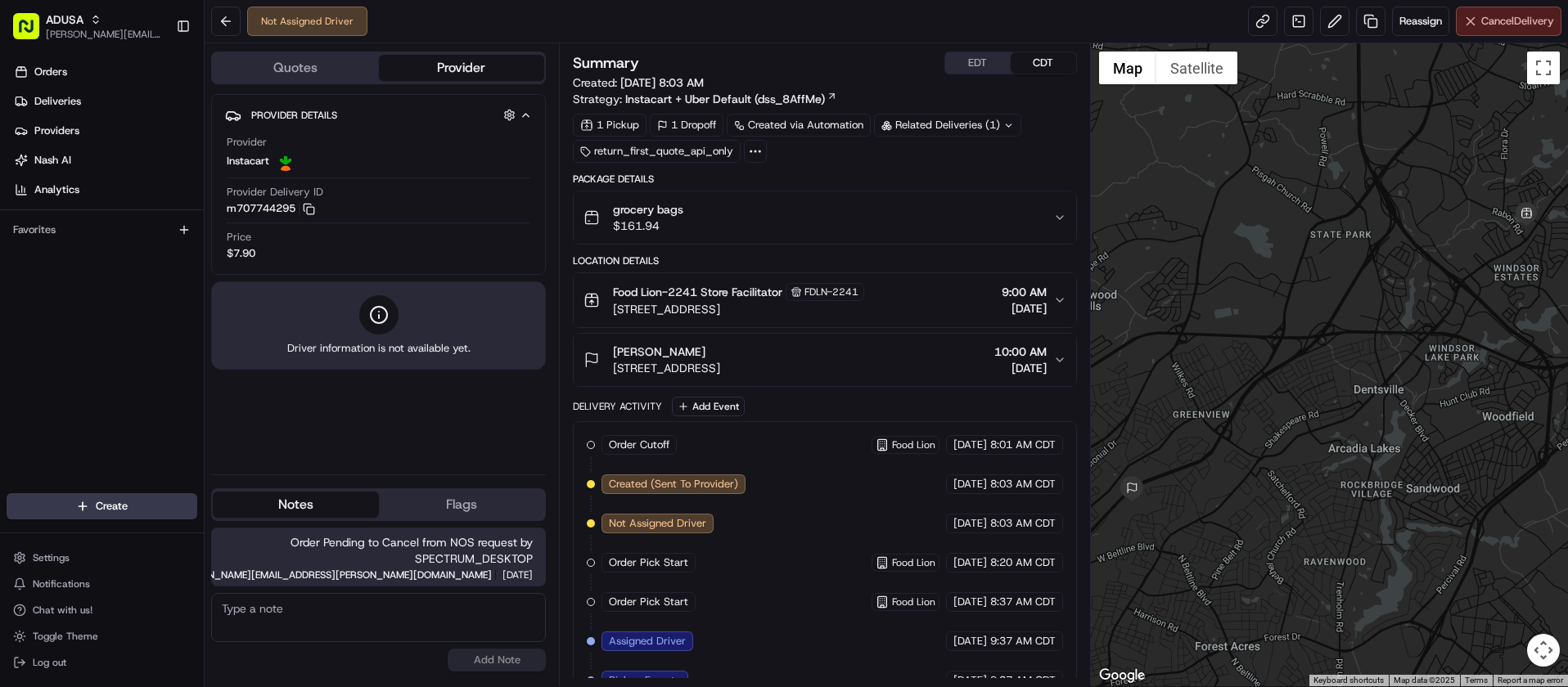
click at [1478, 25] on button "Cancel Delivery" at bounding box center [1509, 21] width 106 height 30
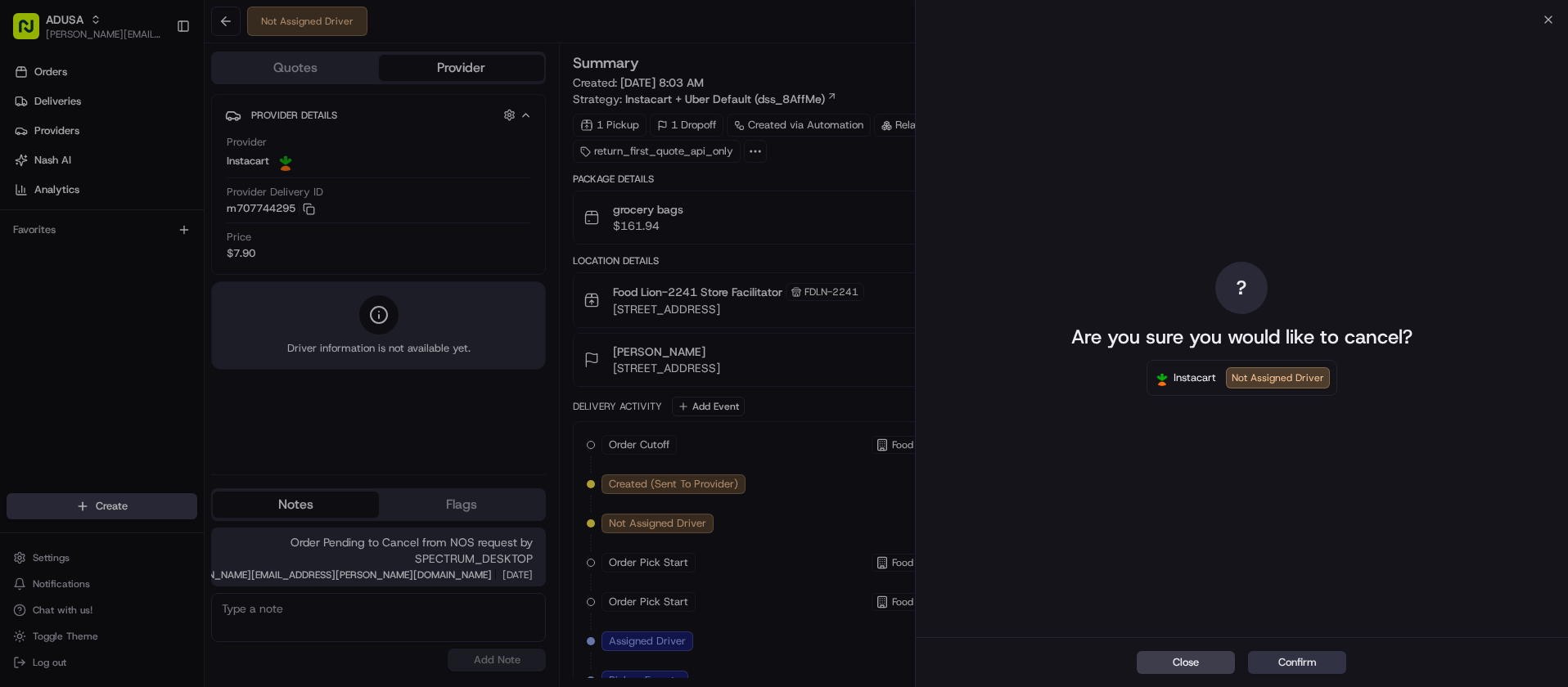
click at [1303, 661] on button "Confirm" at bounding box center [1298, 662] width 98 height 23
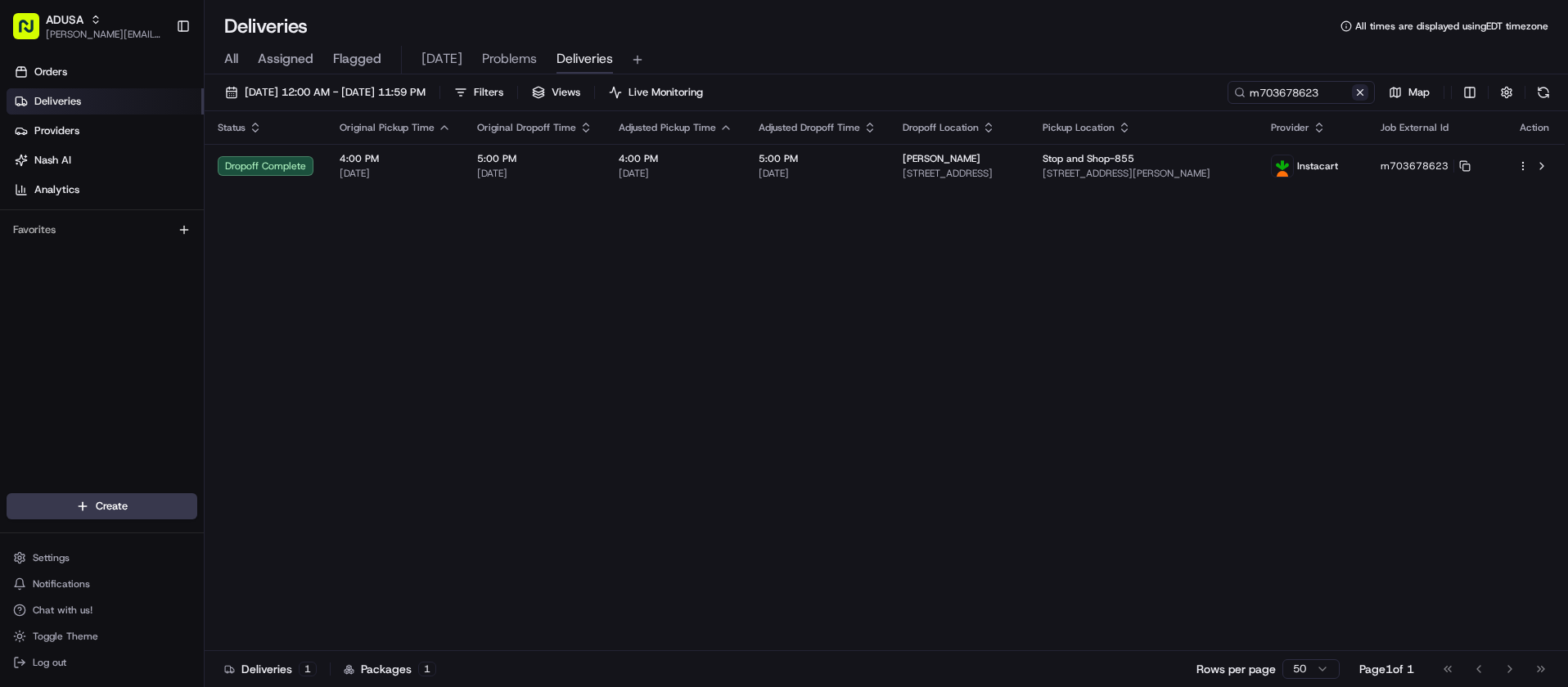
click at [1363, 92] on button at bounding box center [1360, 92] width 16 height 16
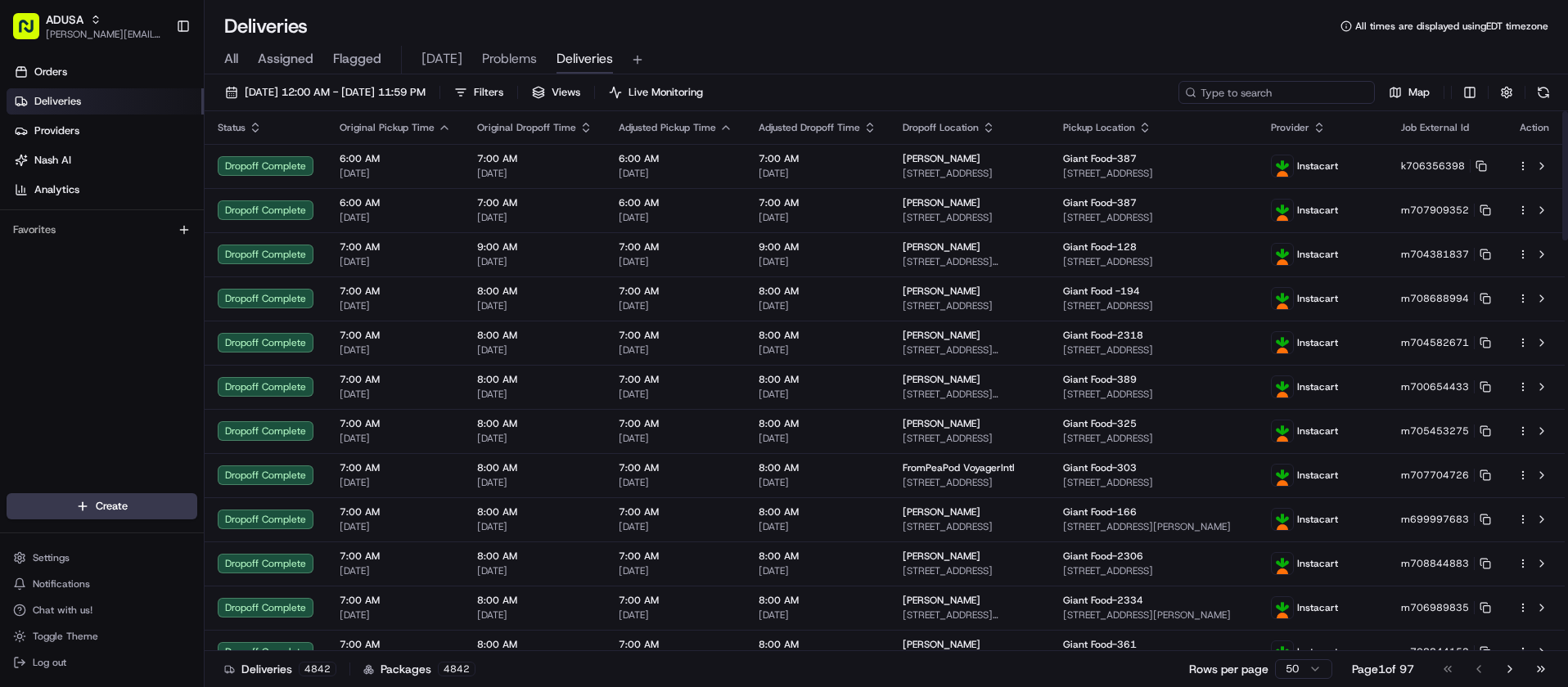
click at [1313, 92] on input at bounding box center [1276, 92] width 196 height 23
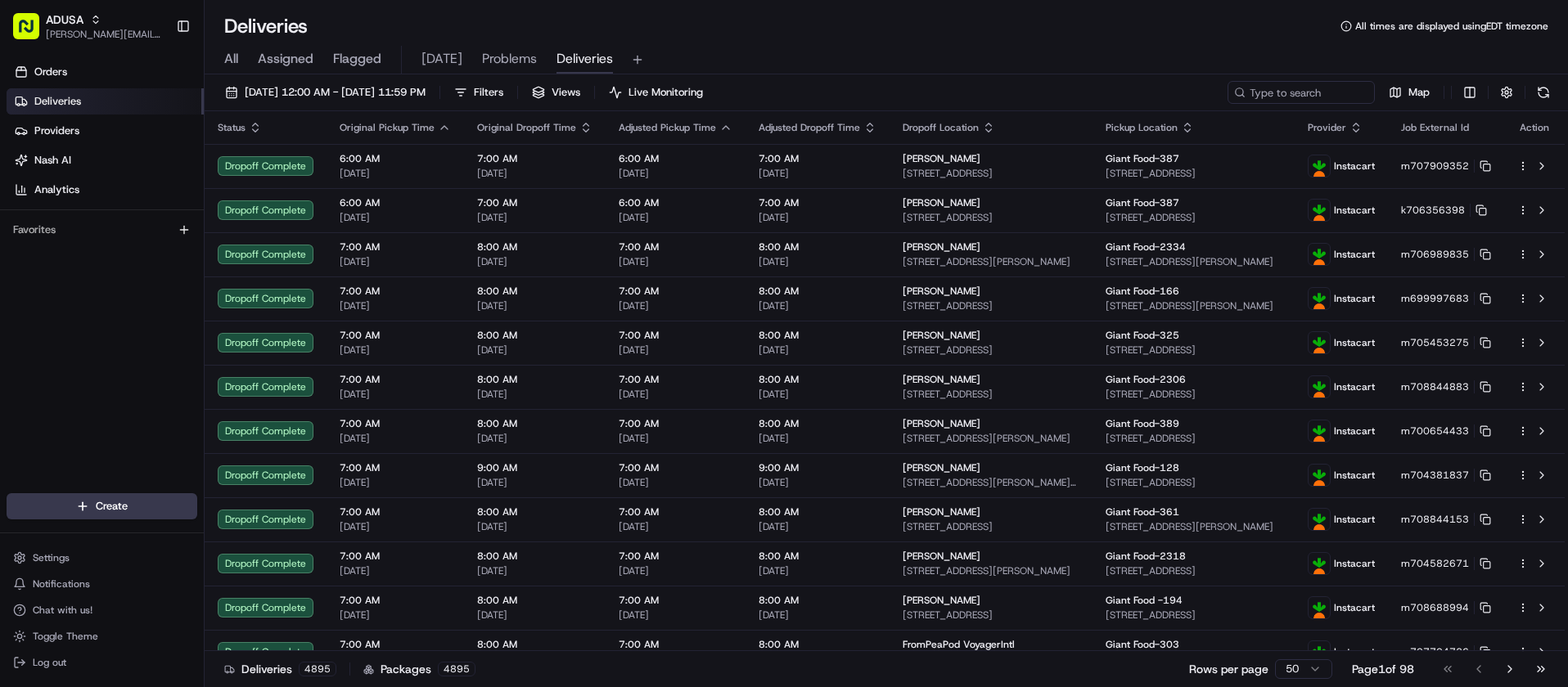
click at [1300, 88] on input at bounding box center [1301, 92] width 147 height 23
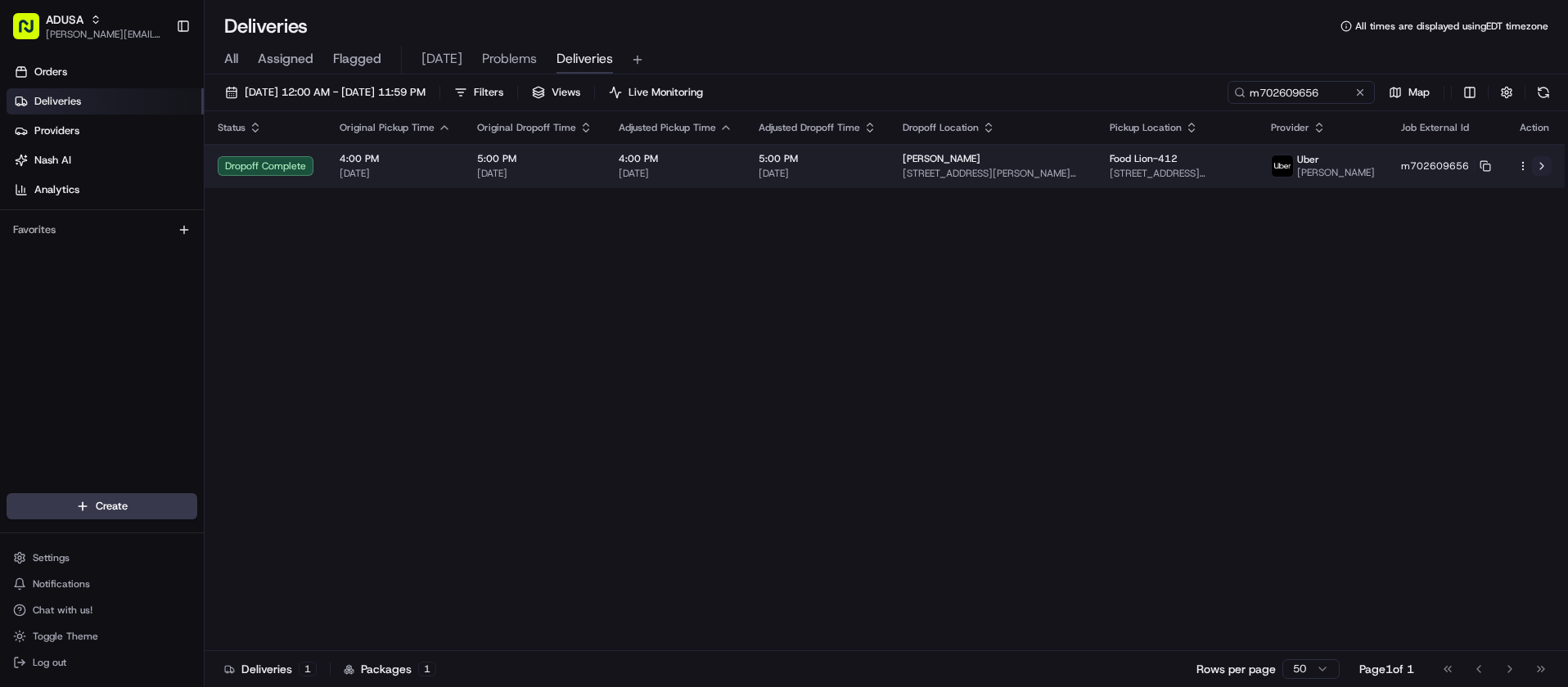
type input "m702609656"
click at [1543, 170] on button at bounding box center [1542, 166] width 19 height 19
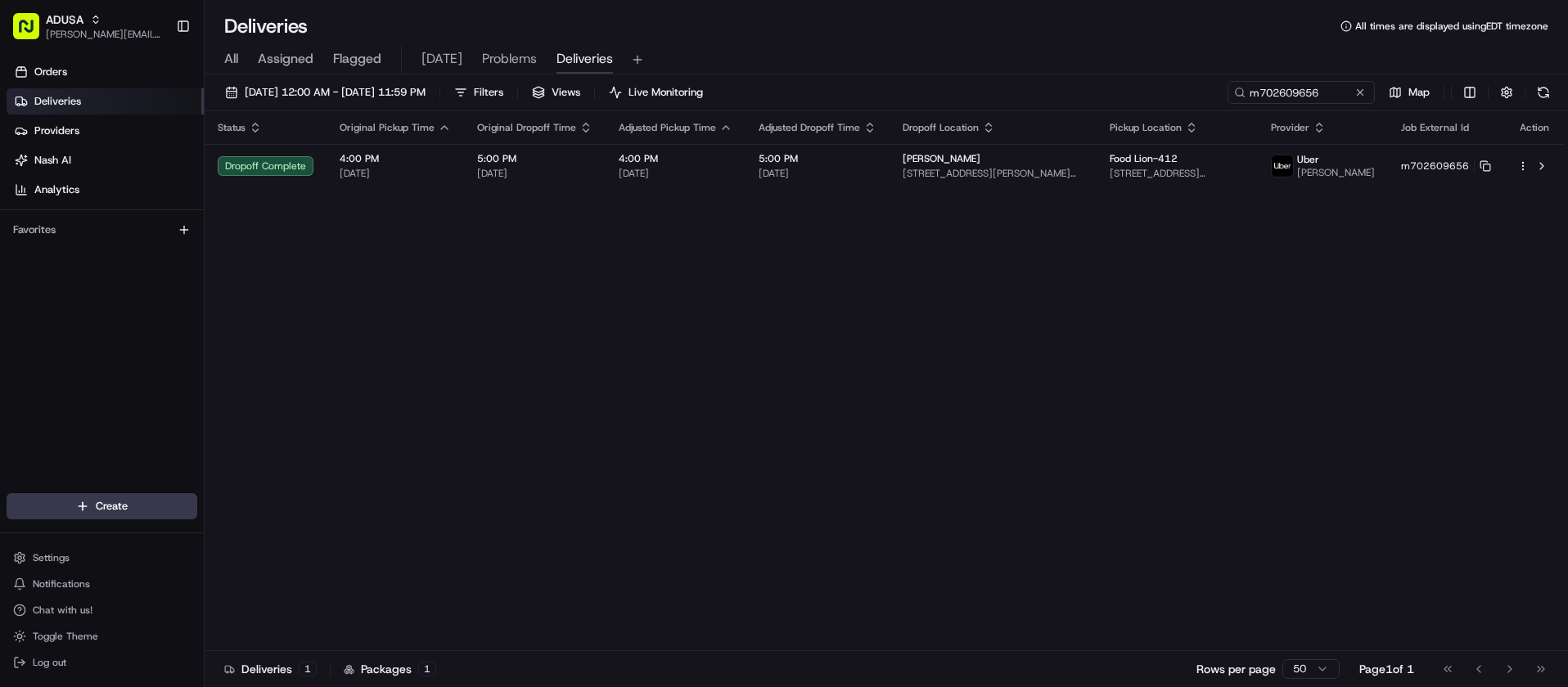
click at [1052, 66] on div "All Assigned Flagged TODAY Problems Deliveries" at bounding box center [886, 60] width 1363 height 29
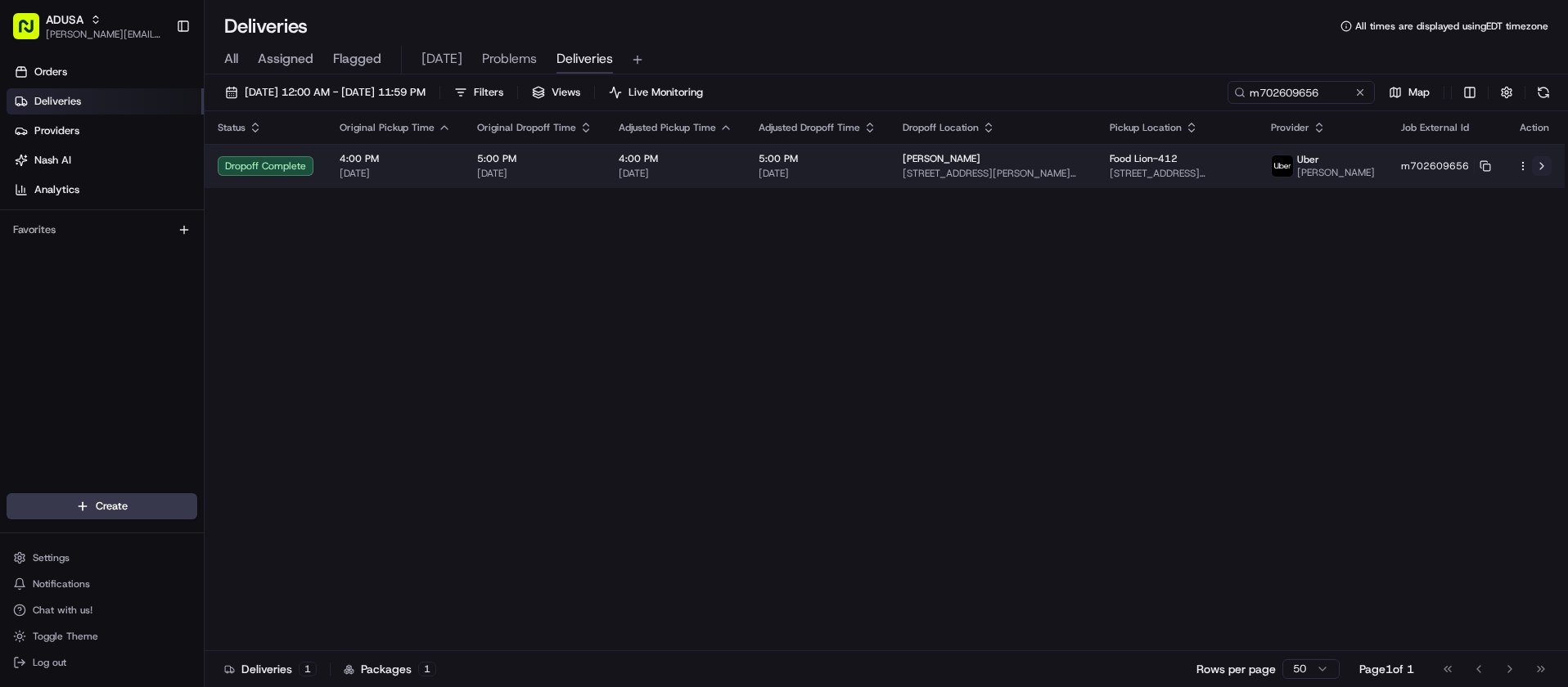
click at [1541, 171] on button at bounding box center [1542, 166] width 19 height 19
click at [1485, 172] on icon at bounding box center [1486, 166] width 12 height 12
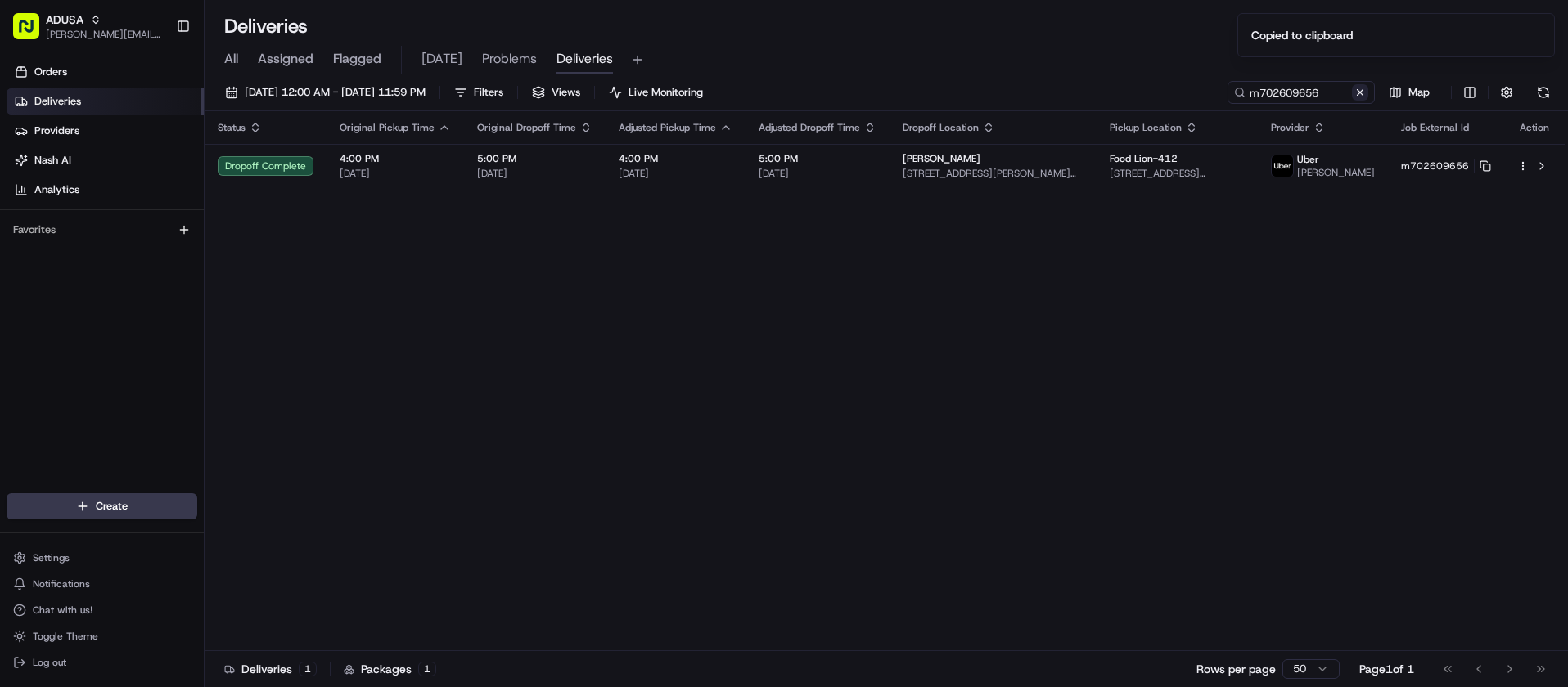
click at [1359, 92] on button at bounding box center [1360, 92] width 16 height 16
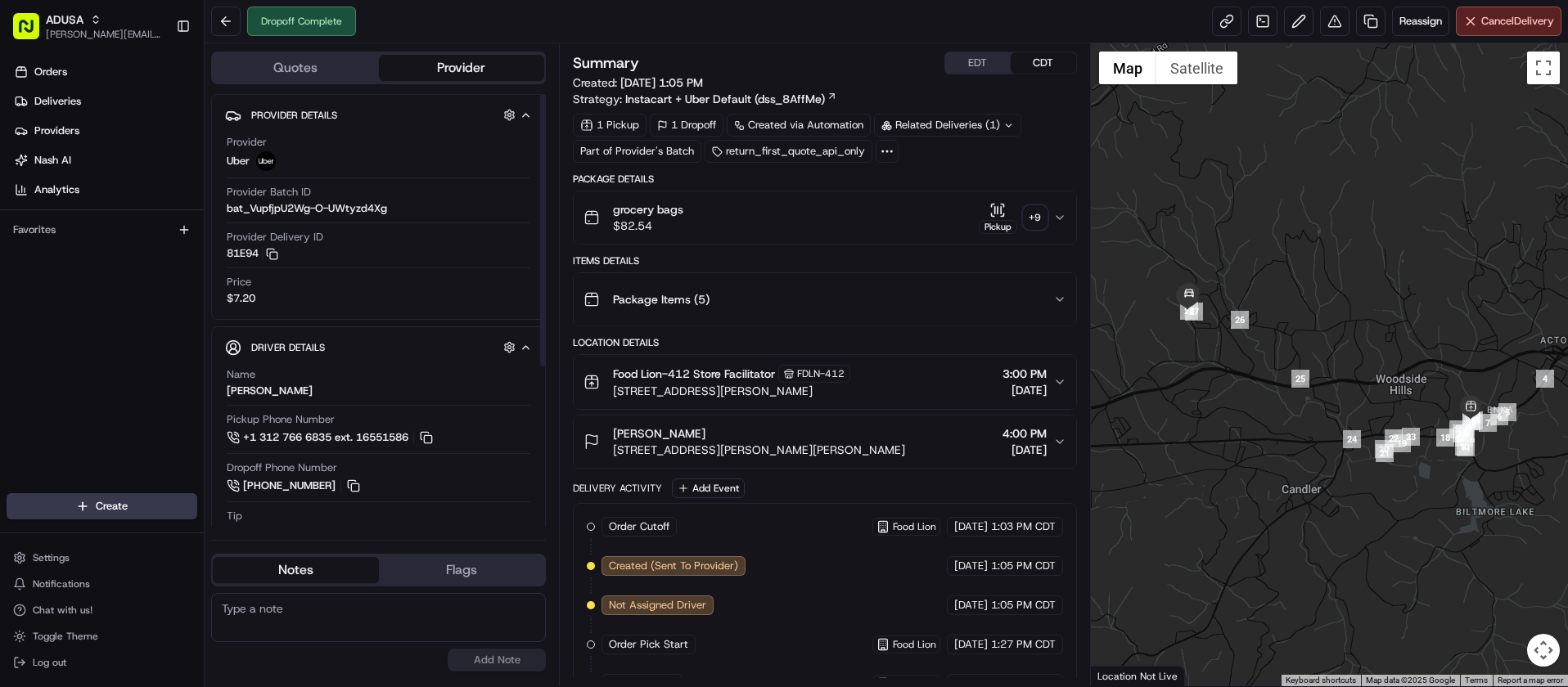
click at [380, 619] on textarea at bounding box center [379, 618] width 335 height 49
drag, startPoint x: 311, startPoint y: 609, endPoint x: 321, endPoint y: 624, distance: 18.0
click at [312, 609] on textarea "Store called statig tney still have the order." at bounding box center [379, 618] width 335 height 49
click at [526, 622] on textarea "Store called stating tney still have the order." at bounding box center [379, 618] width 335 height 49
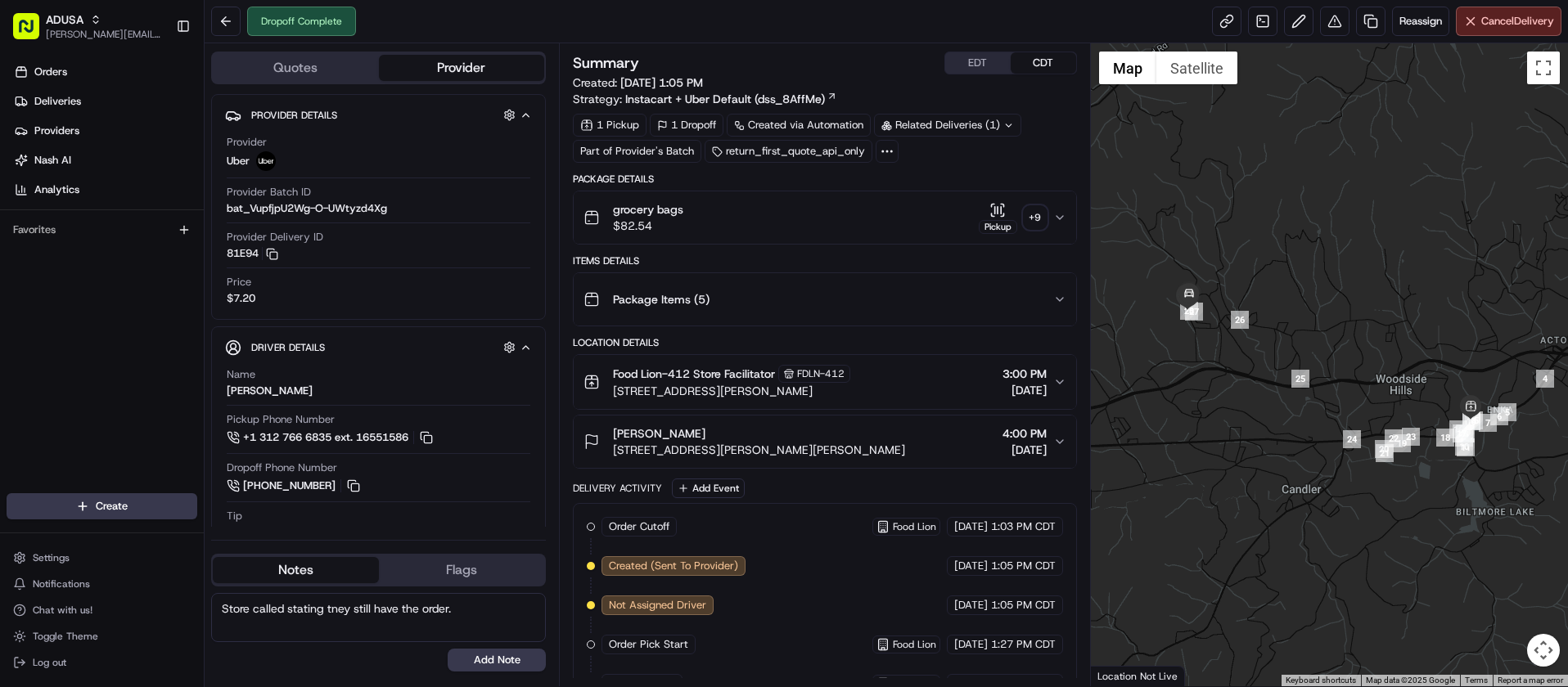
click at [331, 605] on textarea "Store called stating tney still have the order." at bounding box center [379, 618] width 335 height 49
type textarea "Store called stating they still have the order."
click at [504, 663] on button "Add Note" at bounding box center [497, 660] width 98 height 23
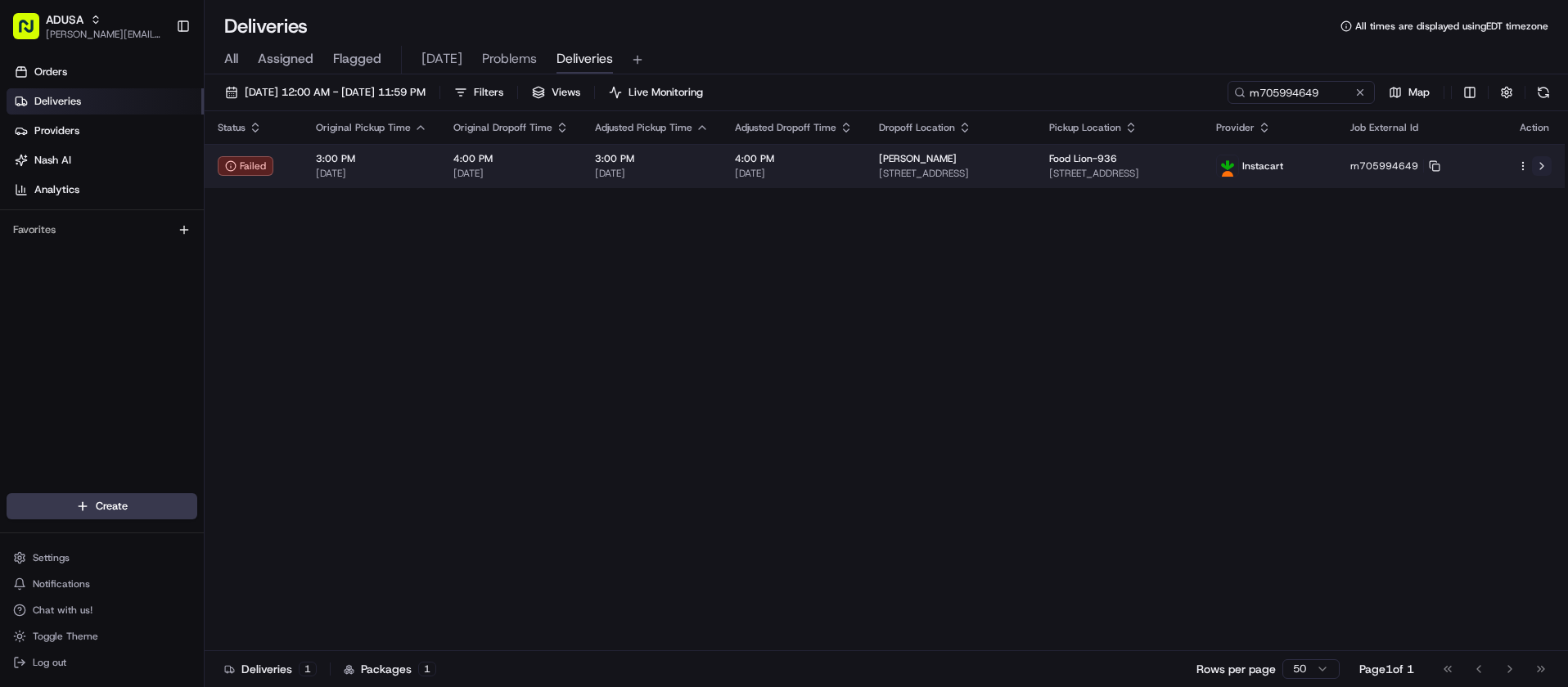
type input "m705994649"
click button
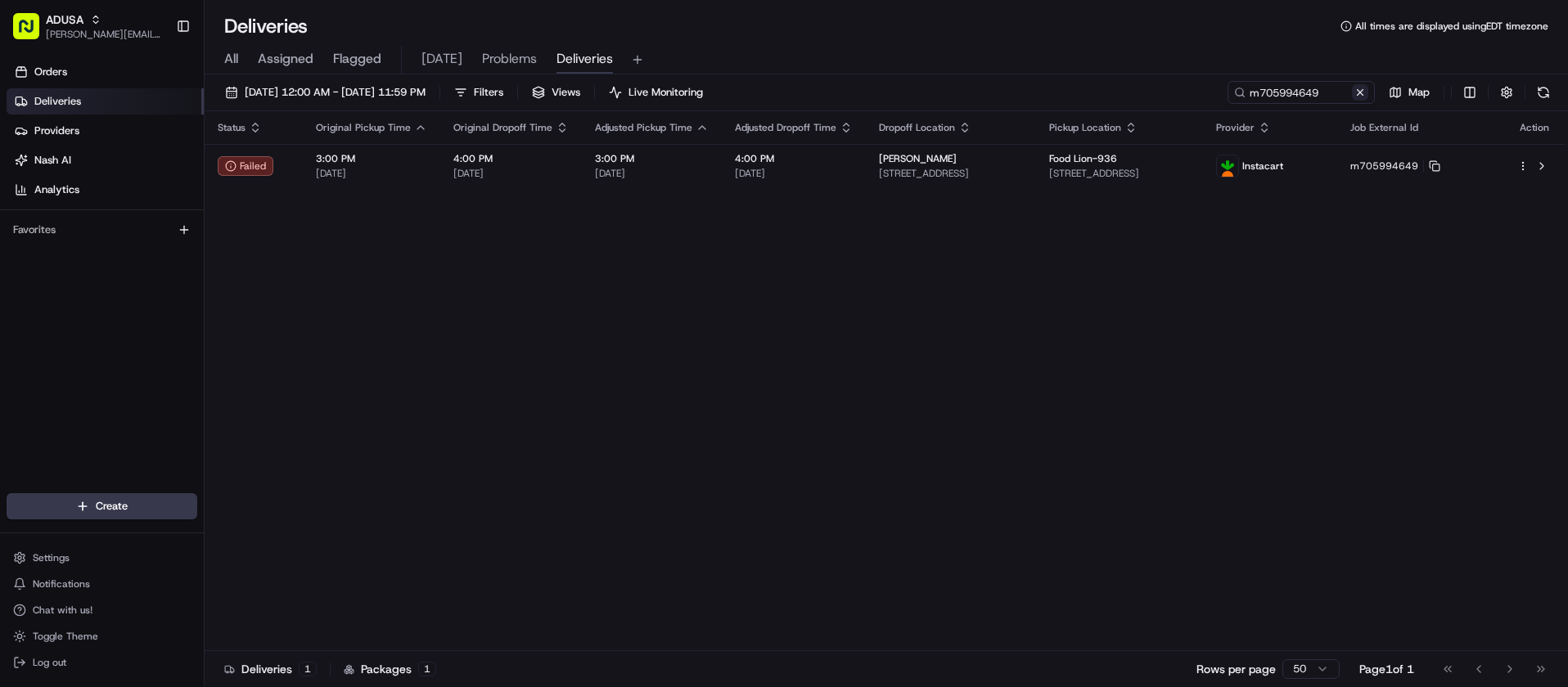
click button
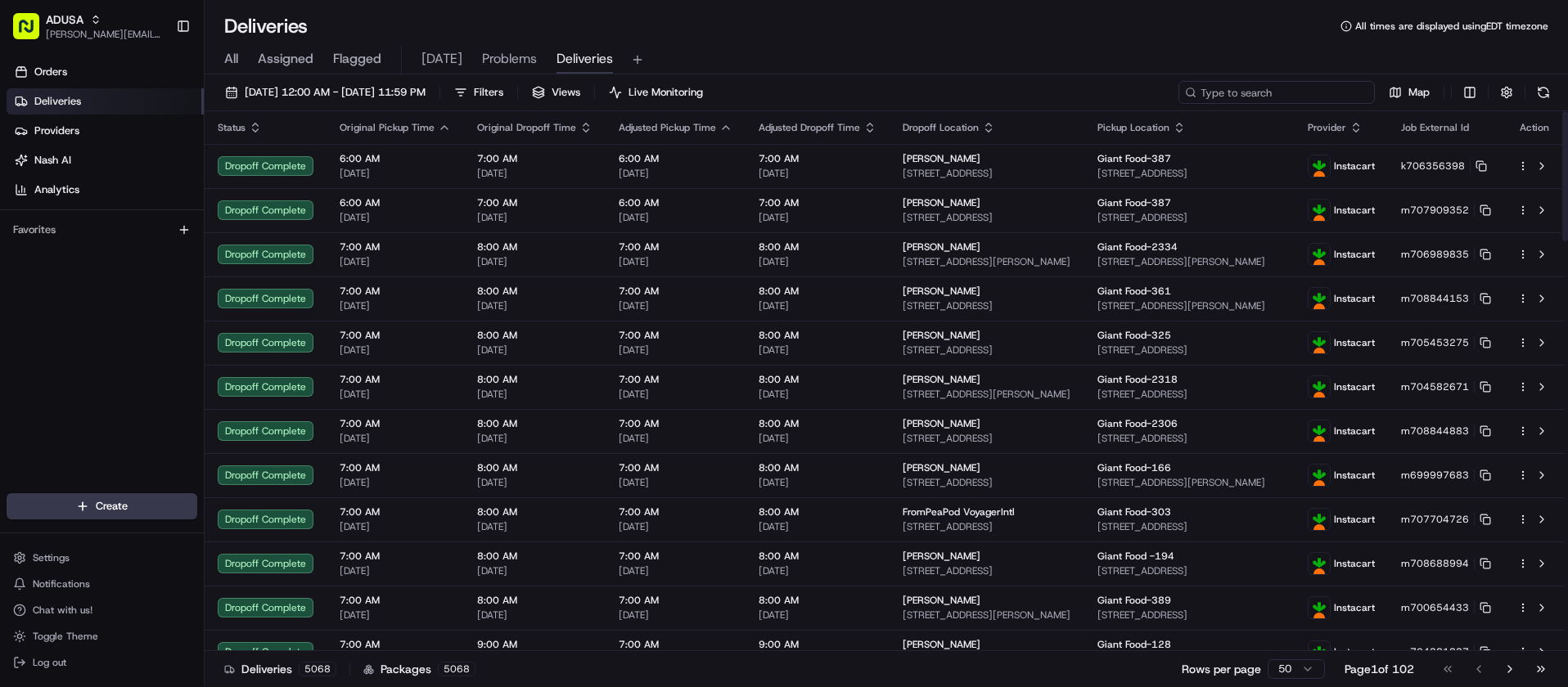
click input
paste input "m709083844"
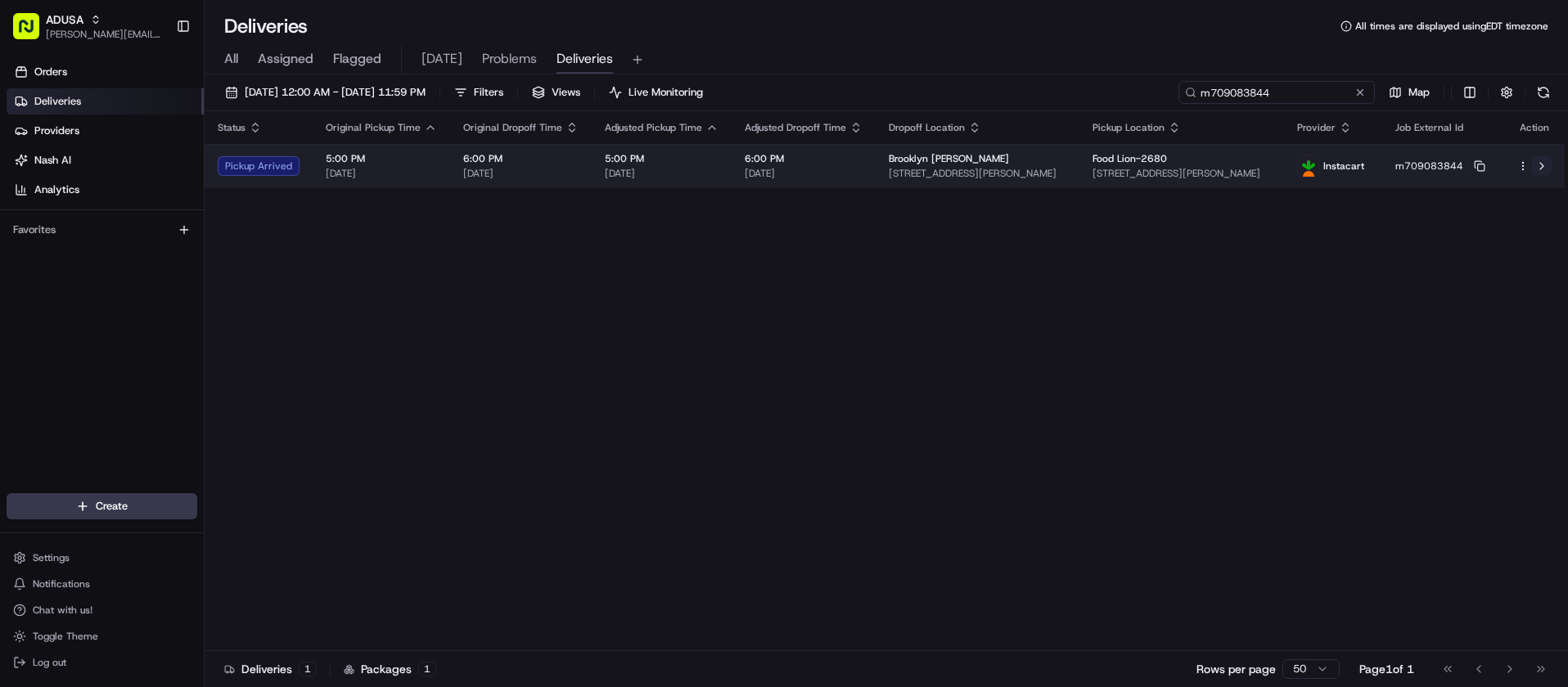
type input "m709083844"
click button
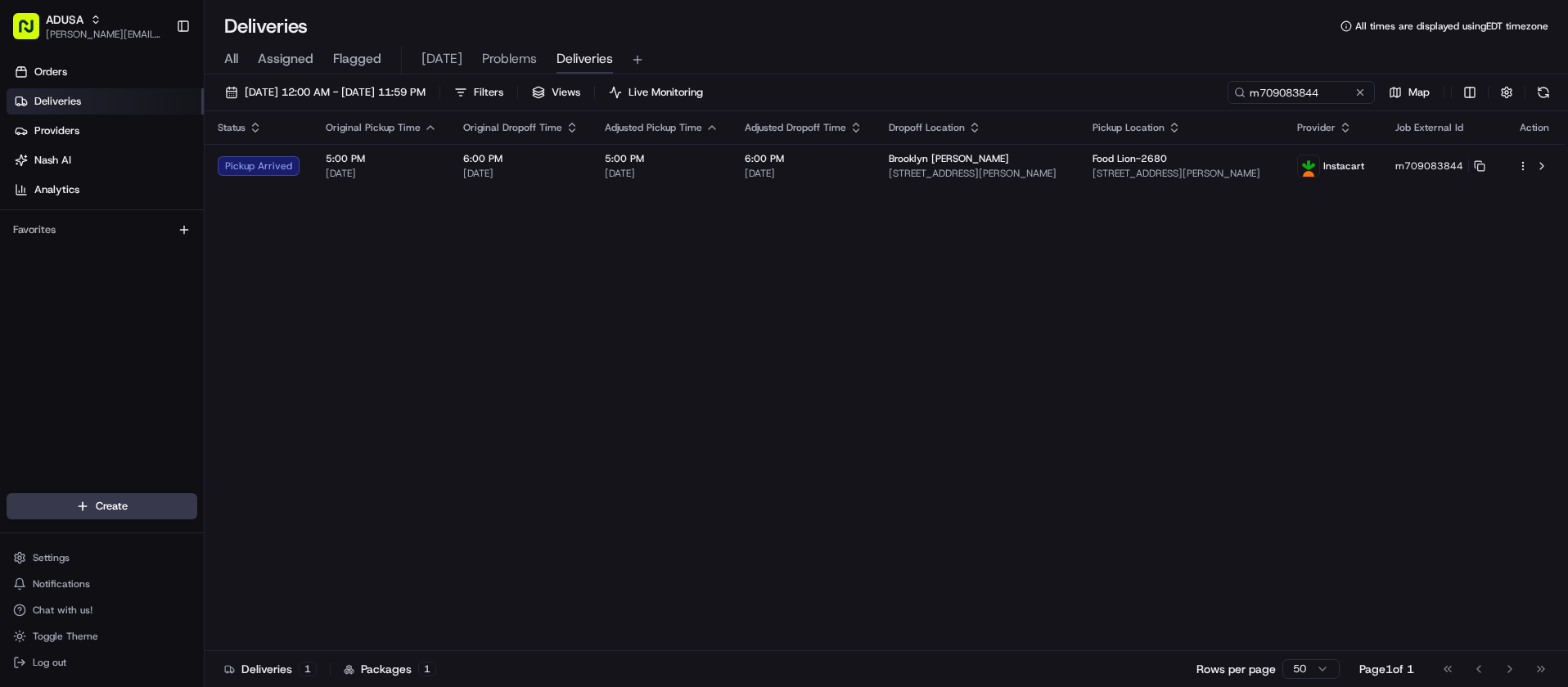
click div "Status Original Pickup Time Original Dropoff Time Adjusted Pickup Time Adjusted…"
click button
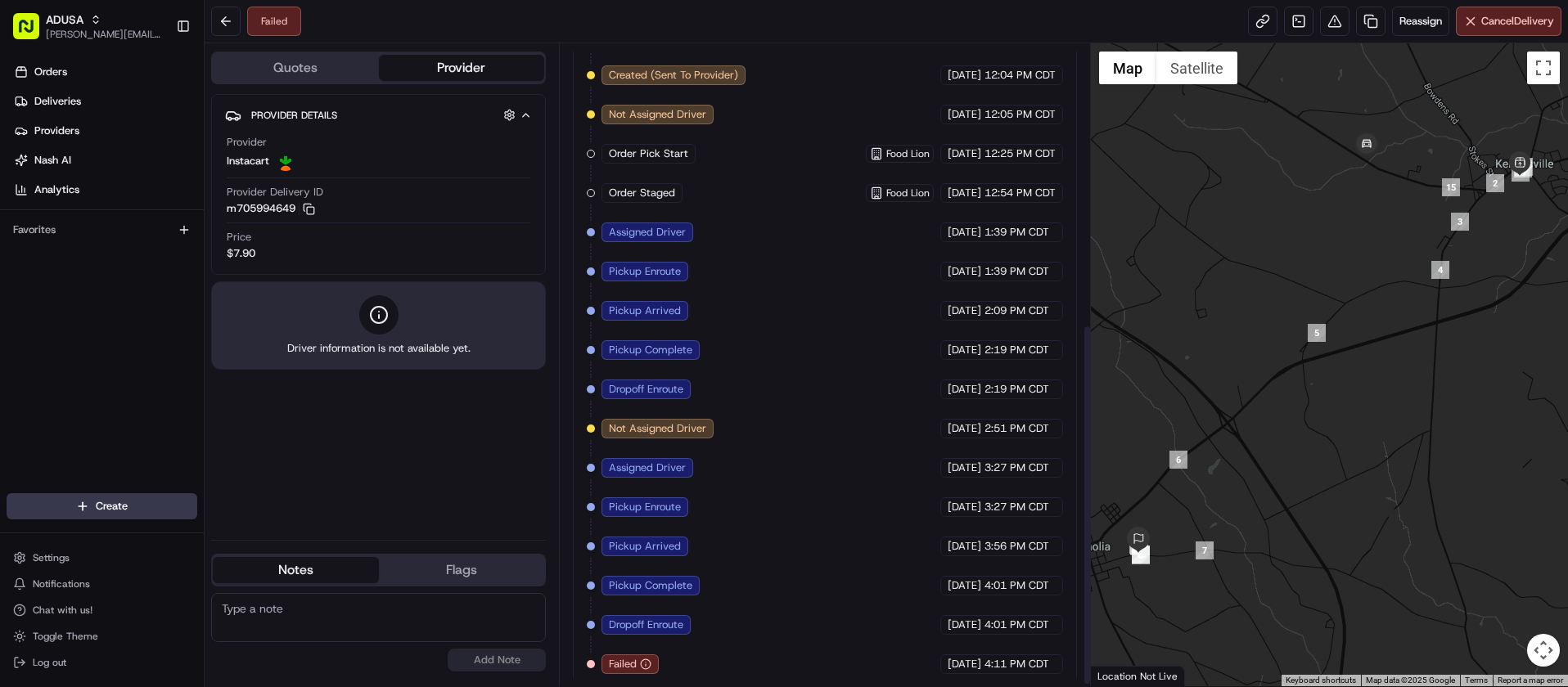
scroll to position [501, 0]
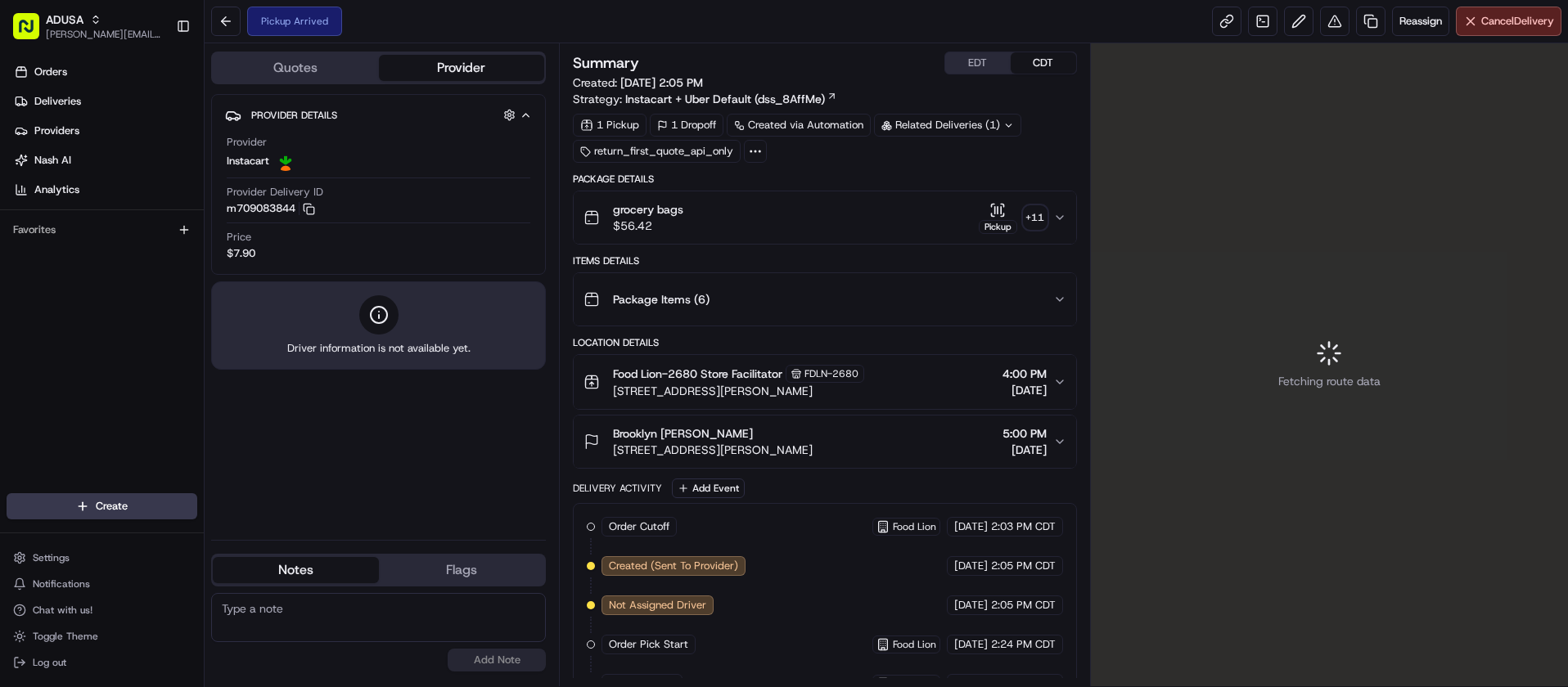
click at [969, 68] on button "EDT" at bounding box center [977, 63] width 65 height 21
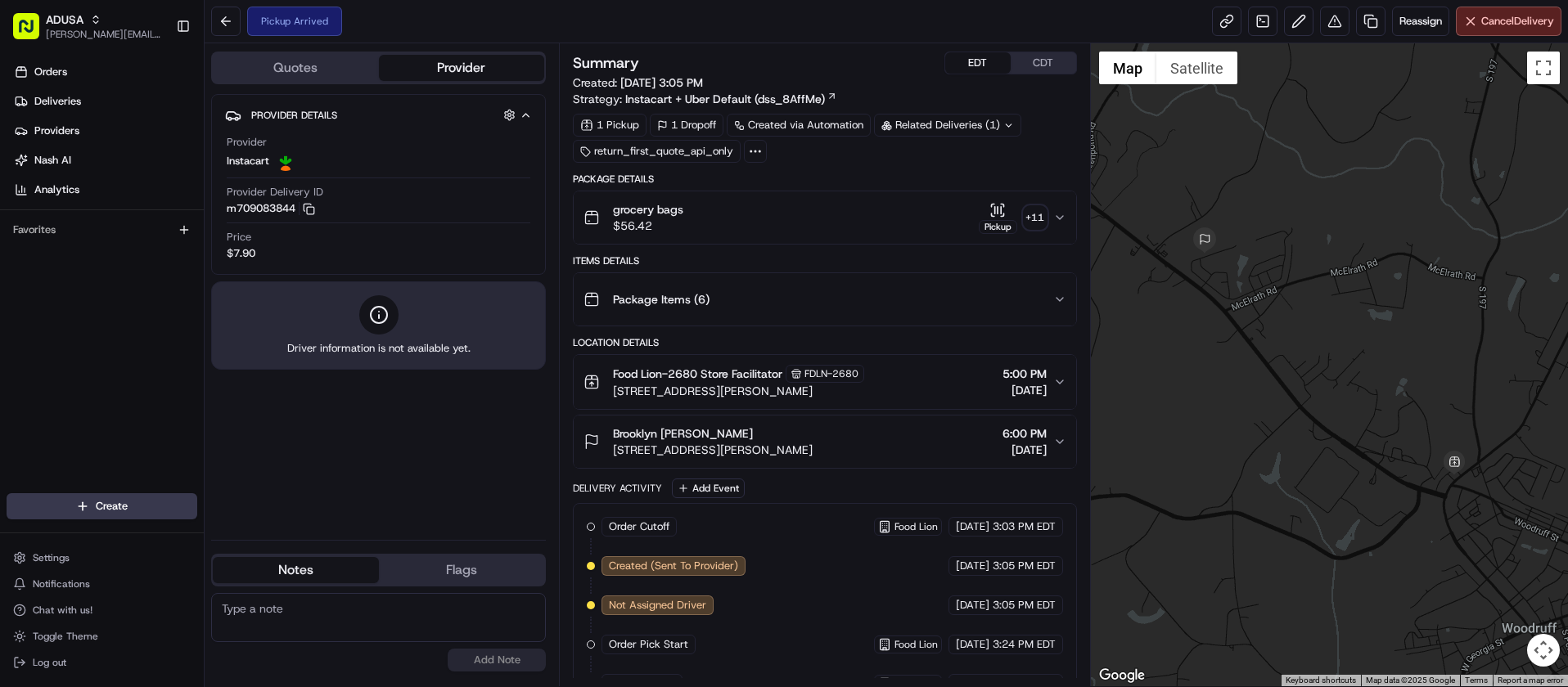
click at [969, 68] on button "EDT" at bounding box center [977, 63] width 65 height 21
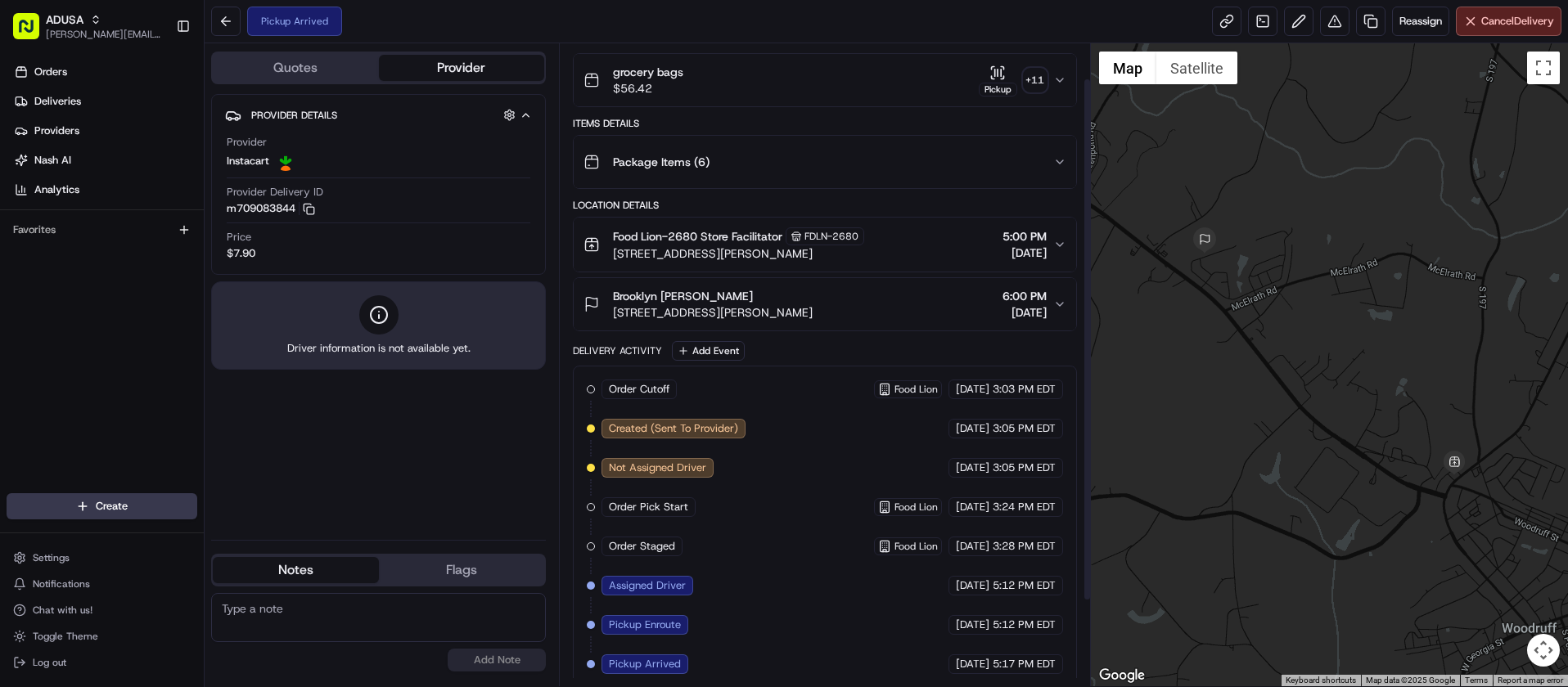
scroll to position [147, 0]
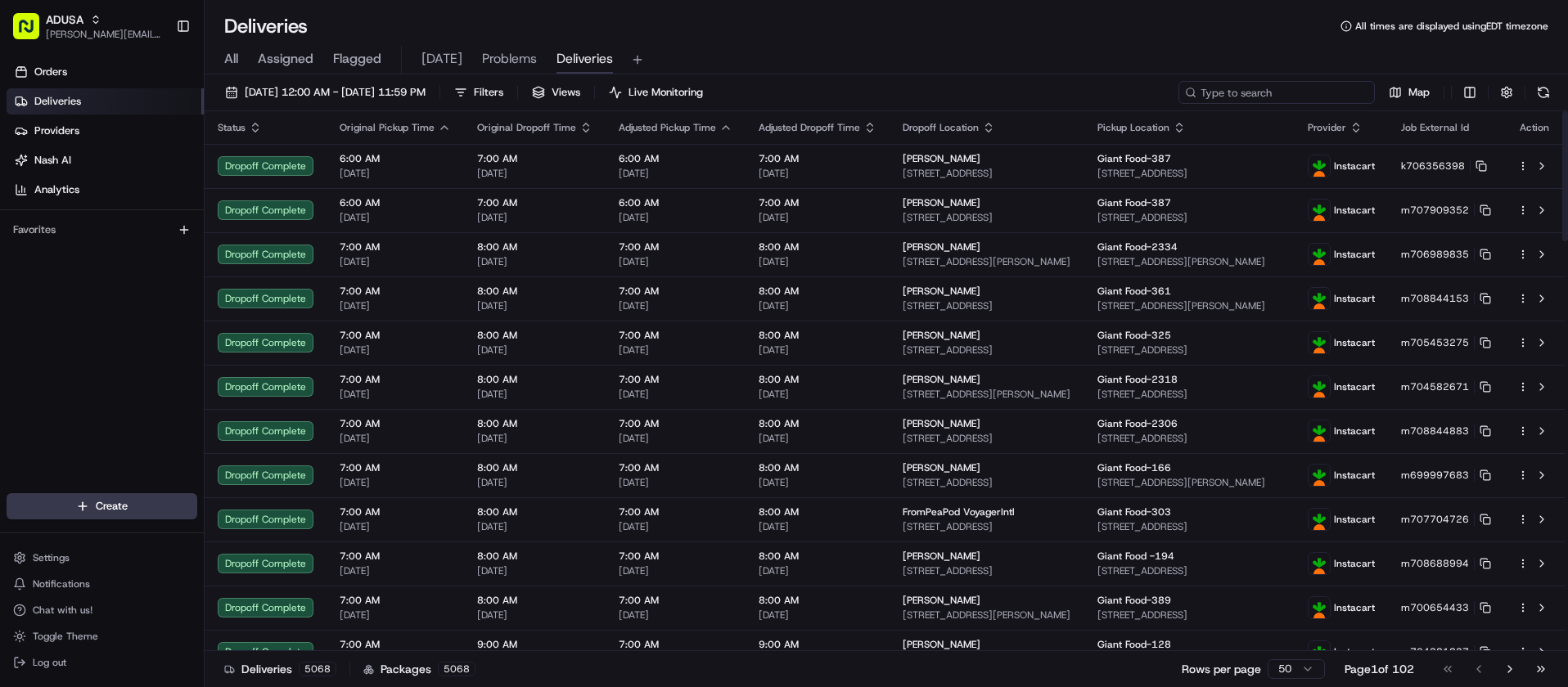
click at [1291, 95] on input at bounding box center [1276, 92] width 196 height 23
paste input "m634445573"
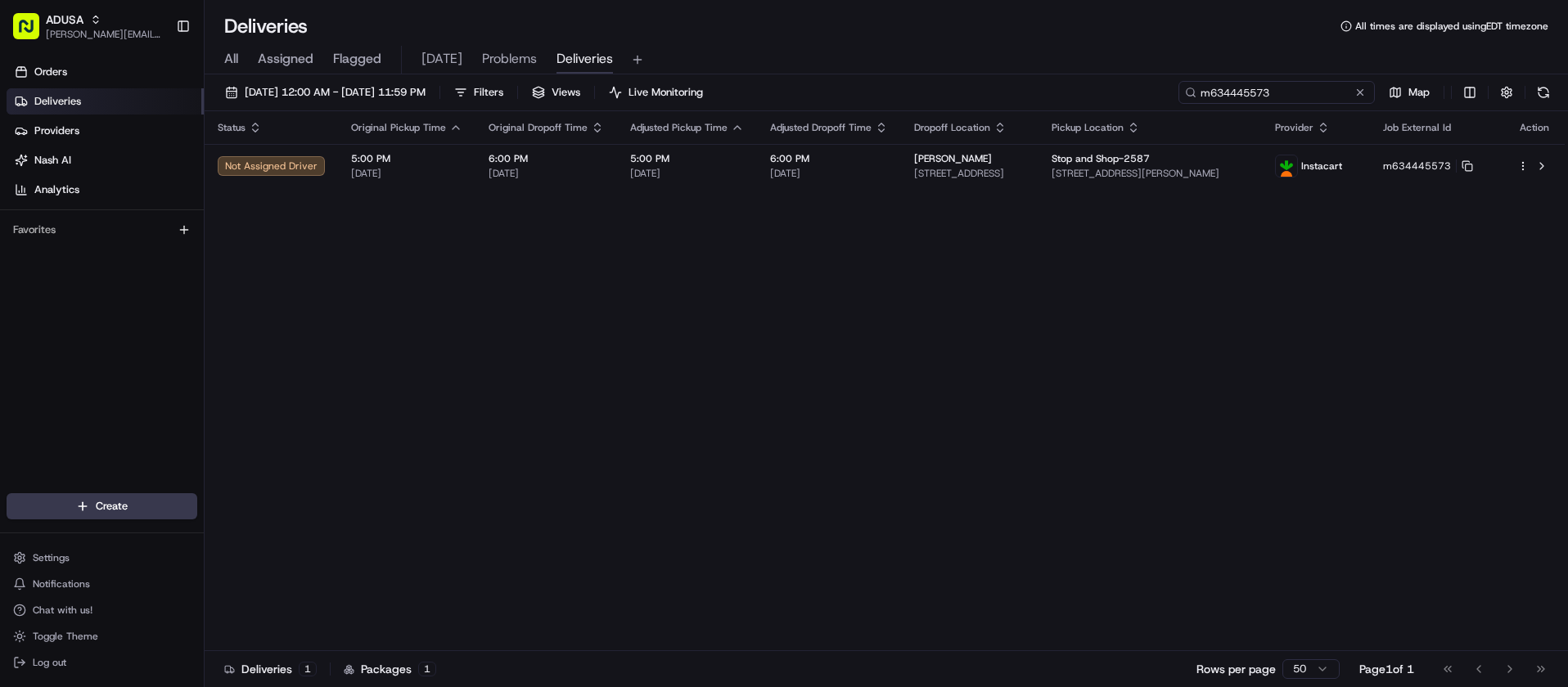
type input "m634445573"
click at [1358, 91] on button at bounding box center [1360, 92] width 16 height 16
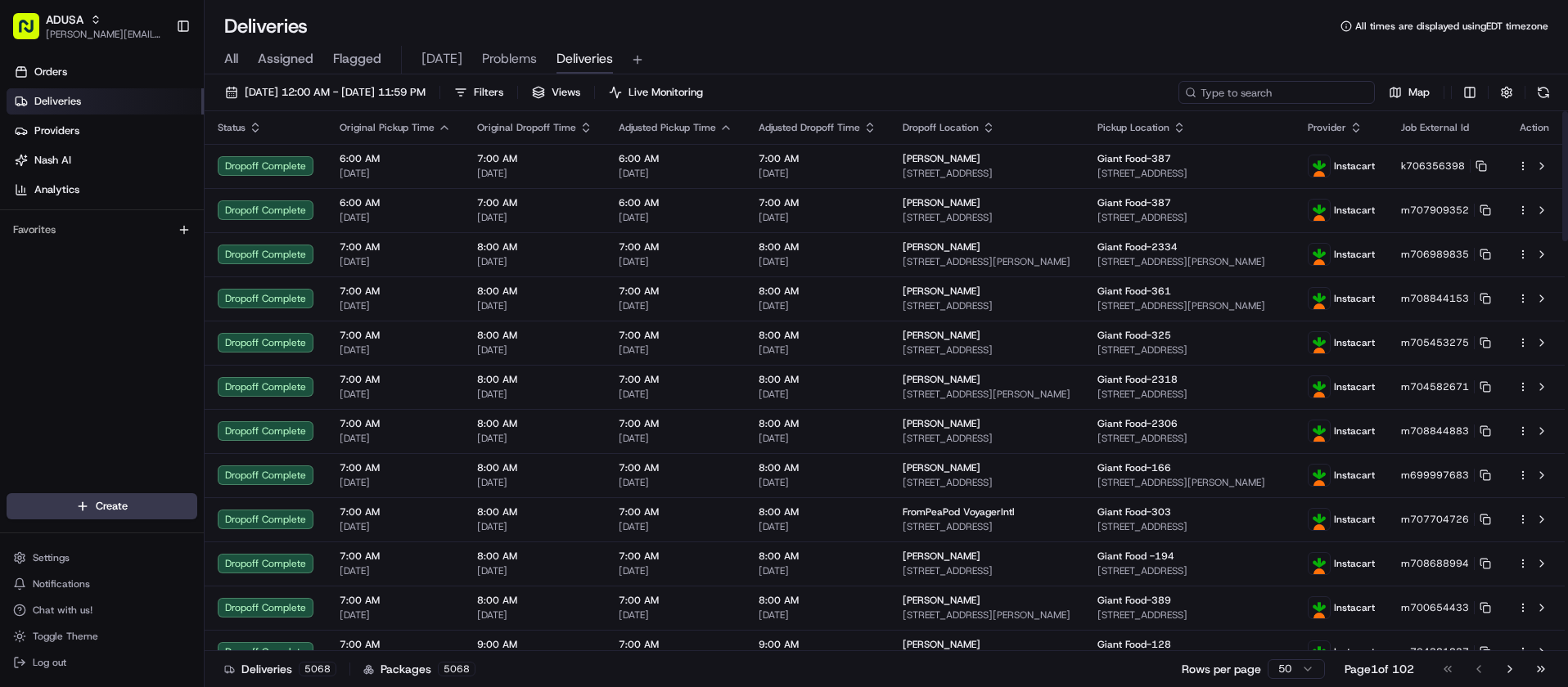
click at [1291, 91] on input at bounding box center [1276, 92] width 196 height 23
paste input "m708445715"
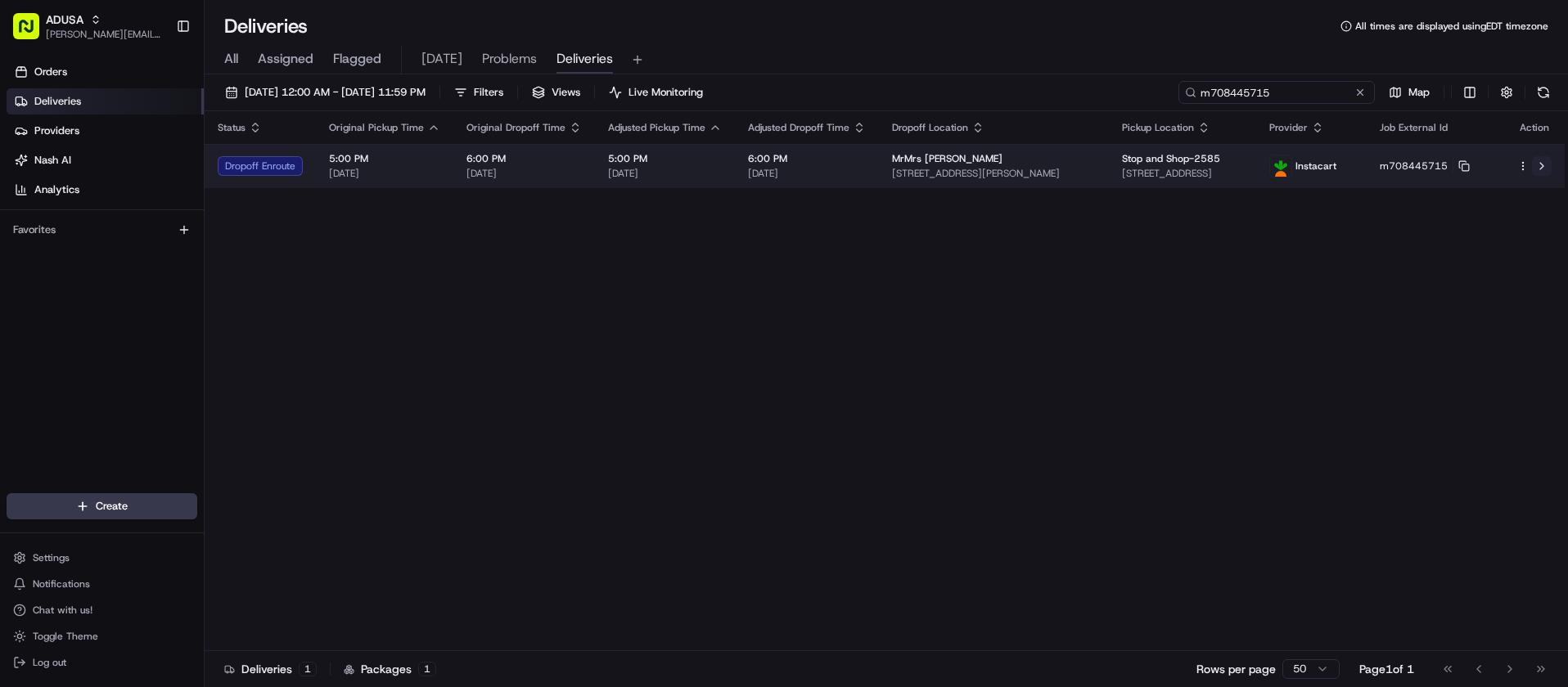
type input "m708445715"
click at [1543, 168] on button at bounding box center [1542, 166] width 19 height 19
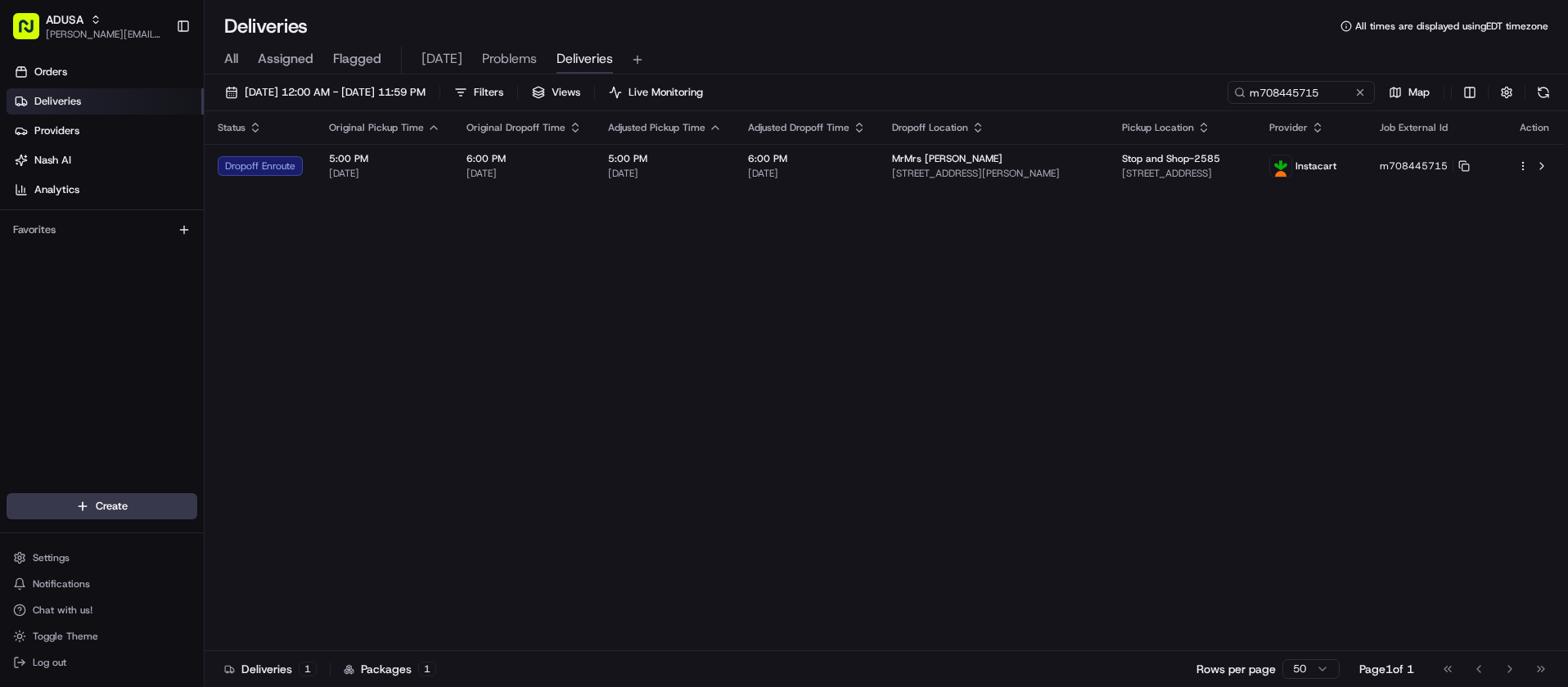
drag, startPoint x: 25, startPoint y: 308, endPoint x: 48, endPoint y: 299, distance: 24.7
click at [25, 308] on div "Orders Deliveries Providers Nash AI Analytics Favorites" at bounding box center [101, 278] width 204 height 451
click at [1356, 94] on button at bounding box center [1360, 92] width 16 height 16
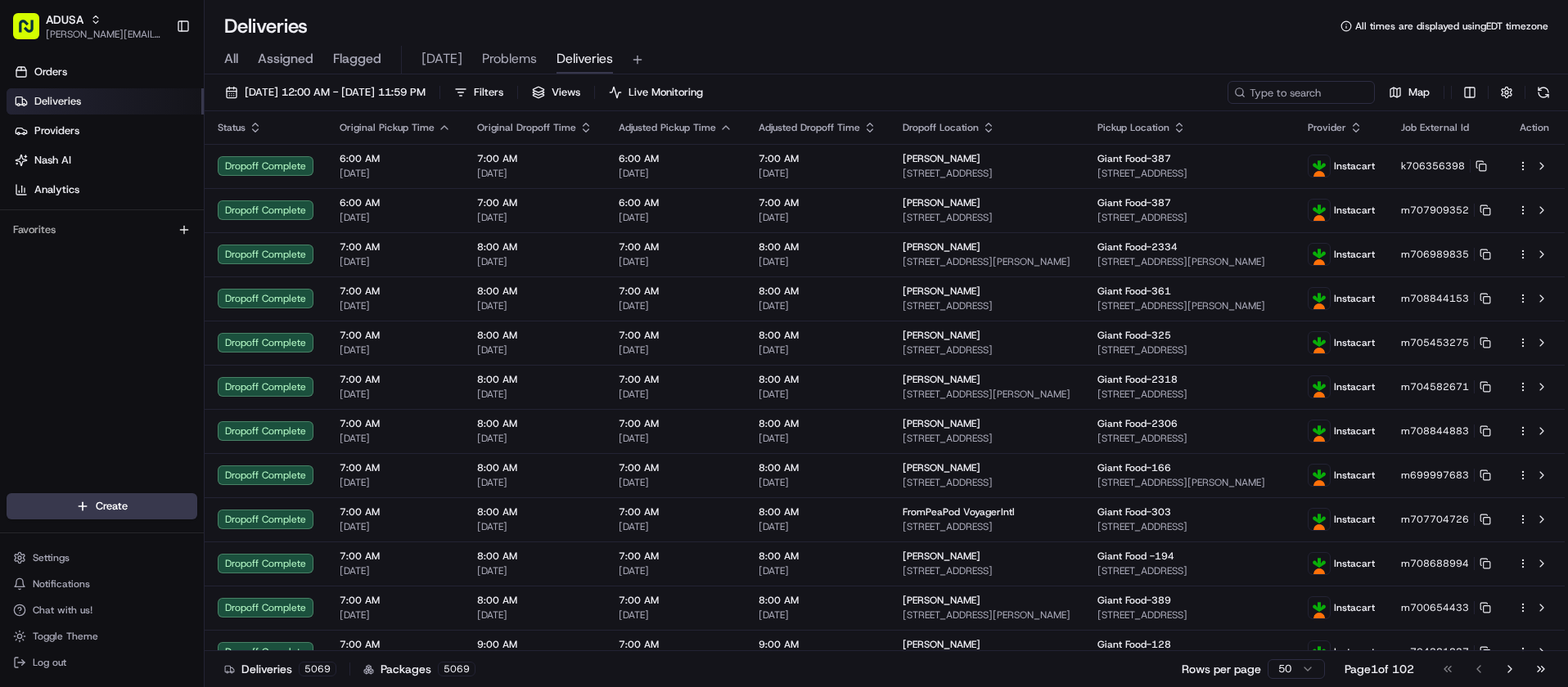
click at [8, 374] on div "Orders Deliveries Providers Nash AI Analytics Favorites" at bounding box center [101, 278] width 204 height 451
click at [1284, 96] on input at bounding box center [1276, 92] width 196 height 23
paste input "m709042136"
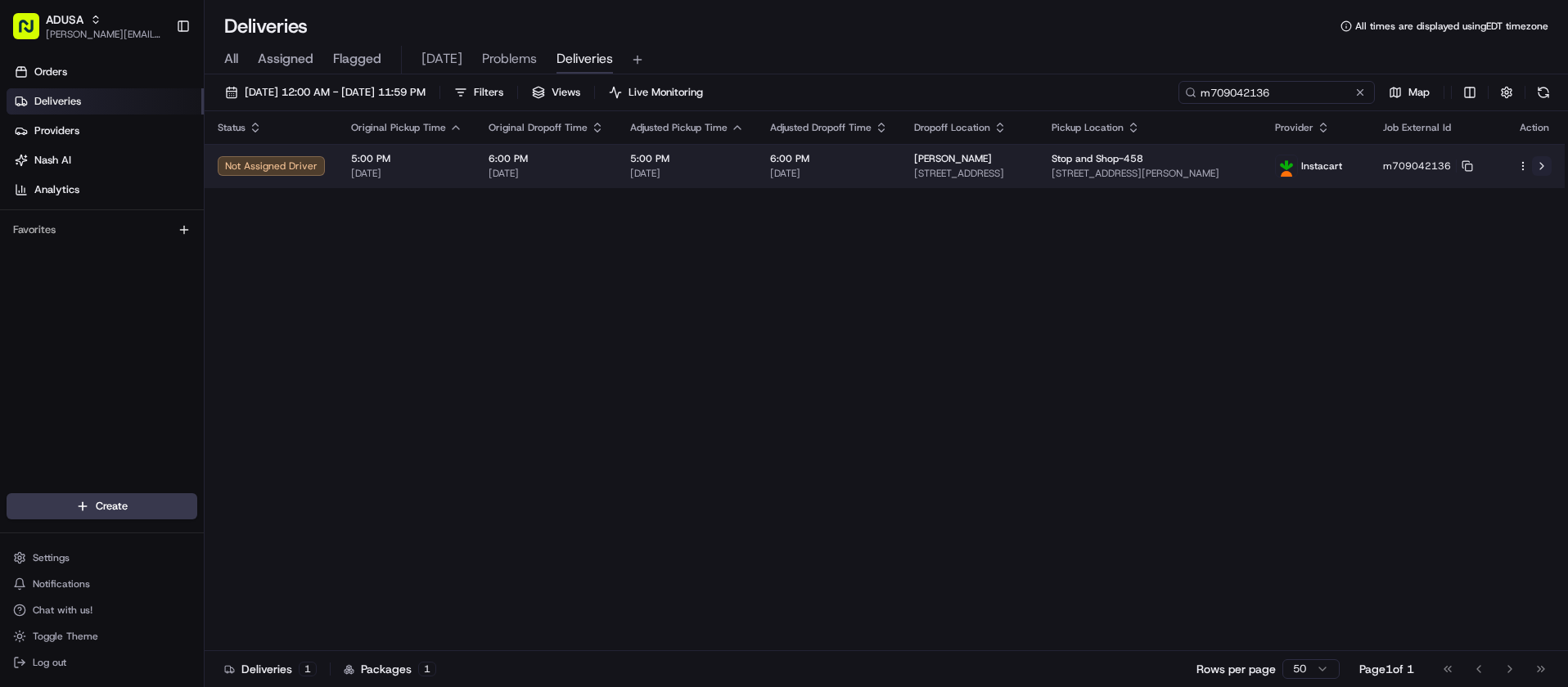
type input "m709042136"
click at [1543, 166] on button at bounding box center [1542, 166] width 19 height 19
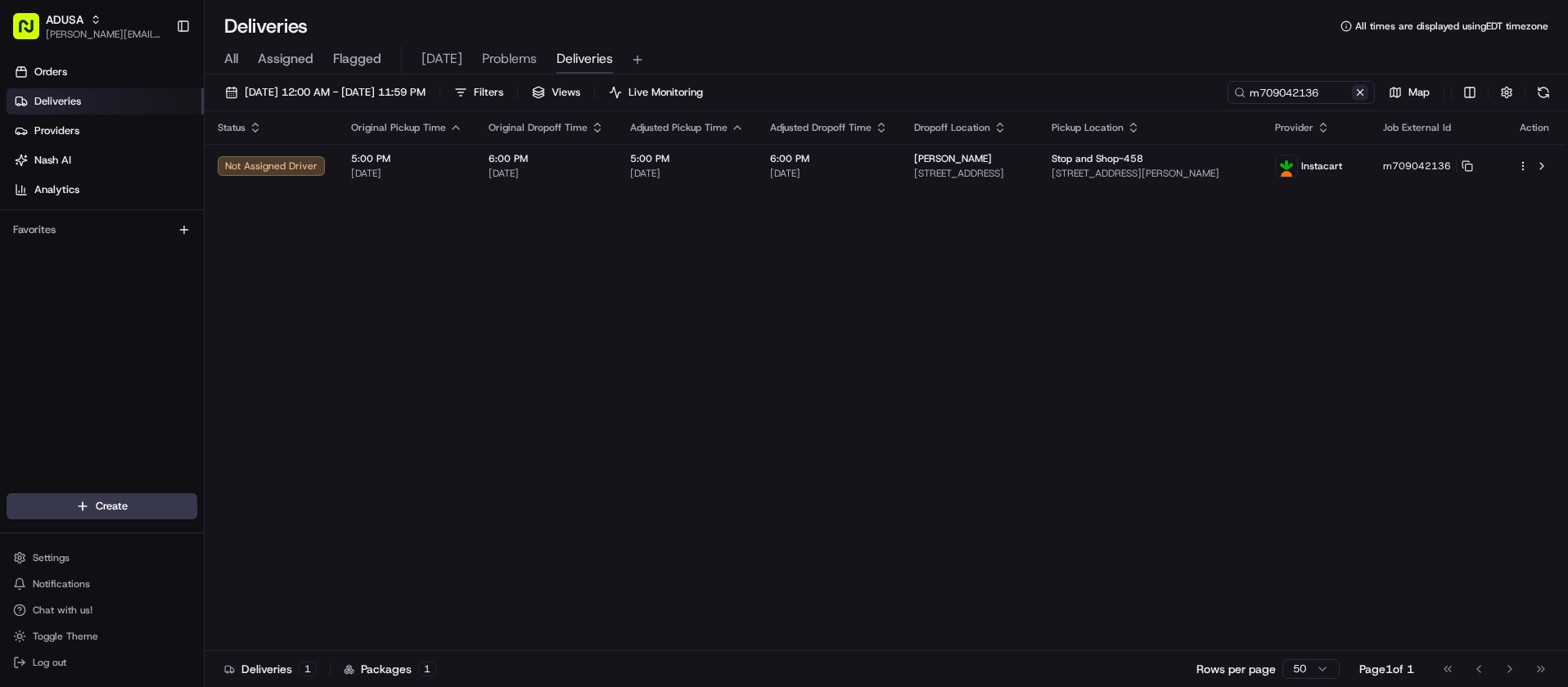
click at [1358, 94] on button at bounding box center [1360, 92] width 16 height 16
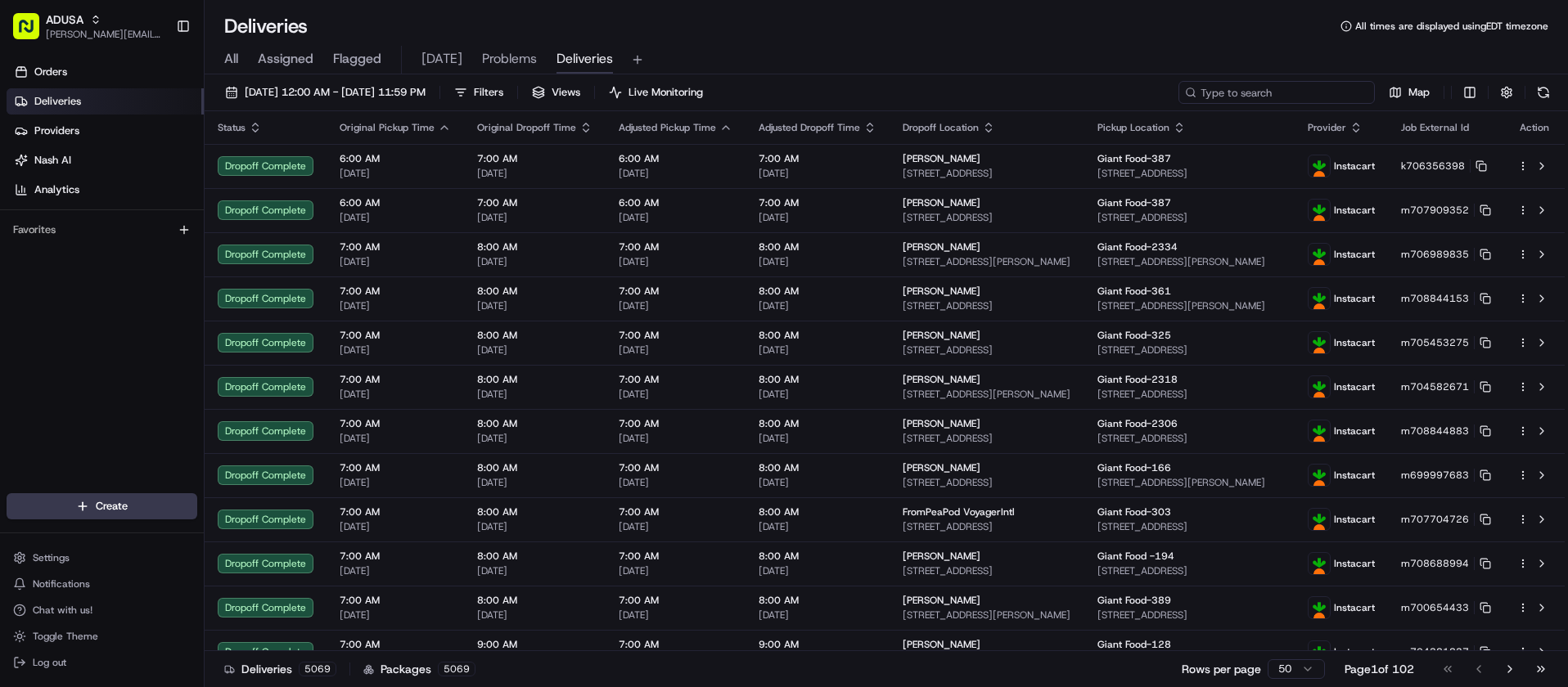
click at [1345, 94] on input at bounding box center [1276, 92] width 196 height 23
paste input "k696733763"
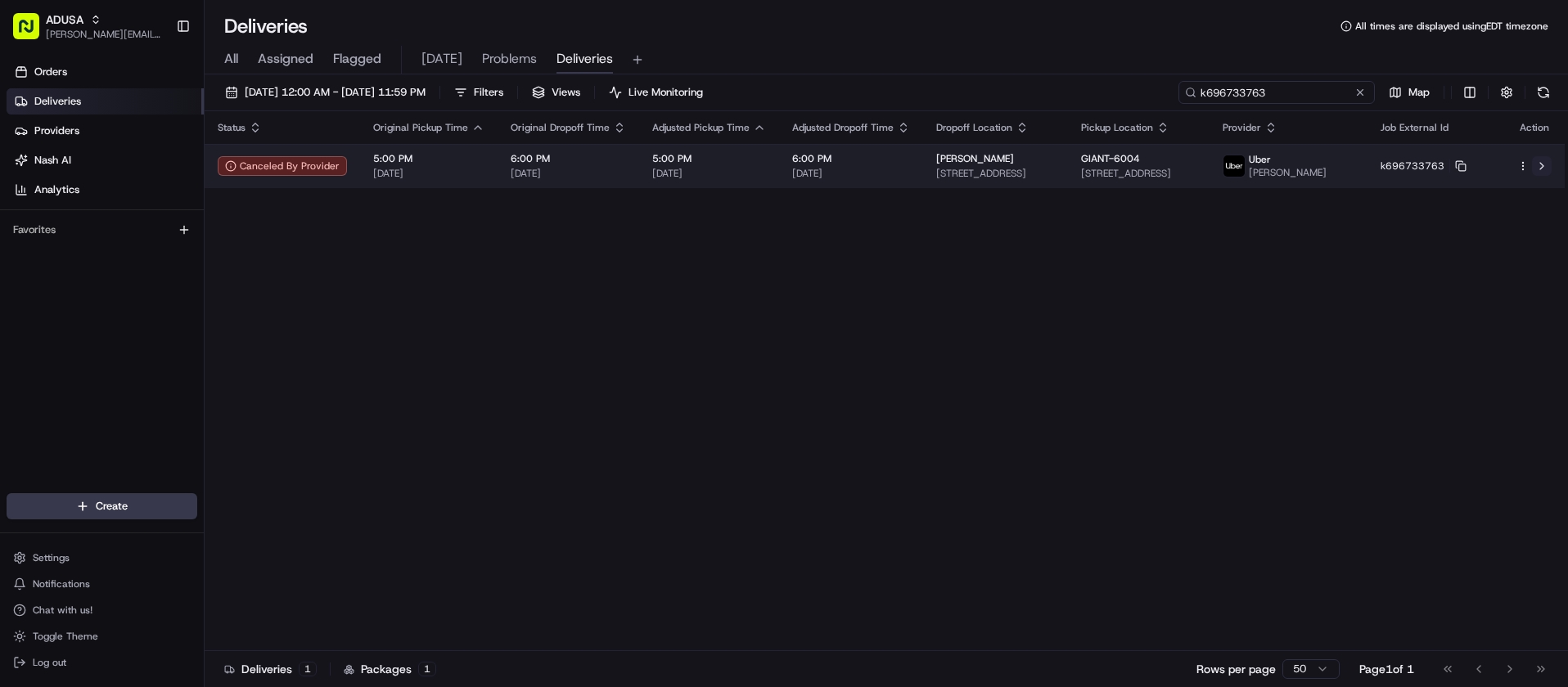
type input "k696733763"
click at [1542, 167] on button at bounding box center [1542, 166] width 19 height 19
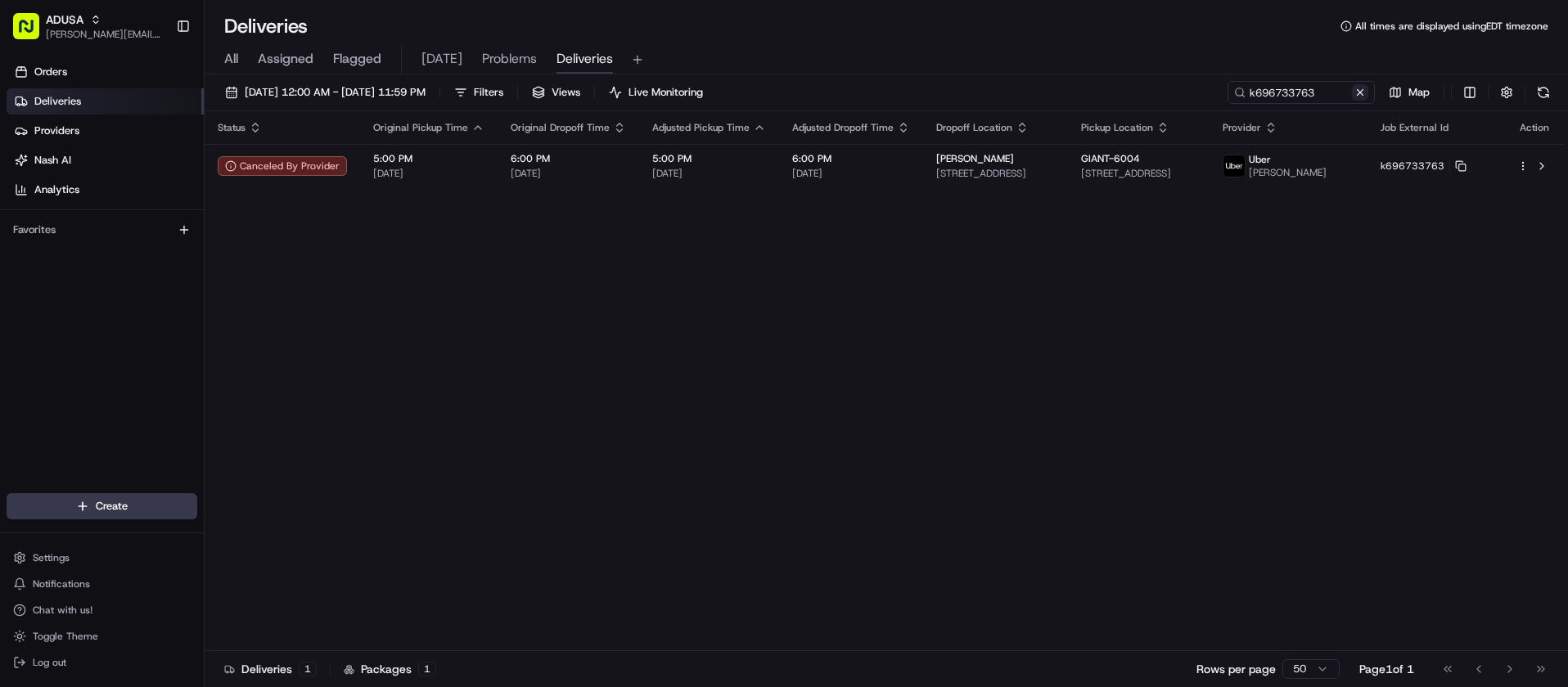
click at [1362, 92] on button at bounding box center [1360, 92] width 16 height 16
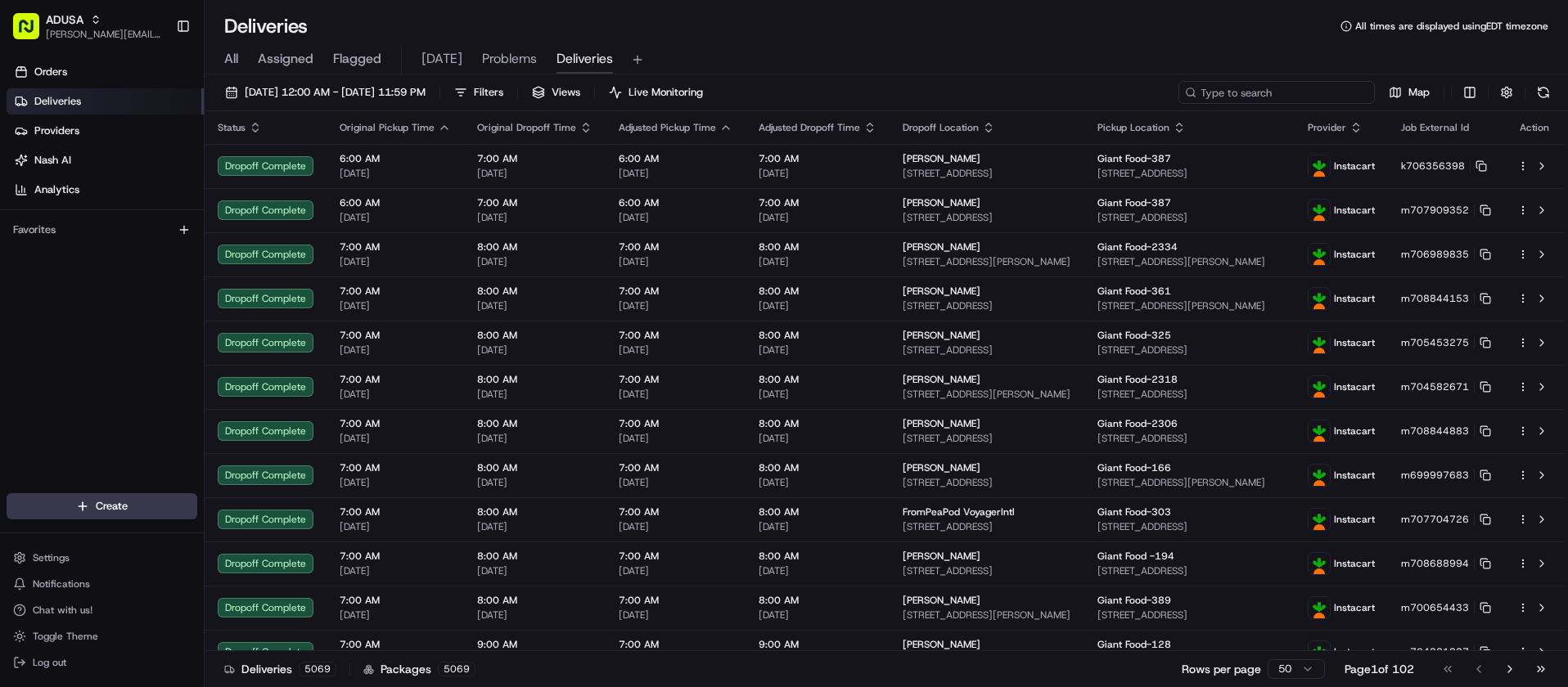
click at [1339, 89] on input at bounding box center [1276, 92] width 196 height 23
paste input "m709031106"
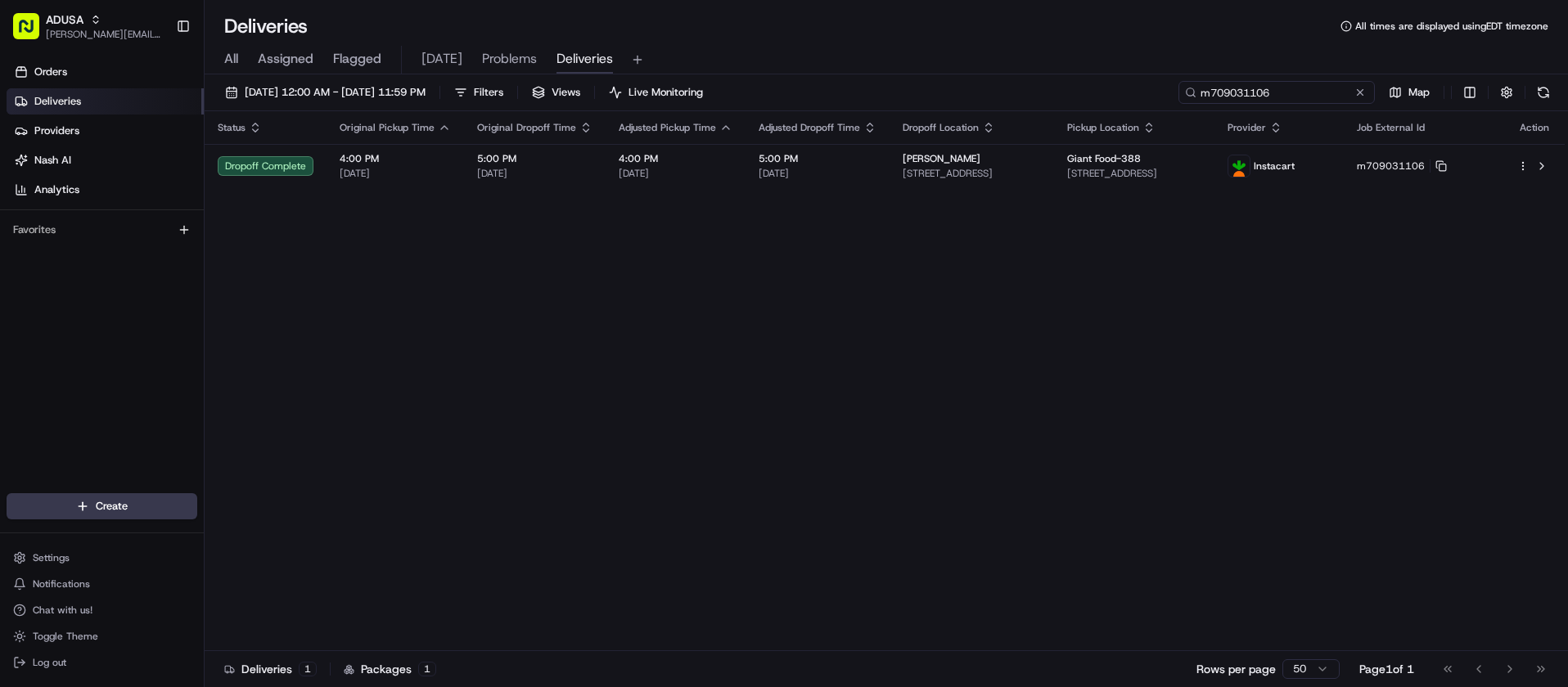
type input "m709031106"
click at [28, 298] on div "Orders Deliveries Providers Nash AI Analytics Favorites" at bounding box center [101, 278] width 204 height 451
click at [1357, 94] on button at bounding box center [1360, 92] width 16 height 16
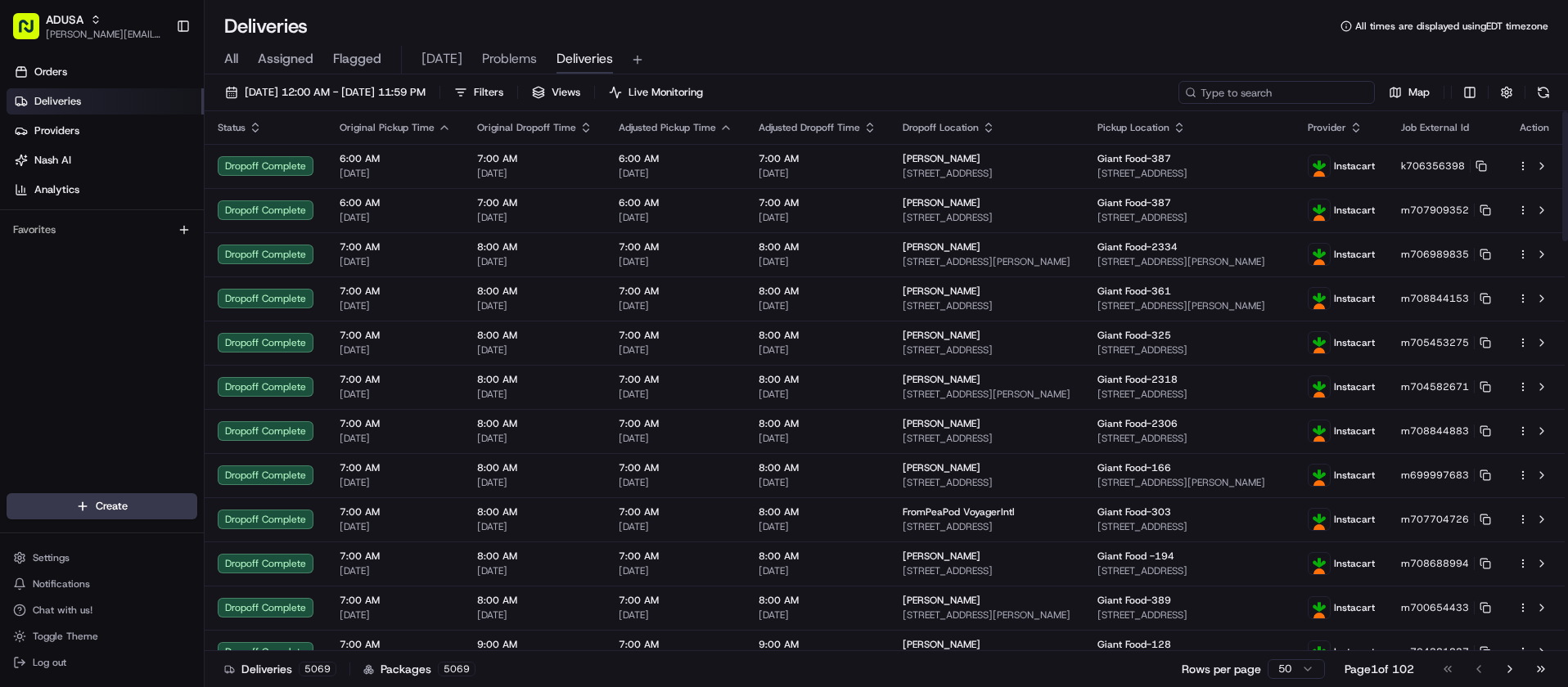
click at [1291, 89] on input at bounding box center [1276, 92] width 196 height 23
paste input "m708295507"
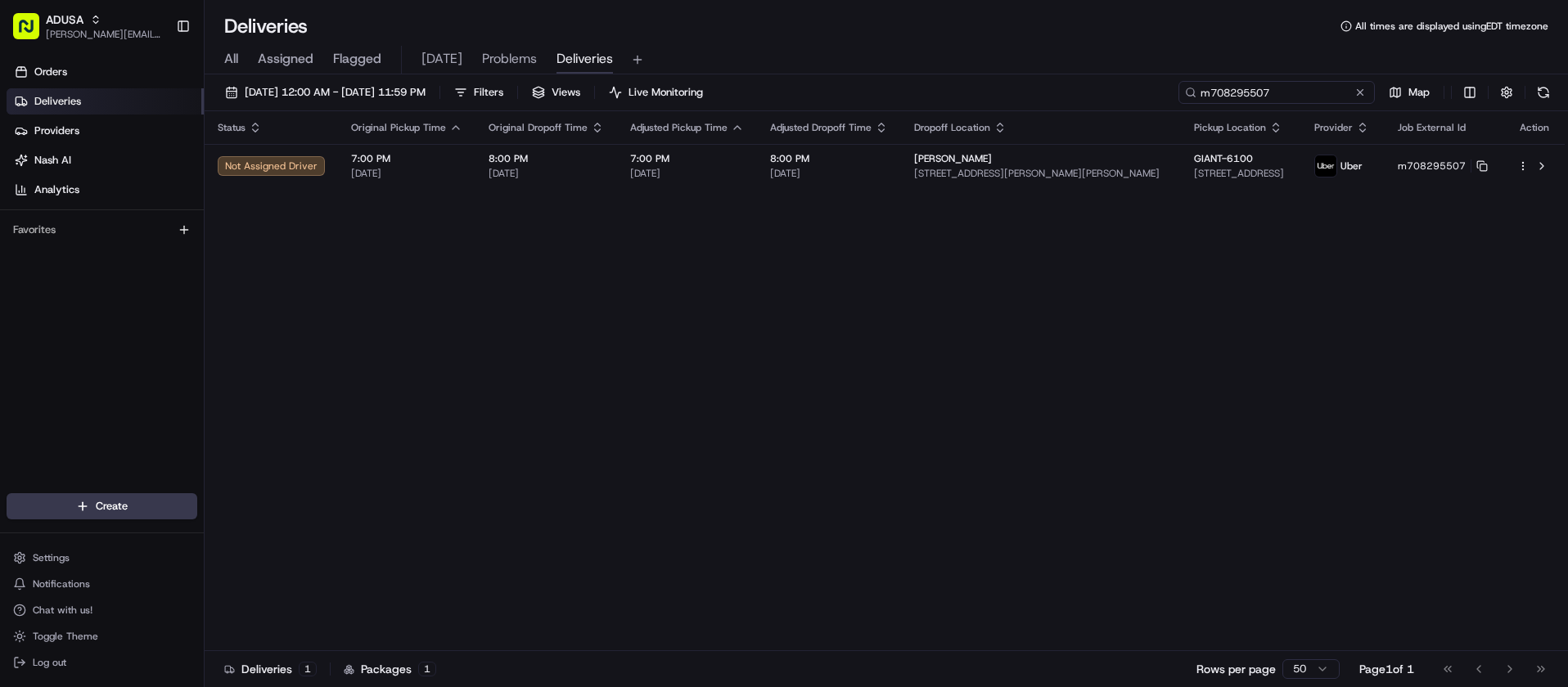
type input "m708295507"
click at [31, 314] on div "Orders Deliveries Providers Nash AI Analytics Favorites" at bounding box center [101, 278] width 204 height 451
click at [39, 307] on div "Orders Deliveries Providers Nash AI Analytics Favorites" at bounding box center [101, 278] width 204 height 451
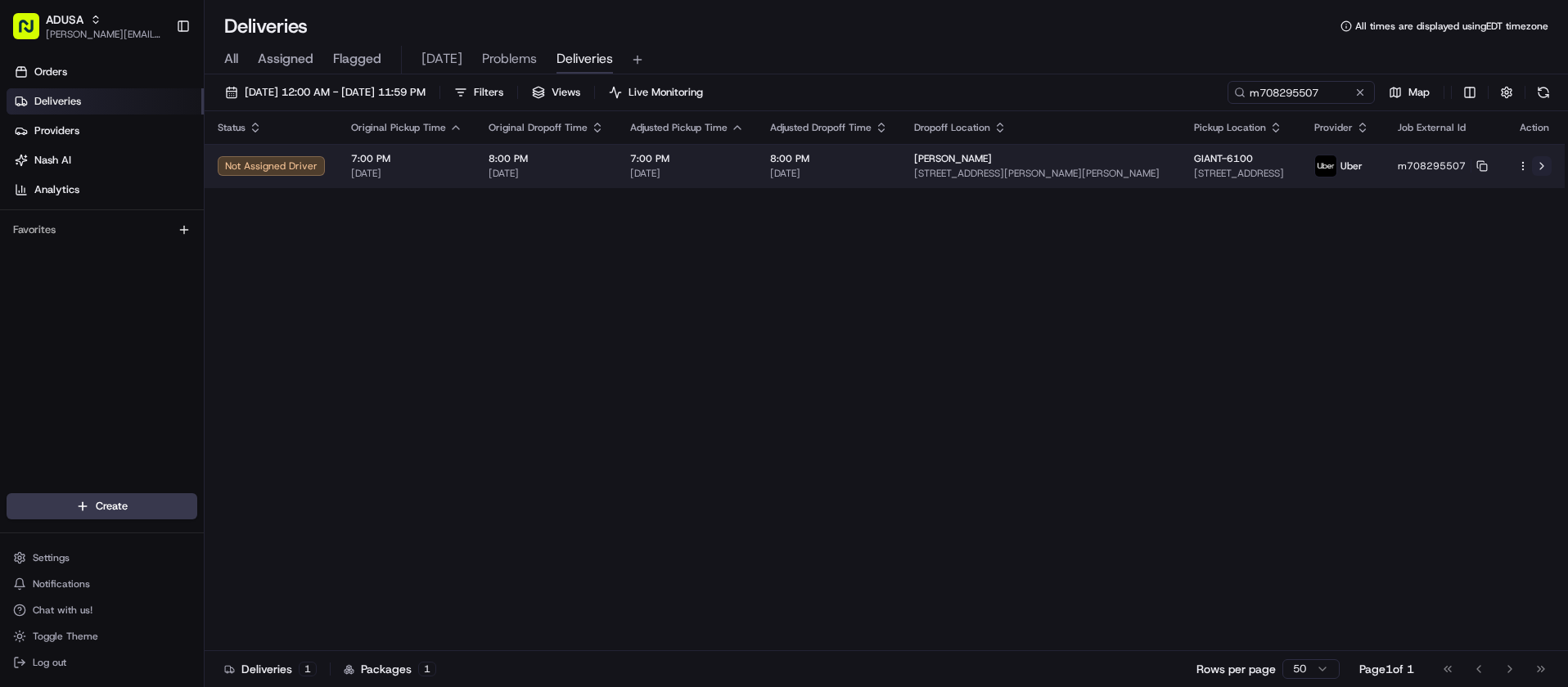
click at [1543, 164] on button at bounding box center [1542, 166] width 19 height 19
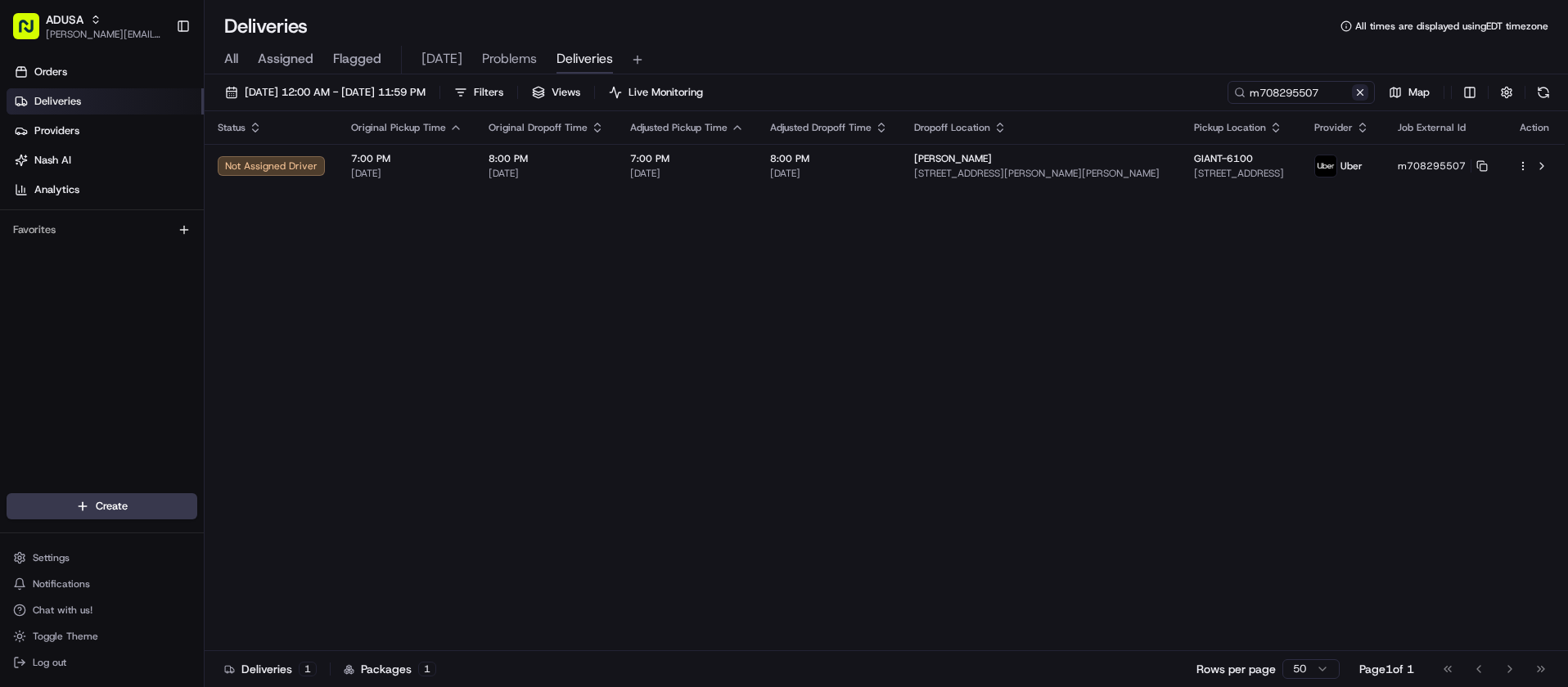
click at [1356, 90] on button at bounding box center [1360, 92] width 16 height 16
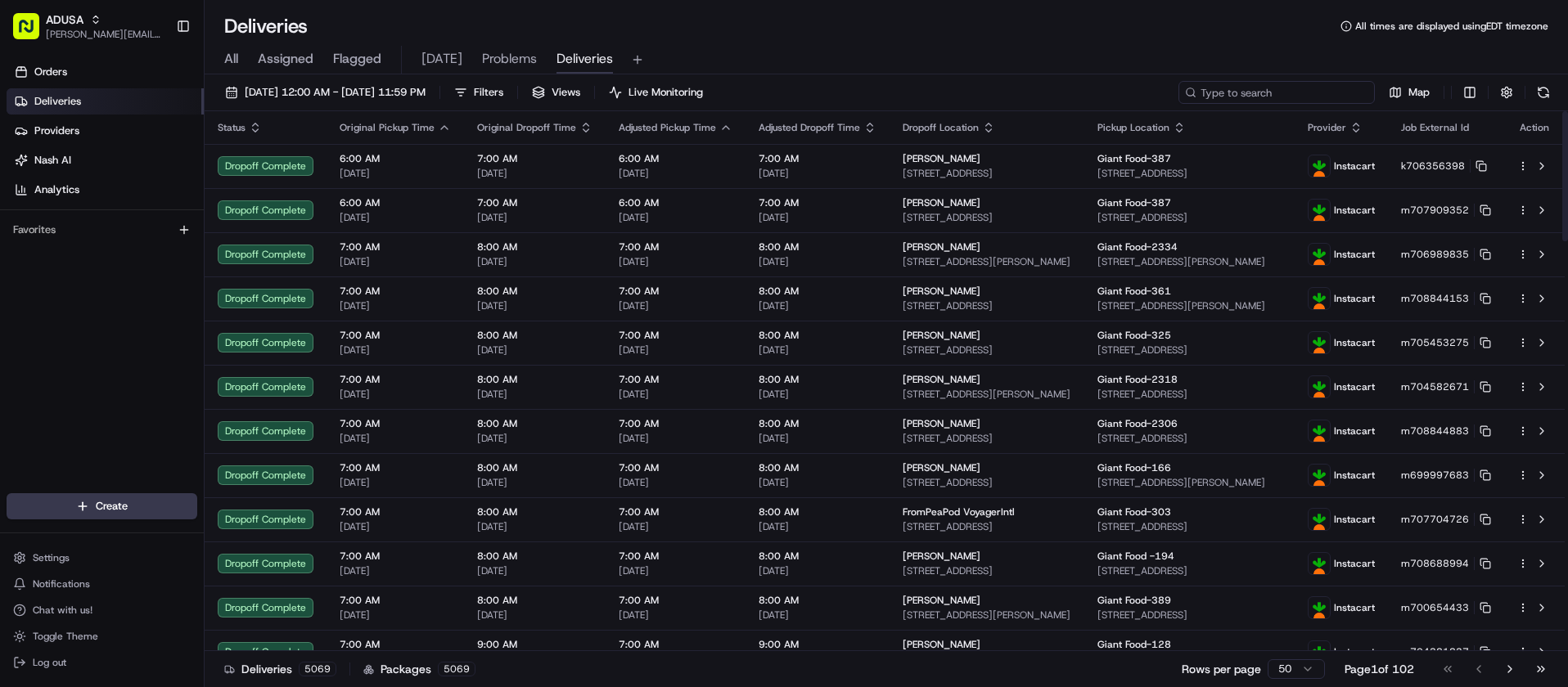
click at [1287, 95] on input at bounding box center [1276, 92] width 196 height 23
click at [1266, 94] on input at bounding box center [1276, 92] width 196 height 23
paste input "m708295507"
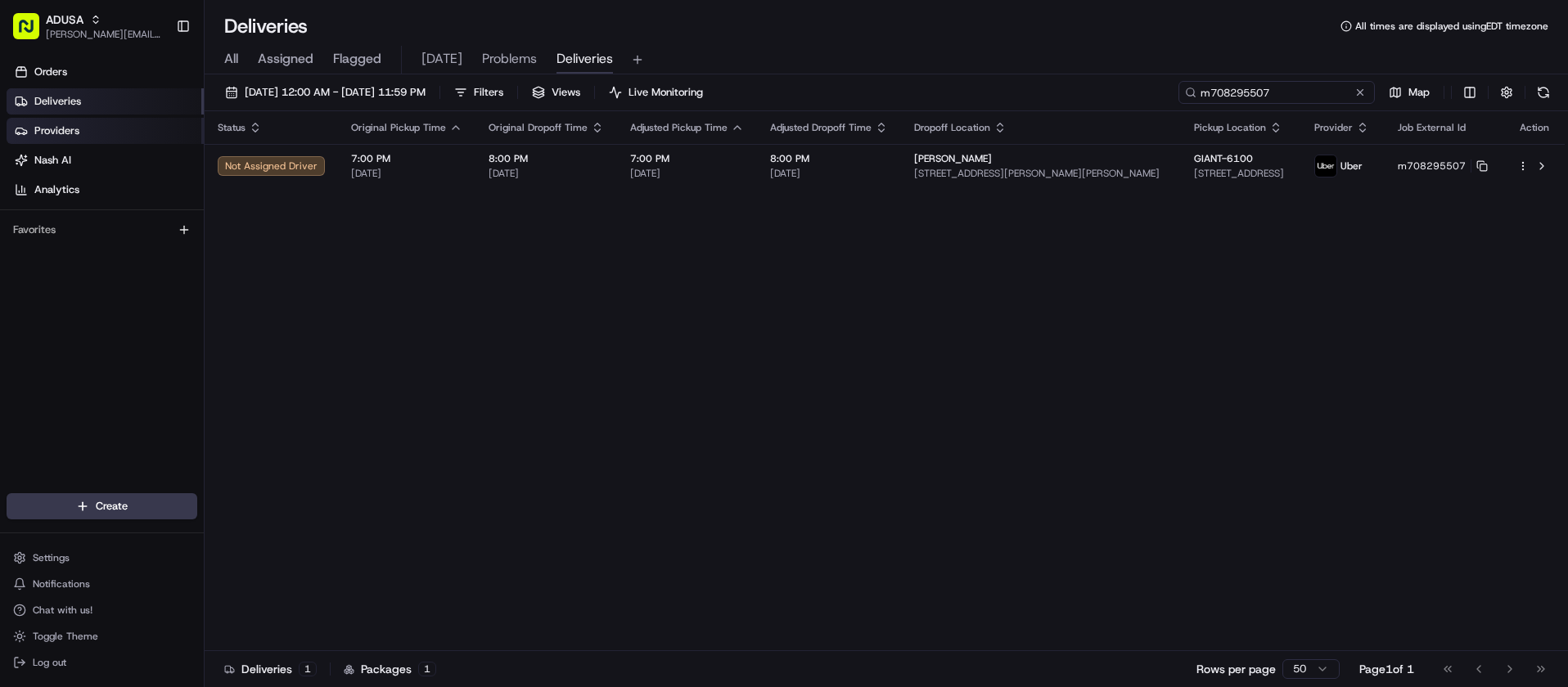
type input "m708295507"
click at [1356, 92] on button at bounding box center [1360, 92] width 16 height 16
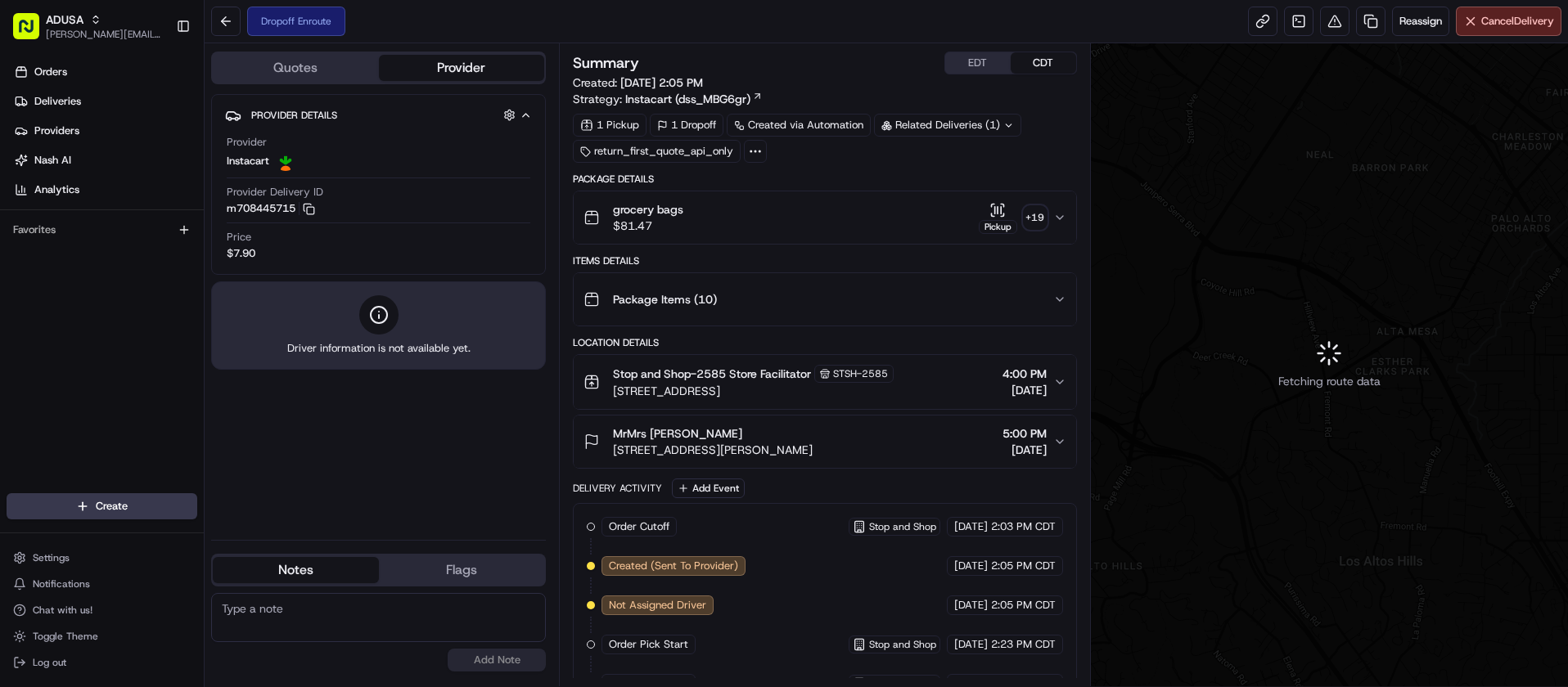
click at [954, 63] on button "EDT" at bounding box center [977, 63] width 65 height 21
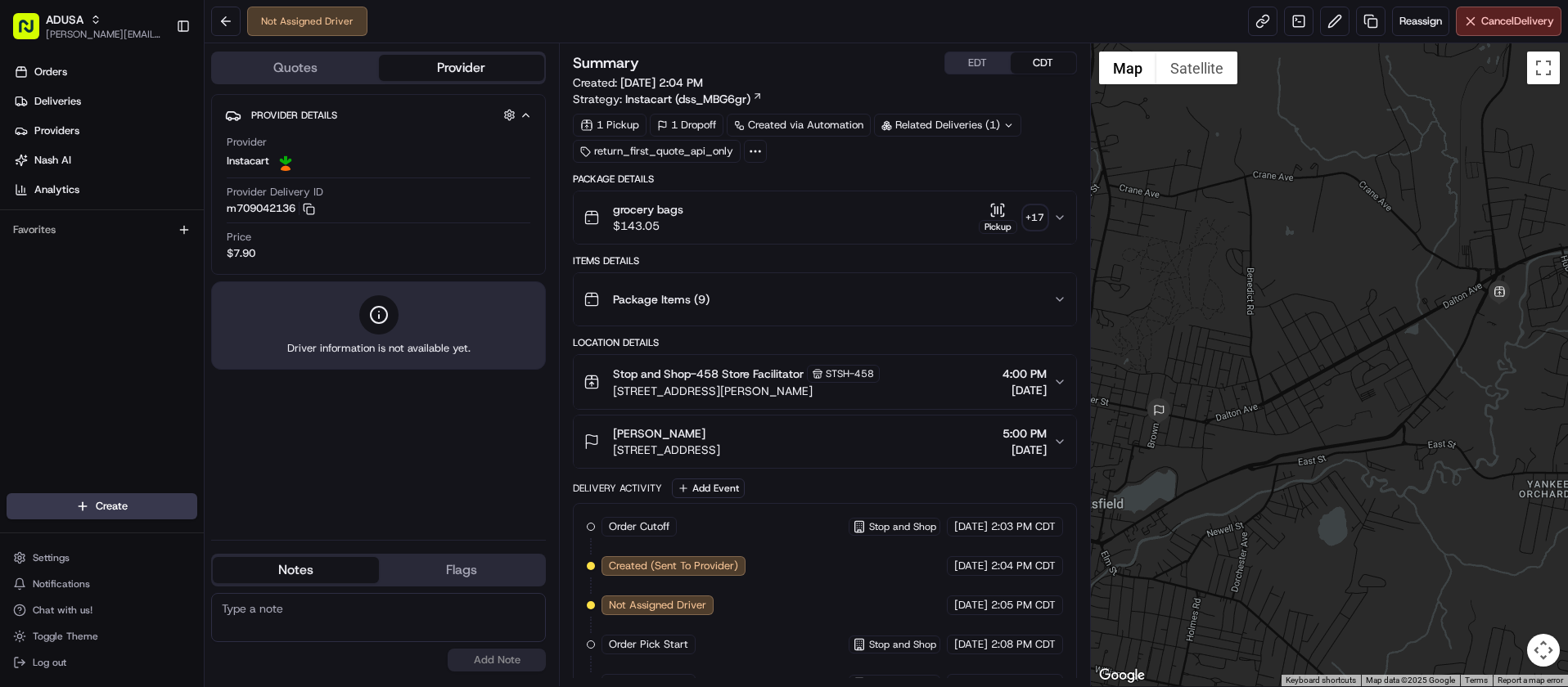
click at [441, 616] on textarea at bounding box center [379, 618] width 335 height 49
type textarea "per store, customer does not want order anymore."
click at [488, 652] on button "Add Note" at bounding box center [497, 660] width 98 height 23
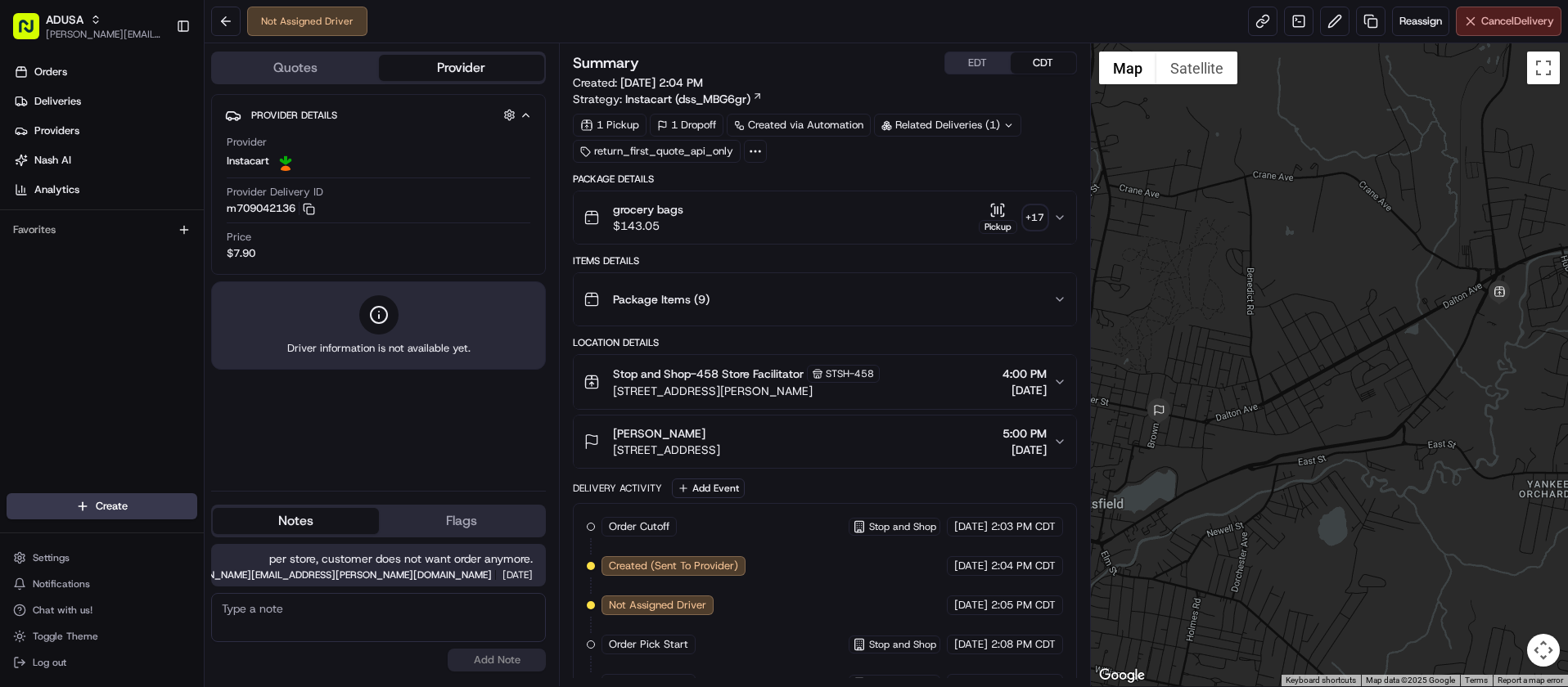
click at [1490, 31] on button "Cancel Delivery" at bounding box center [1509, 21] width 106 height 30
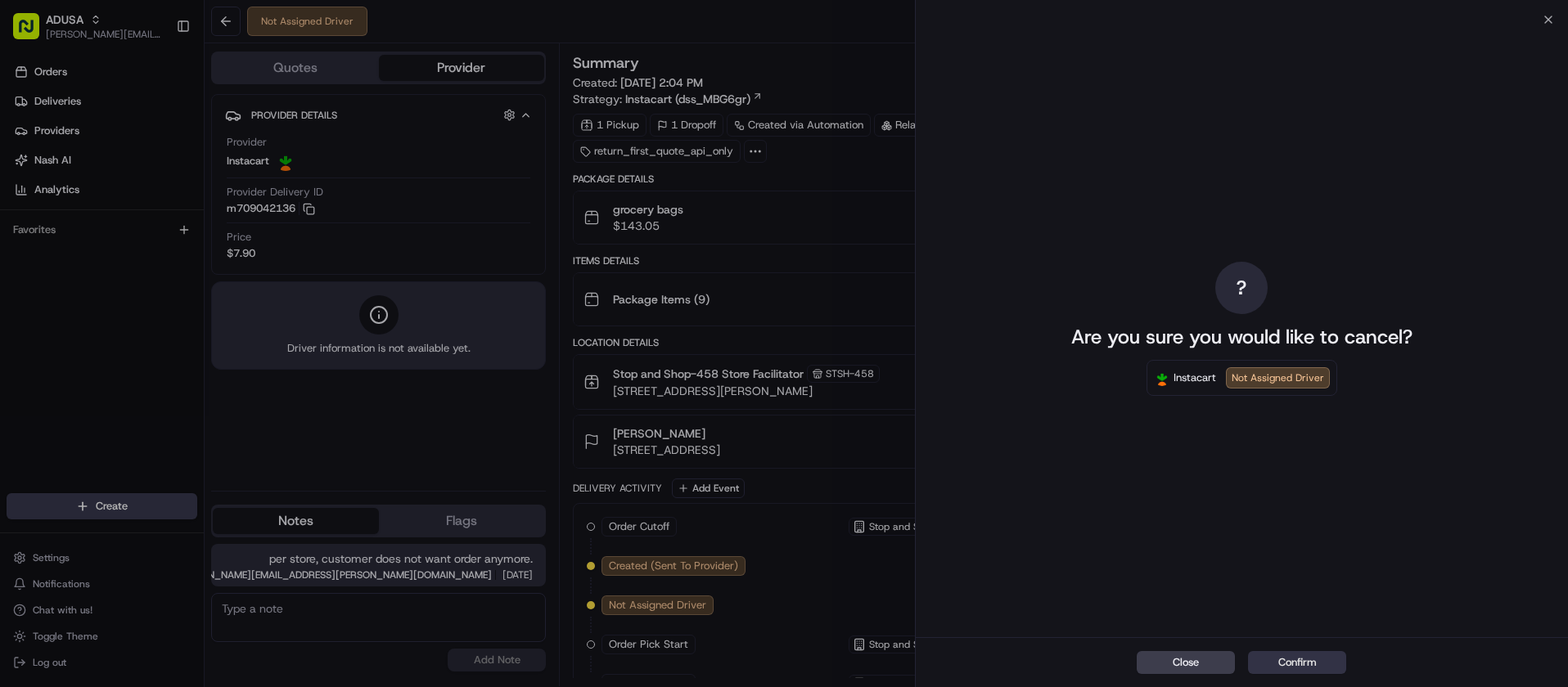
click at [1284, 660] on button "Confirm" at bounding box center [1298, 662] width 98 height 23
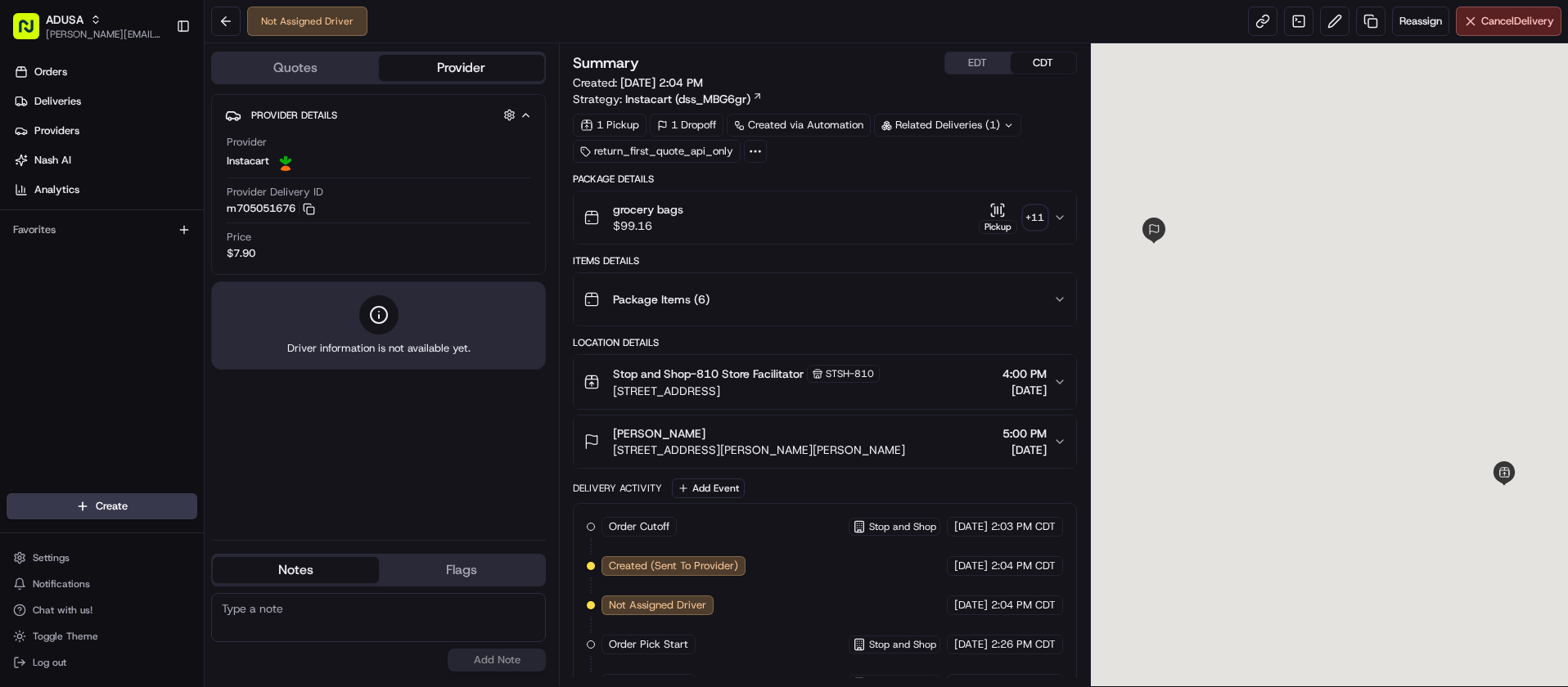
click at [369, 626] on textarea at bounding box center [379, 618] width 335 height 49
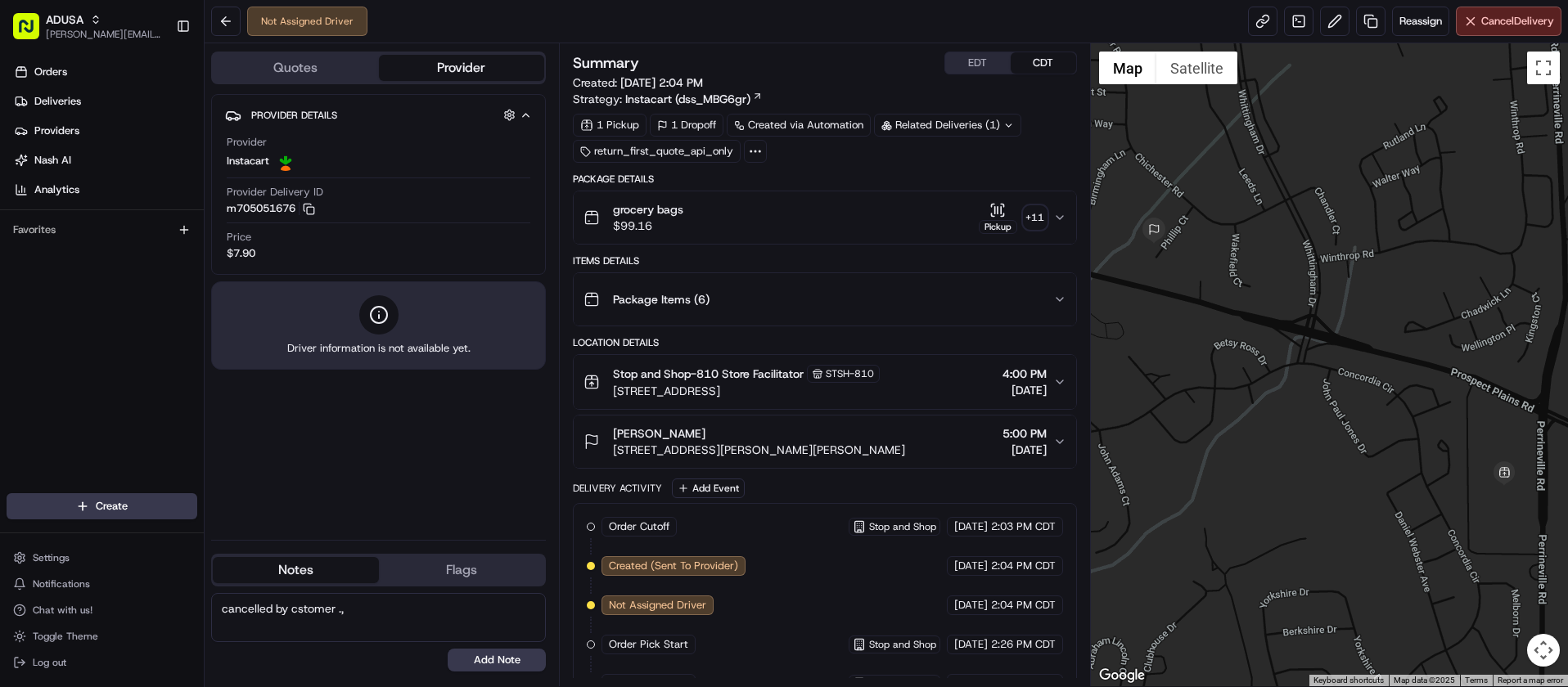
drag, startPoint x: 360, startPoint y: 607, endPoint x: 287, endPoint y: 613, distance: 73.2
click at [287, 613] on textarea "cancelled by cstomer .," at bounding box center [379, 618] width 335 height 49
type textarea "cancelled by customer."
click at [538, 665] on button "Add Note" at bounding box center [497, 660] width 98 height 23
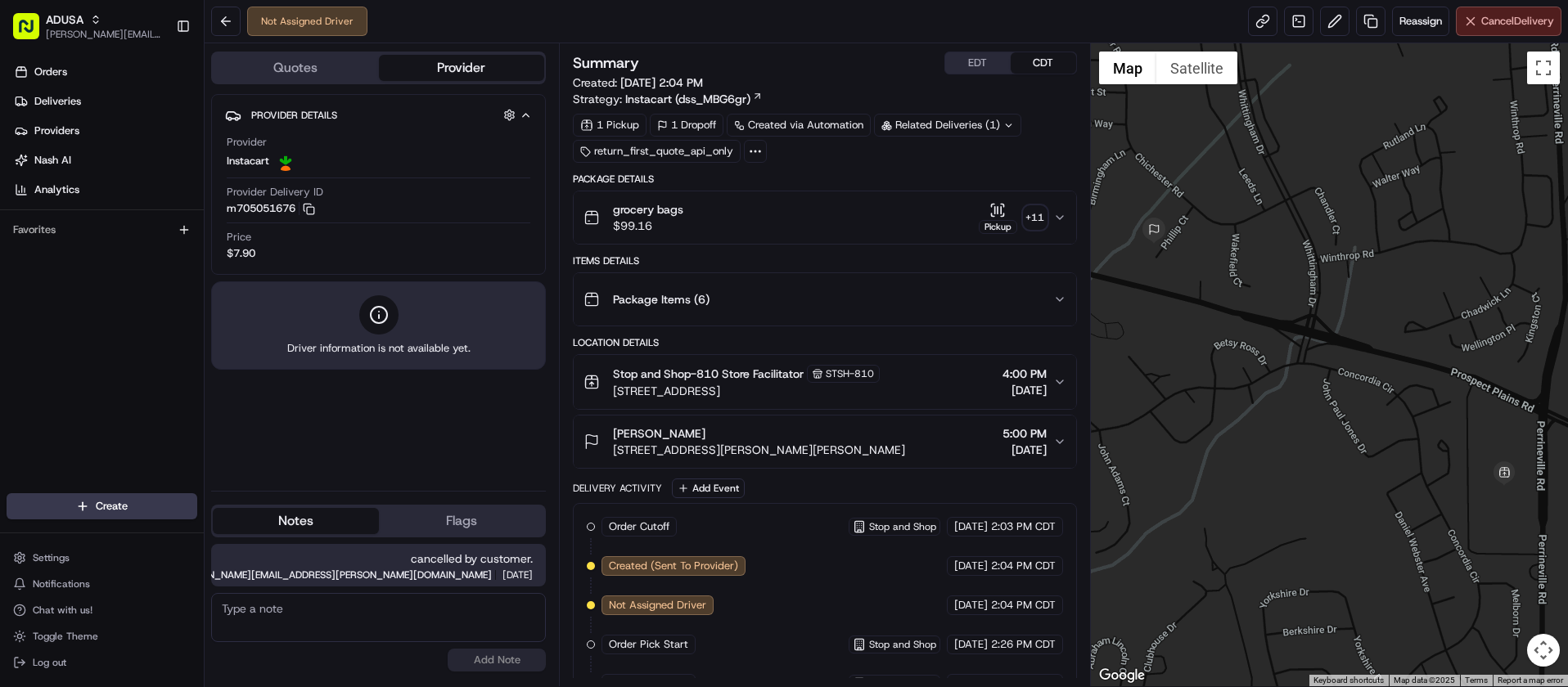
click at [1479, 13] on button "Cancel Delivery" at bounding box center [1509, 21] width 106 height 30
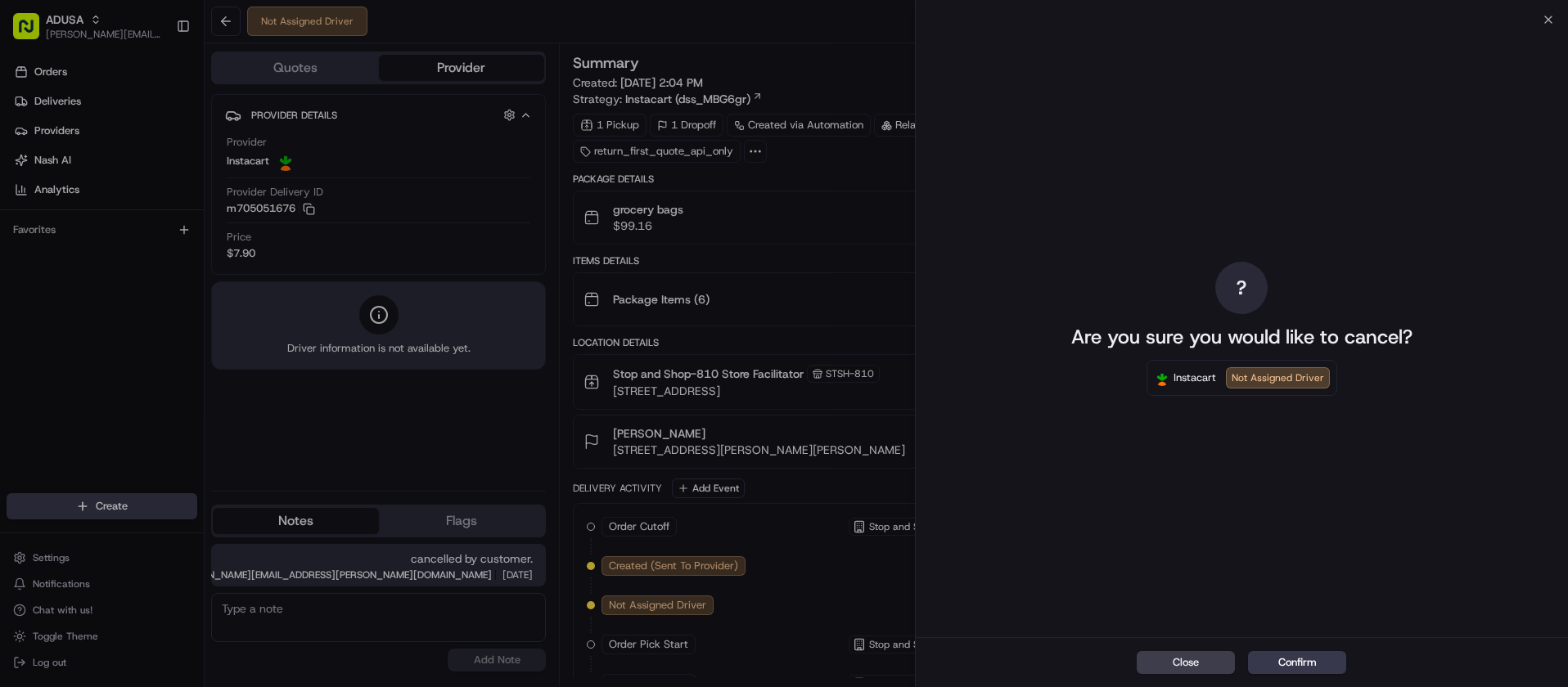
click at [1303, 652] on button "Confirm" at bounding box center [1298, 662] width 98 height 23
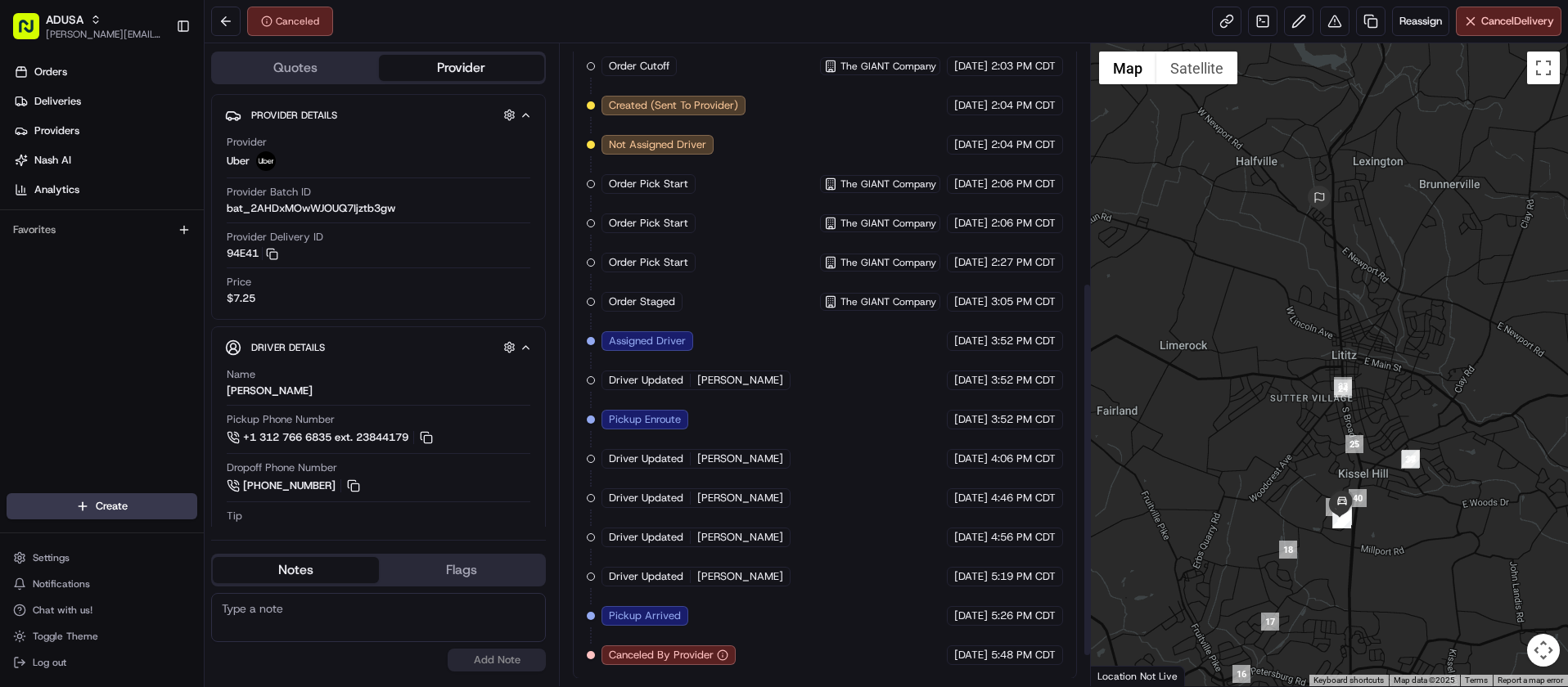
scroll to position [461, 0]
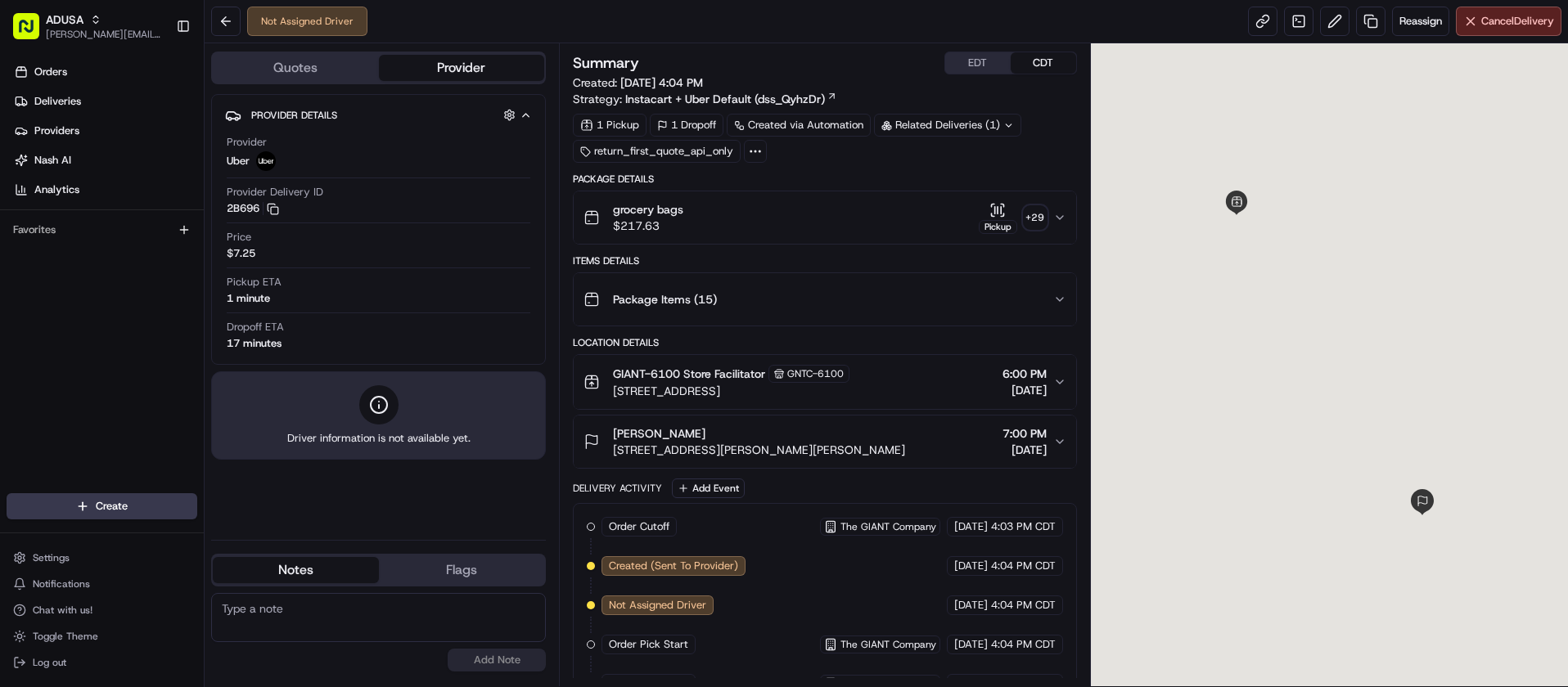
click at [974, 64] on button "EDT" at bounding box center [977, 63] width 65 height 21
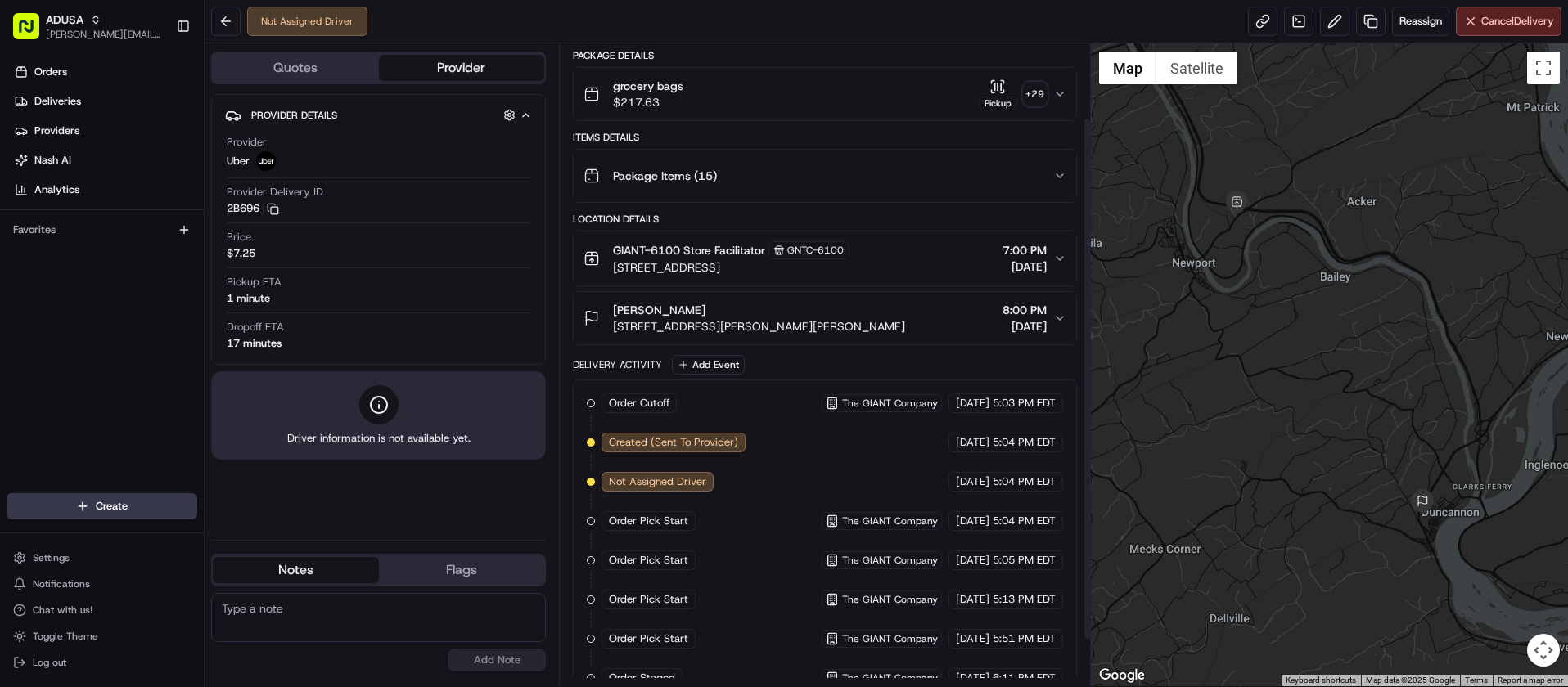
scroll to position [147, 0]
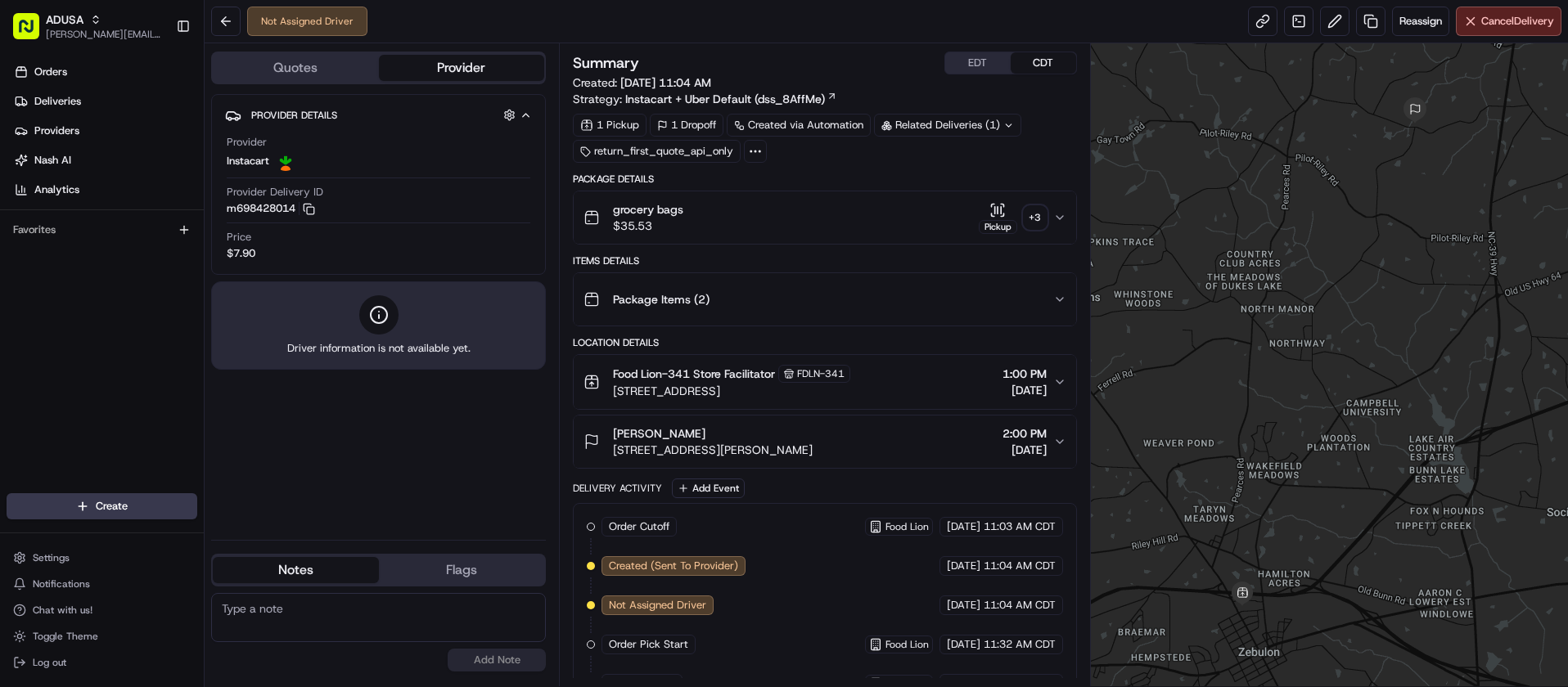
click at [423, 622] on textarea at bounding box center [379, 618] width 335 height 49
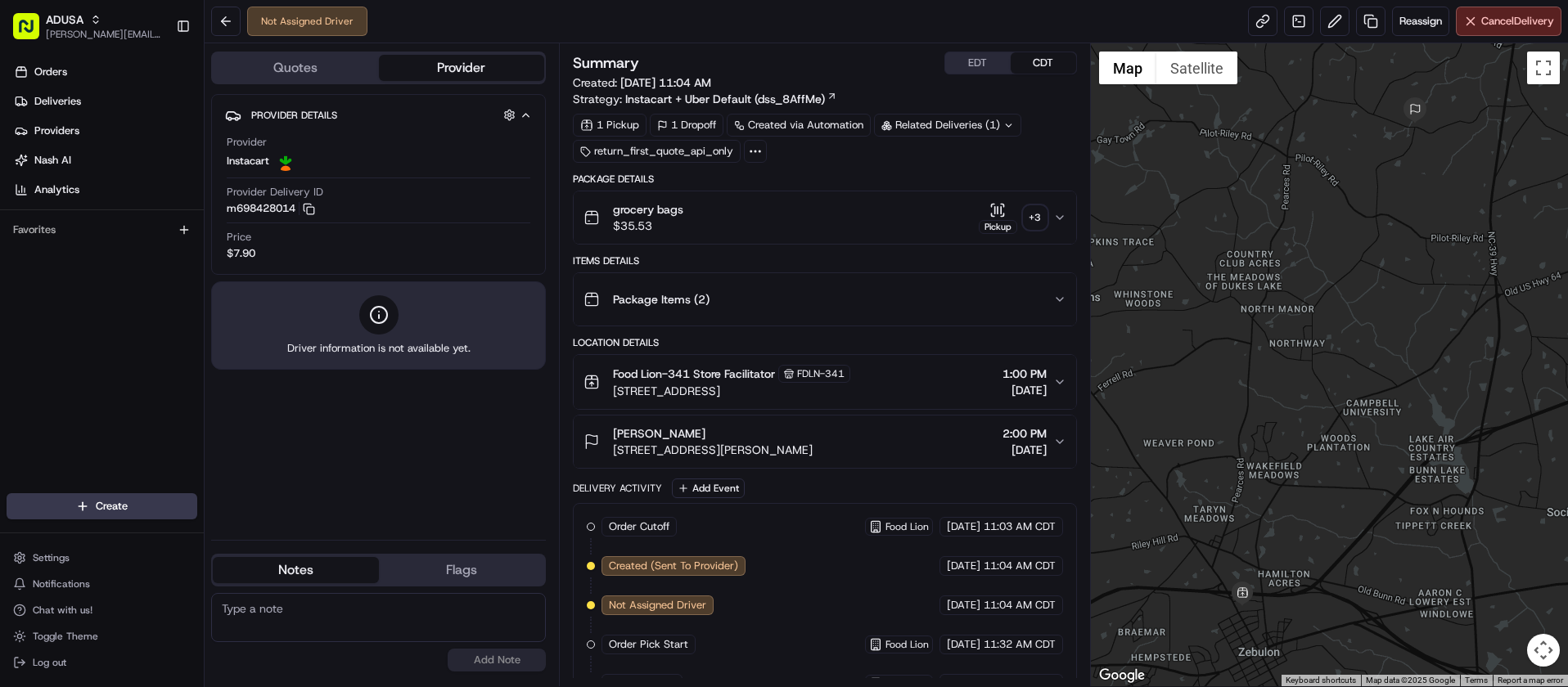
paste textarea "[DATE] 43278079 $ .00 S-120 NoShow"
drag, startPoint x: 382, startPoint y: 609, endPoint x: 429, endPoint y: 609, distance: 47.0
click at [429, 609] on textarea "08/20/2025 43278079 $ .00 S-120 NoShow" at bounding box center [379, 618] width 335 height 49
type textarea "08/20/2025 43278079 S-120 NoShow"
click at [504, 658] on button "Add Note" at bounding box center [497, 660] width 98 height 23
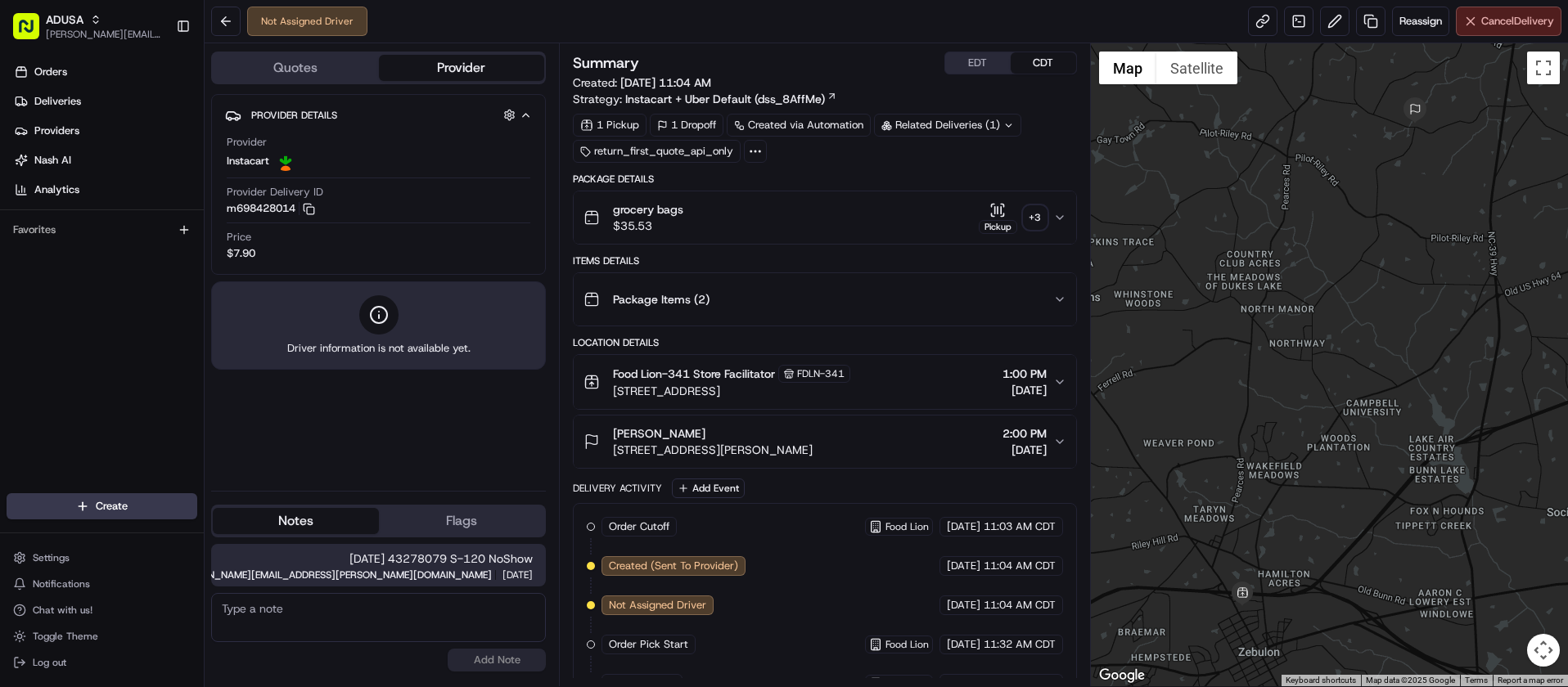
click at [1515, 24] on span "Cancel Delivery" at bounding box center [1518, 20] width 73 height 14
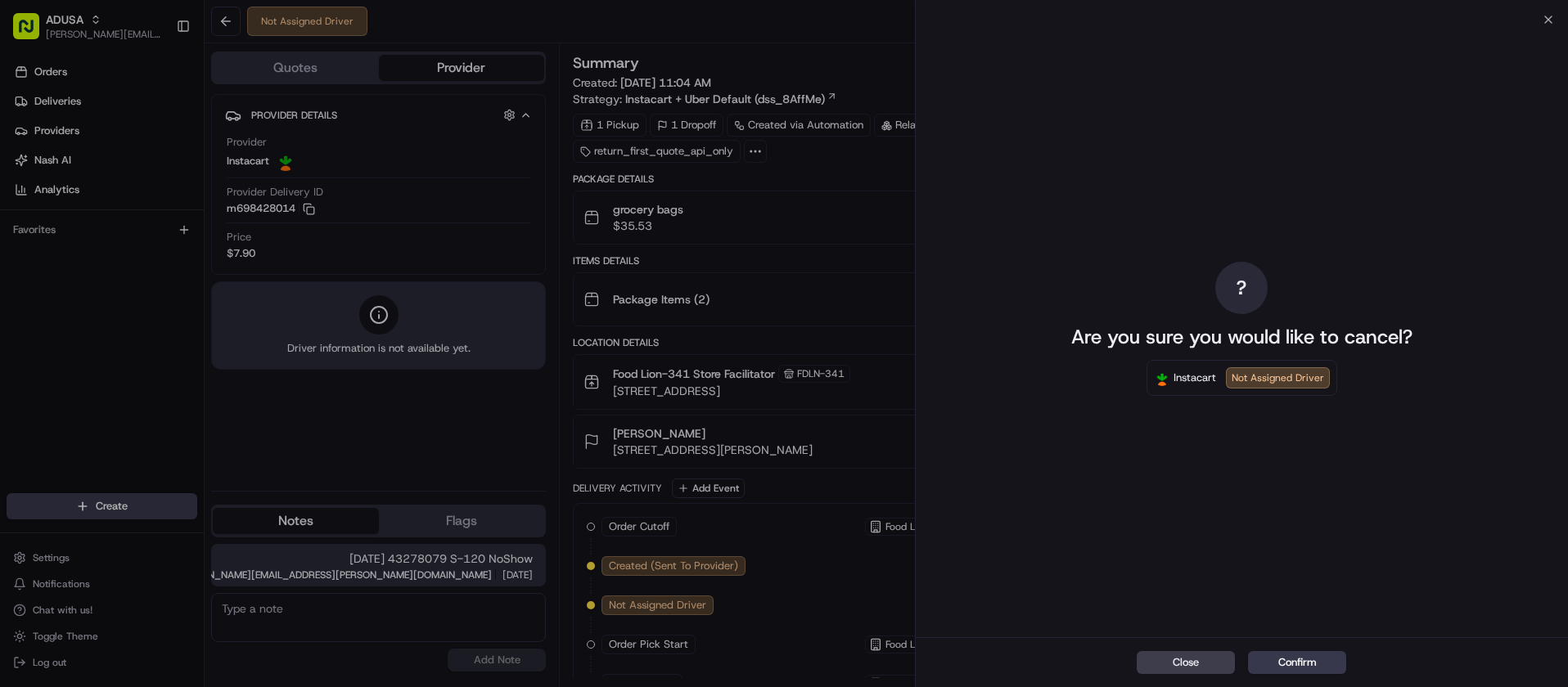
click at [1319, 651] on div "Close Confirm" at bounding box center [1243, 662] width 653 height 50
click at [1320, 661] on button "Confirm" at bounding box center [1298, 662] width 98 height 23
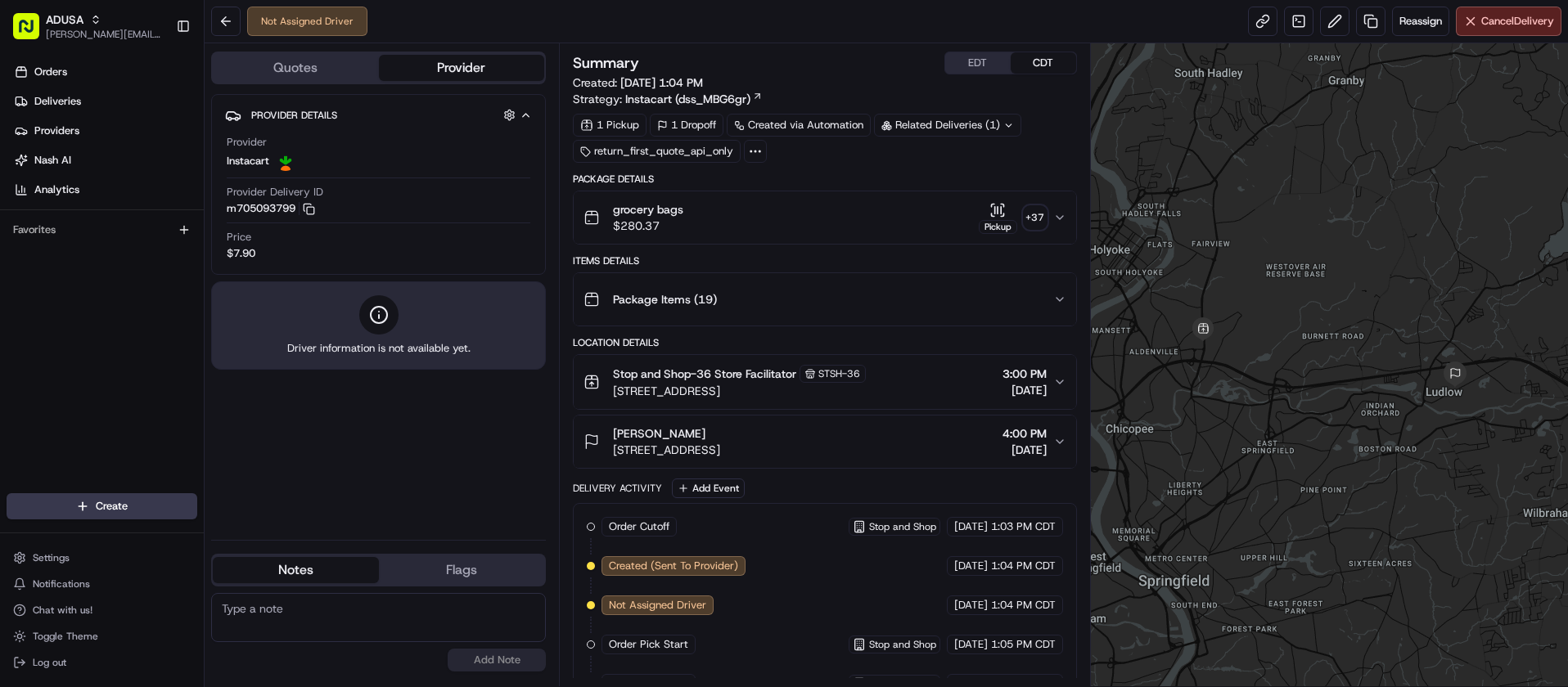
click at [417, 630] on textarea at bounding box center [379, 618] width 335 height 49
paste textarea "08/20/2025 43278875 $ .00 S-120 NoShow"
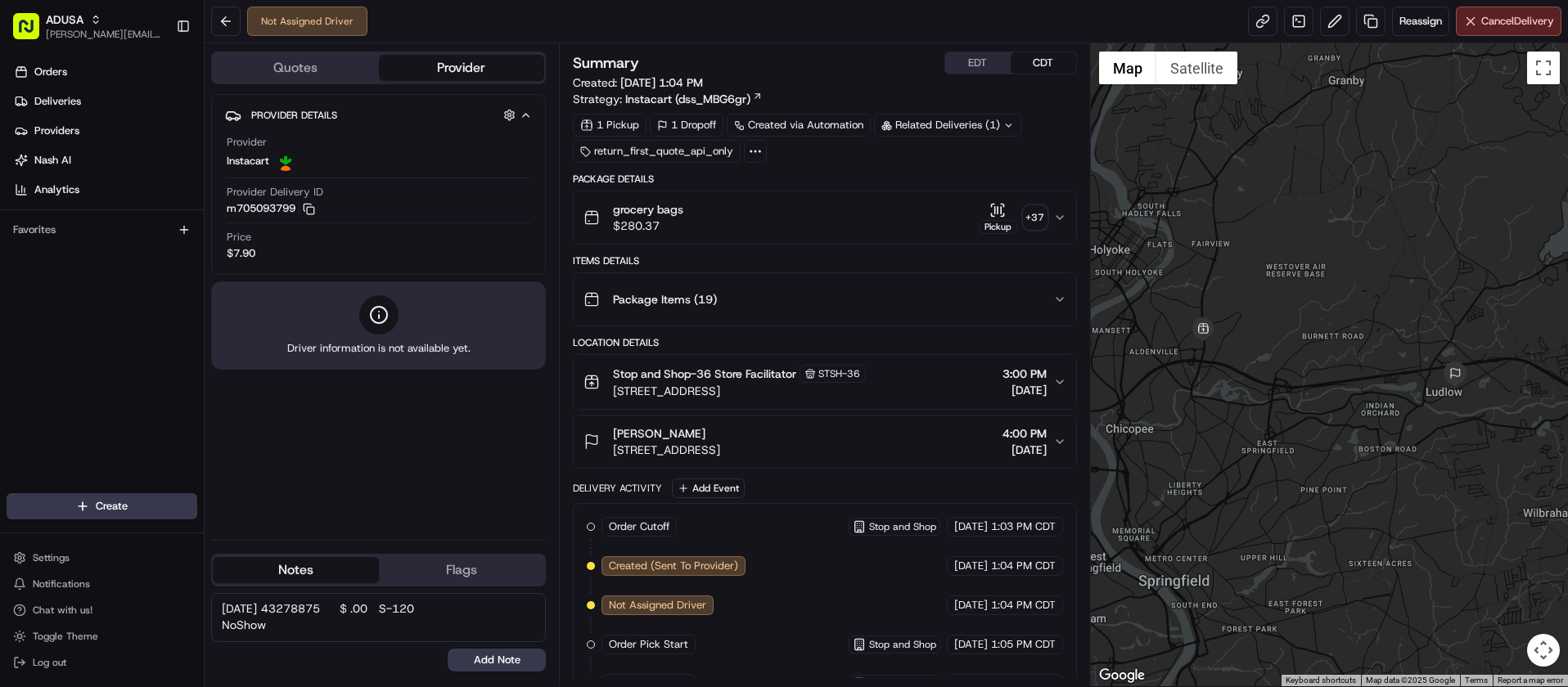
drag, startPoint x: 393, startPoint y: 609, endPoint x: 423, endPoint y: 610, distance: 30.0
click at [423, 610] on textarea "08/20/2025 43278875 $ .00 S-120 NoShow" at bounding box center [379, 618] width 335 height 49
type textarea "08/20/2025 43278875 S-120 NoShow"
click at [489, 652] on button "Add Note" at bounding box center [497, 660] width 98 height 23
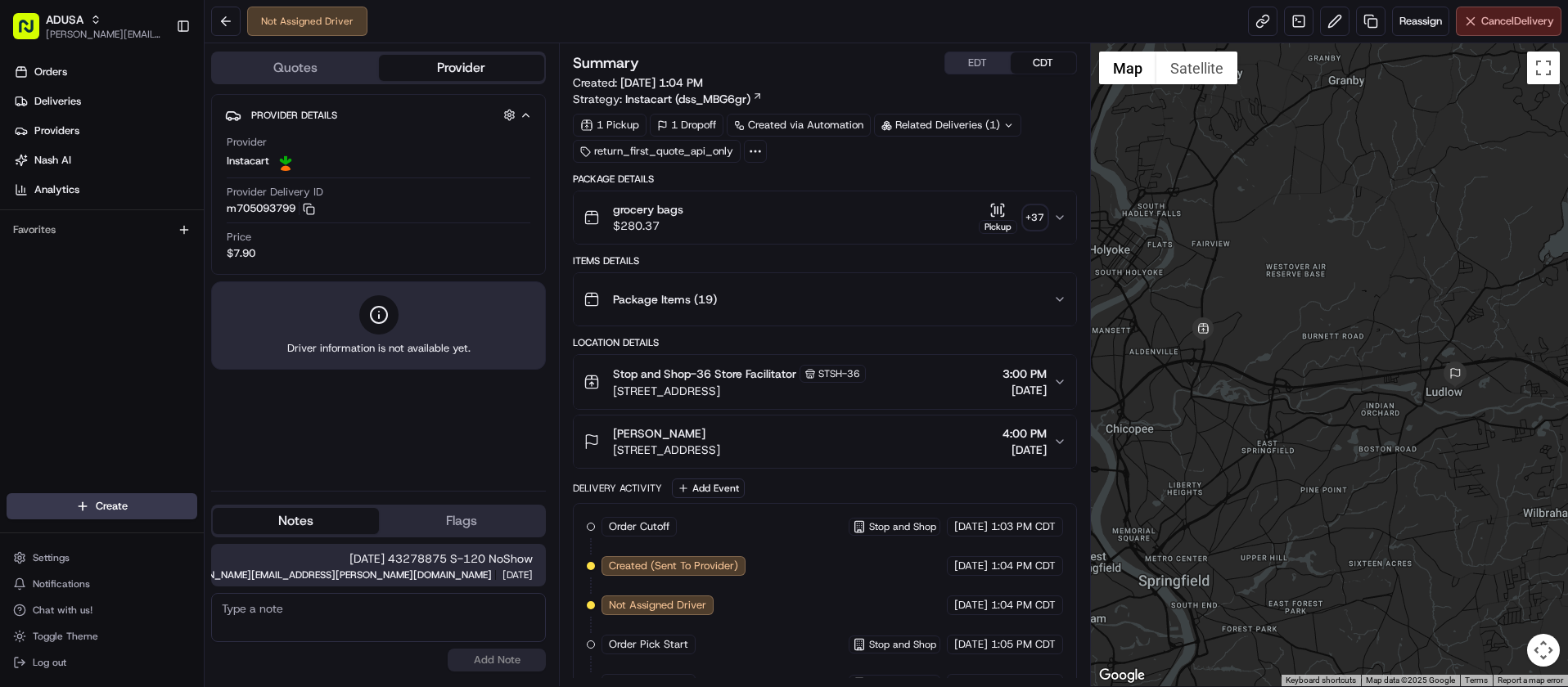
click at [1513, 18] on span "Cancel Delivery" at bounding box center [1518, 20] width 73 height 14
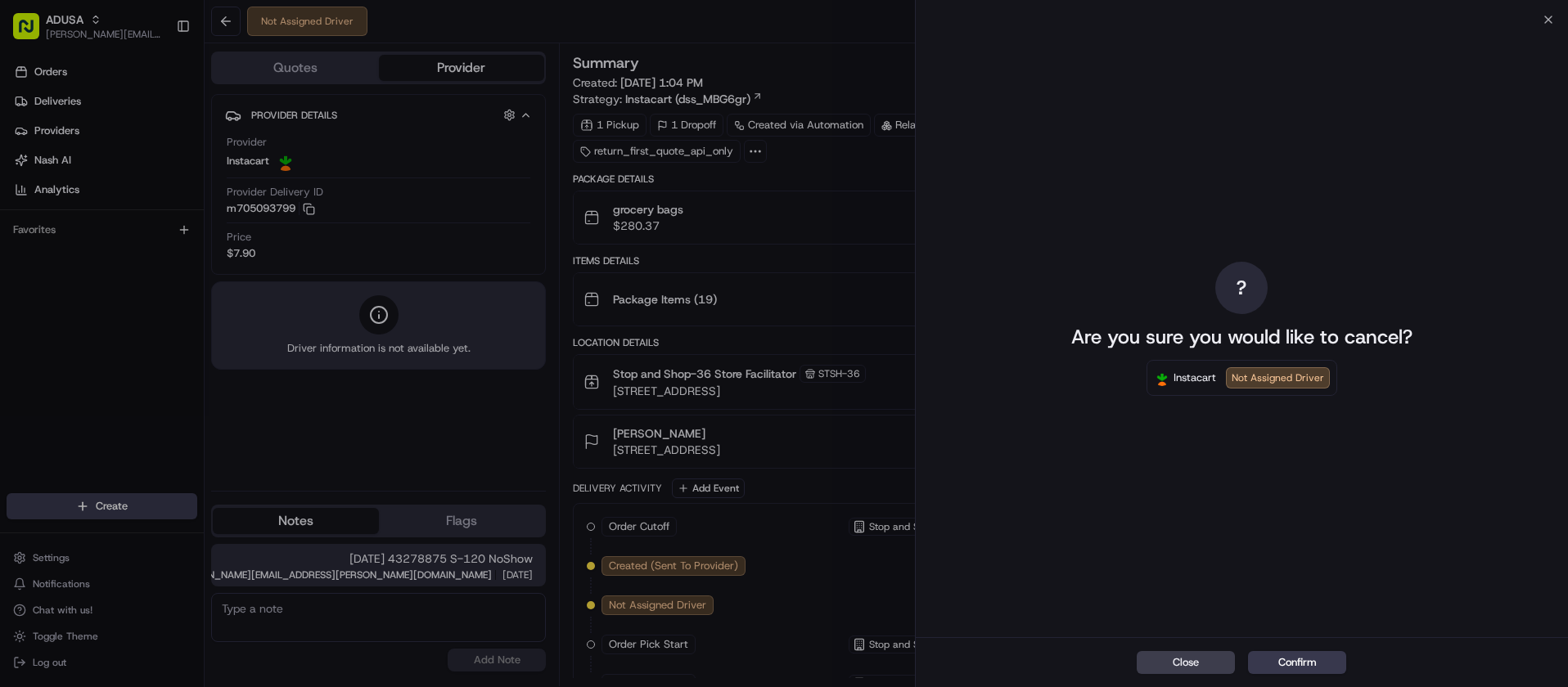
click at [1305, 676] on div "Close Confirm" at bounding box center [1243, 662] width 653 height 50
click at [1303, 672] on button "Confirm" at bounding box center [1298, 662] width 98 height 23
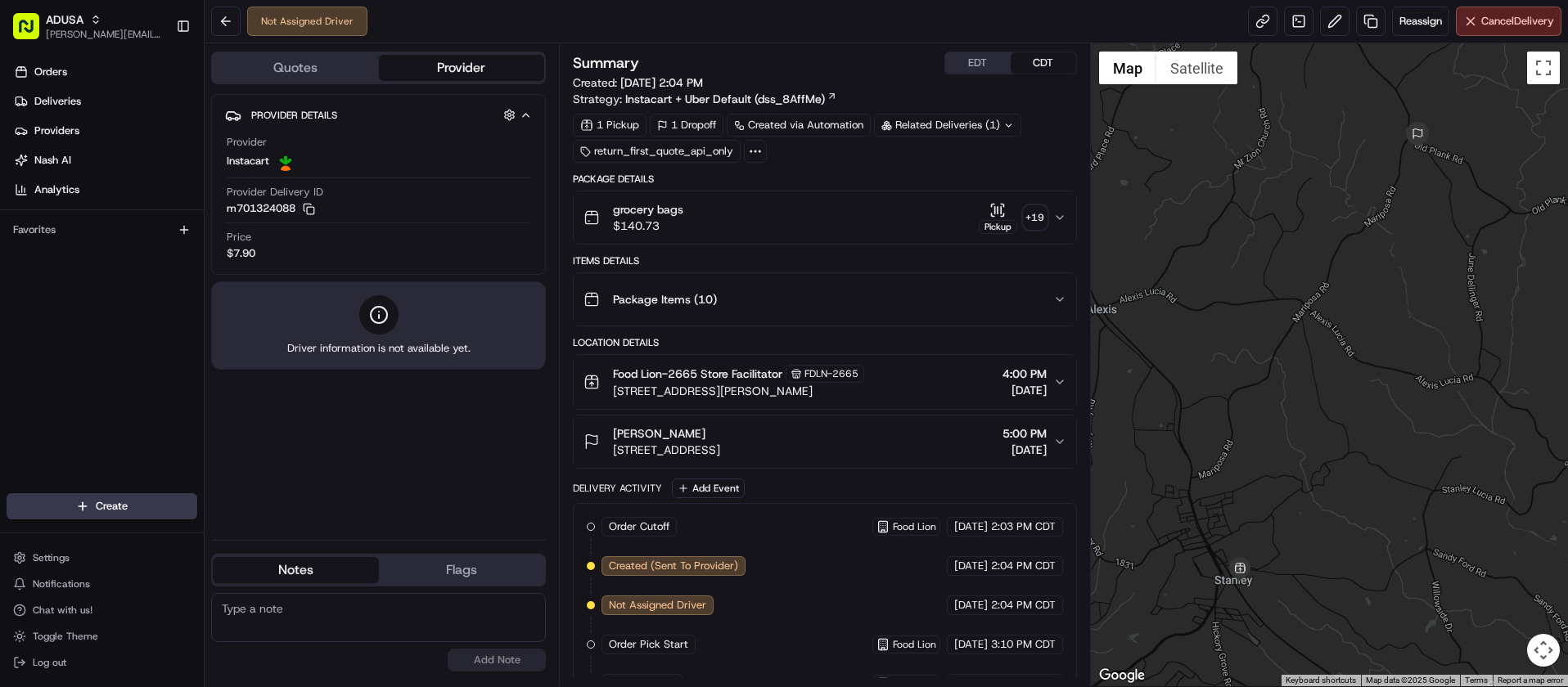
click at [260, 635] on textarea at bounding box center [379, 618] width 335 height 49
type textarea "Cancelled per customer"
click at [502, 664] on button "Add Note" at bounding box center [497, 660] width 98 height 23
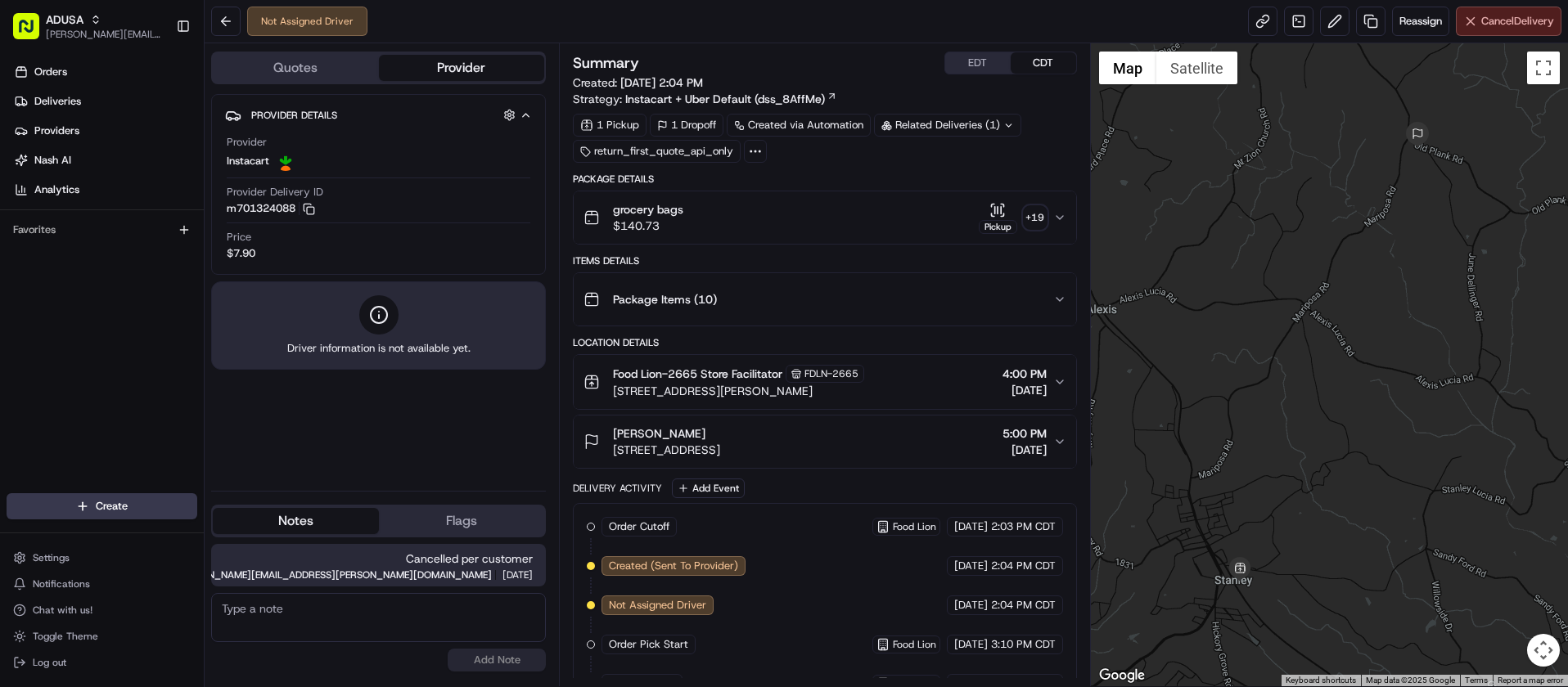
click at [1489, 33] on button "Cancel Delivery" at bounding box center [1509, 21] width 106 height 30
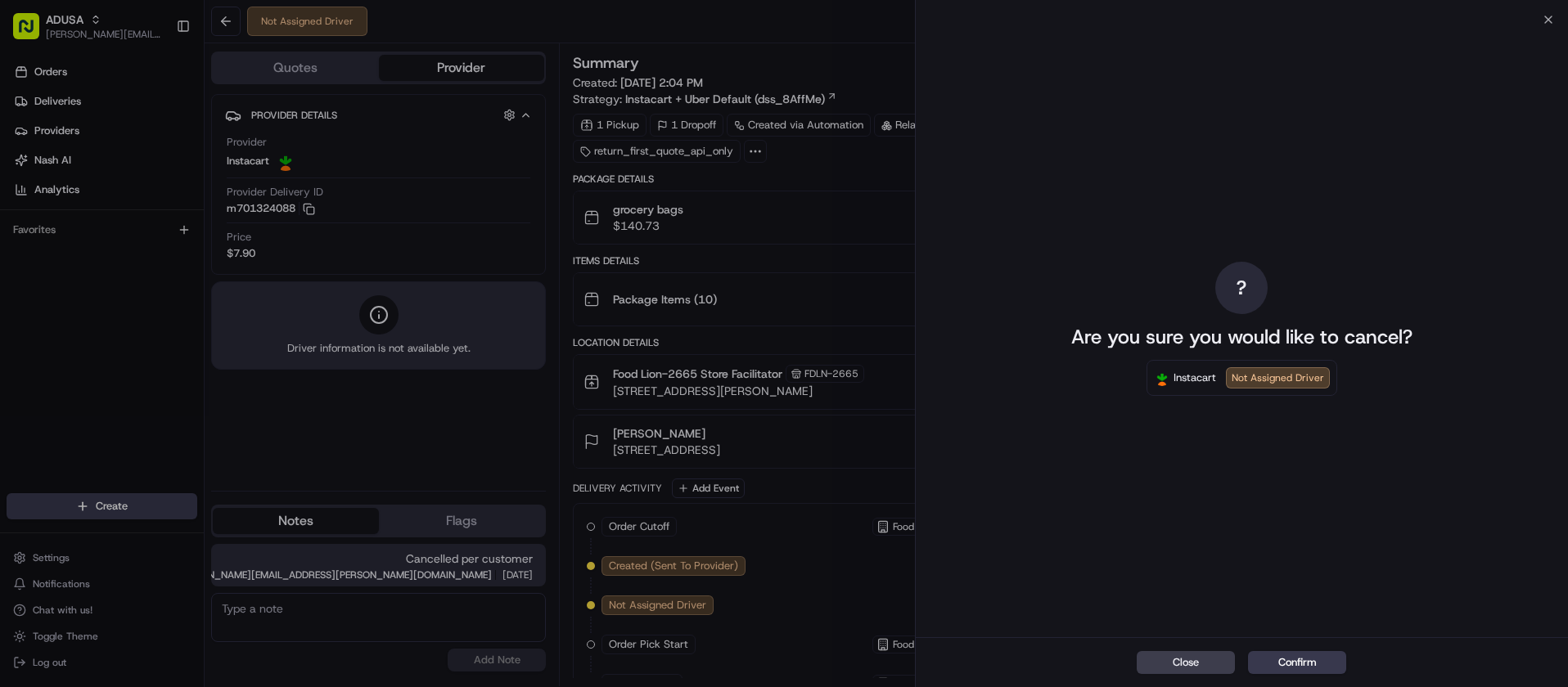
click at [1306, 662] on button "Confirm" at bounding box center [1298, 662] width 98 height 23
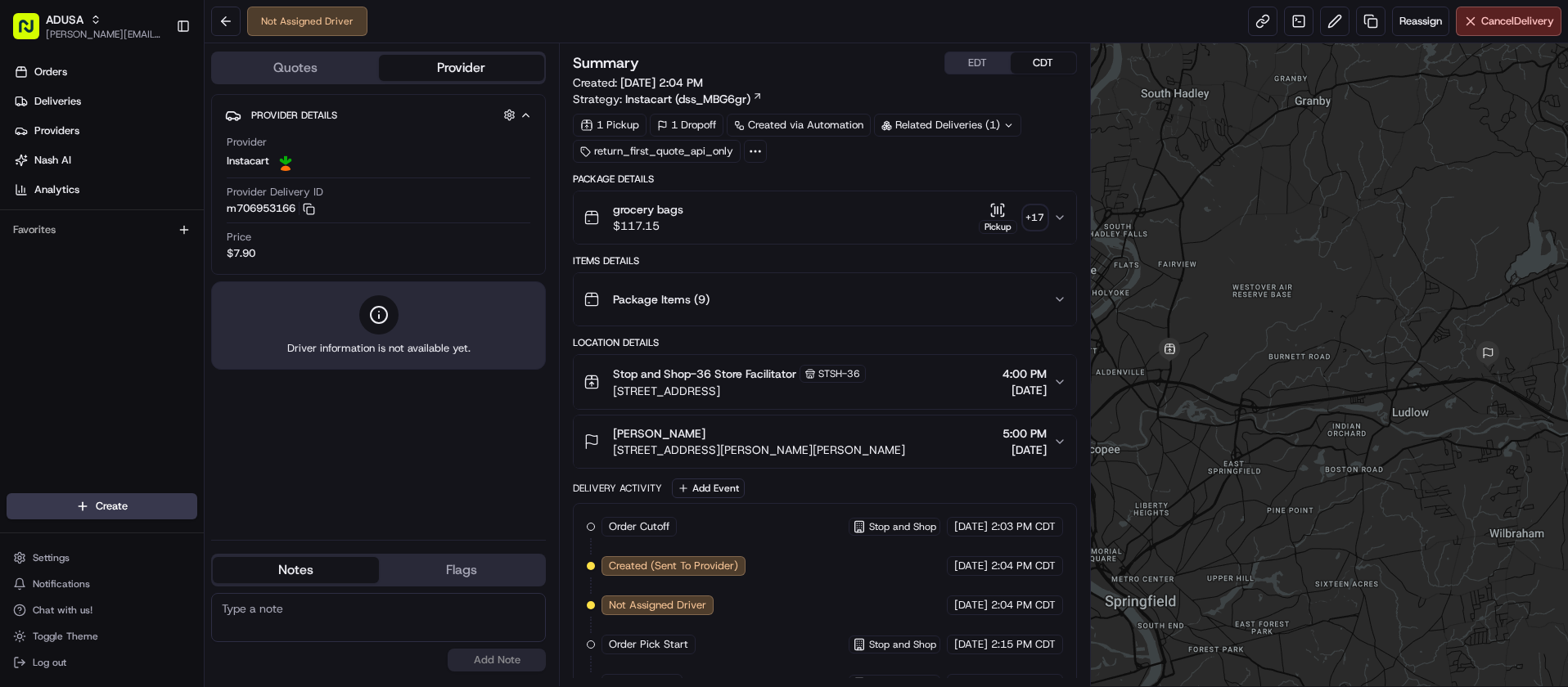
click at [386, 619] on textarea at bounding box center [379, 618] width 335 height 49
paste textarea "[DATE] 43278874 $ .00 S-120 NoShow"
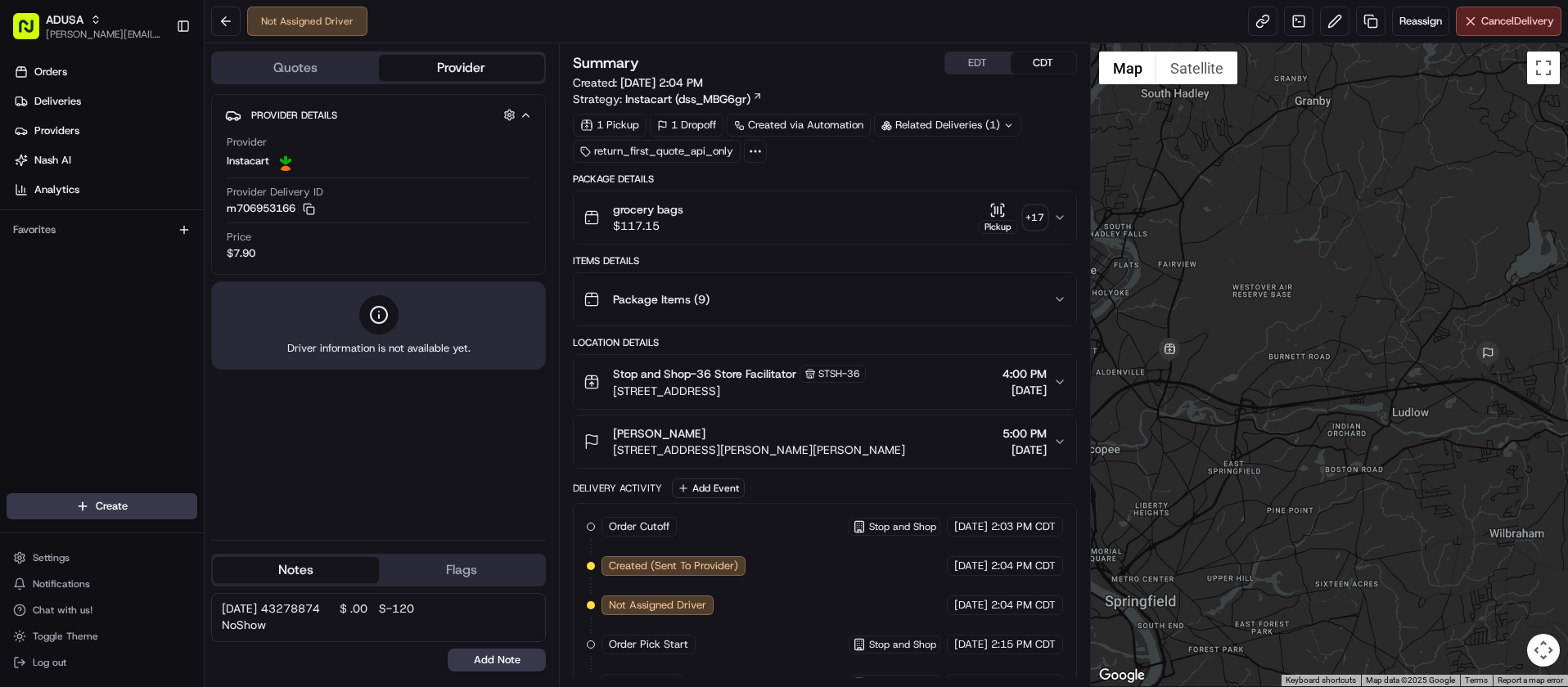
drag, startPoint x: 392, startPoint y: 608, endPoint x: 423, endPoint y: 608, distance: 31.0
click at [423, 608] on textarea "[DATE] 43278874 $ .00 S-120 NoShow" at bounding box center [379, 618] width 335 height 49
type textarea "[DATE] 43278874 S-120 NoShow"
click at [490, 663] on button "Add Note" at bounding box center [497, 660] width 98 height 23
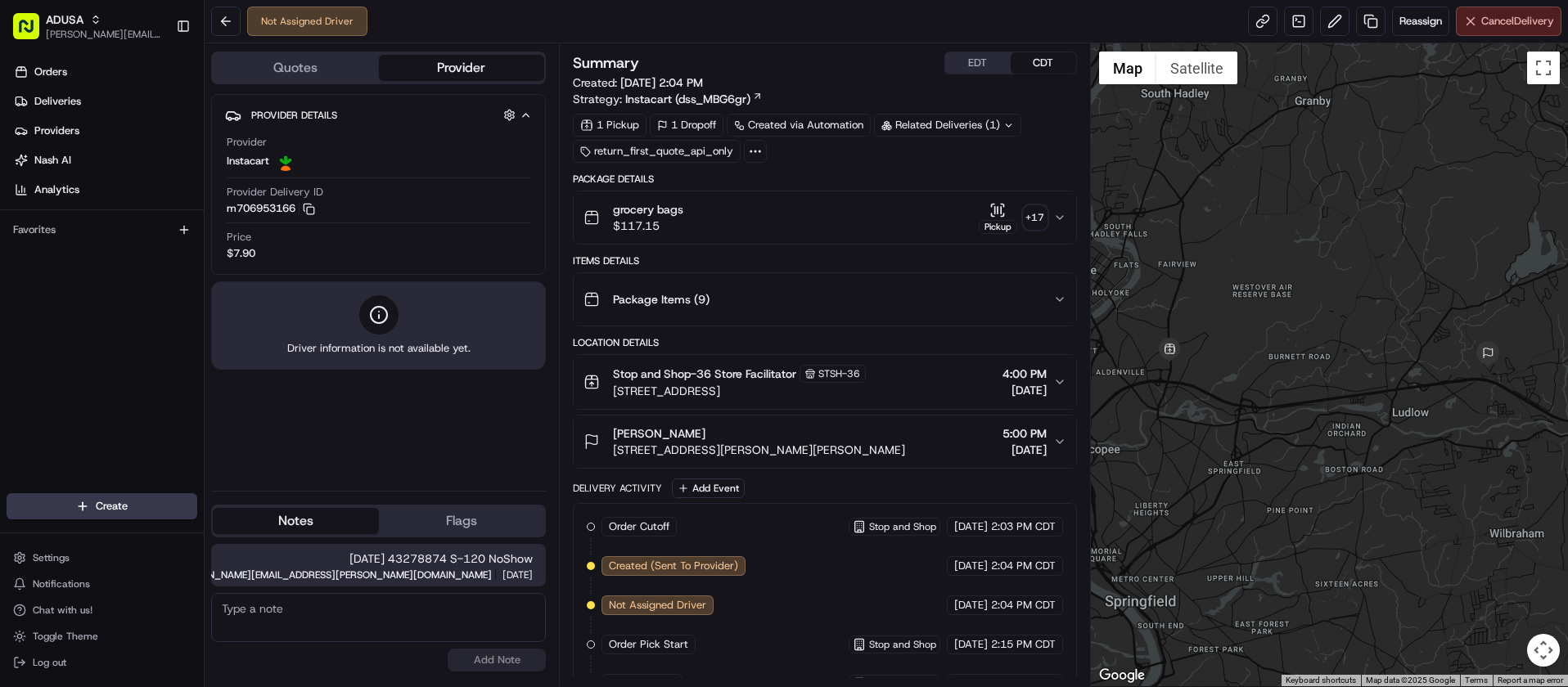
click at [1475, 26] on button "Cancel Delivery" at bounding box center [1509, 21] width 106 height 30
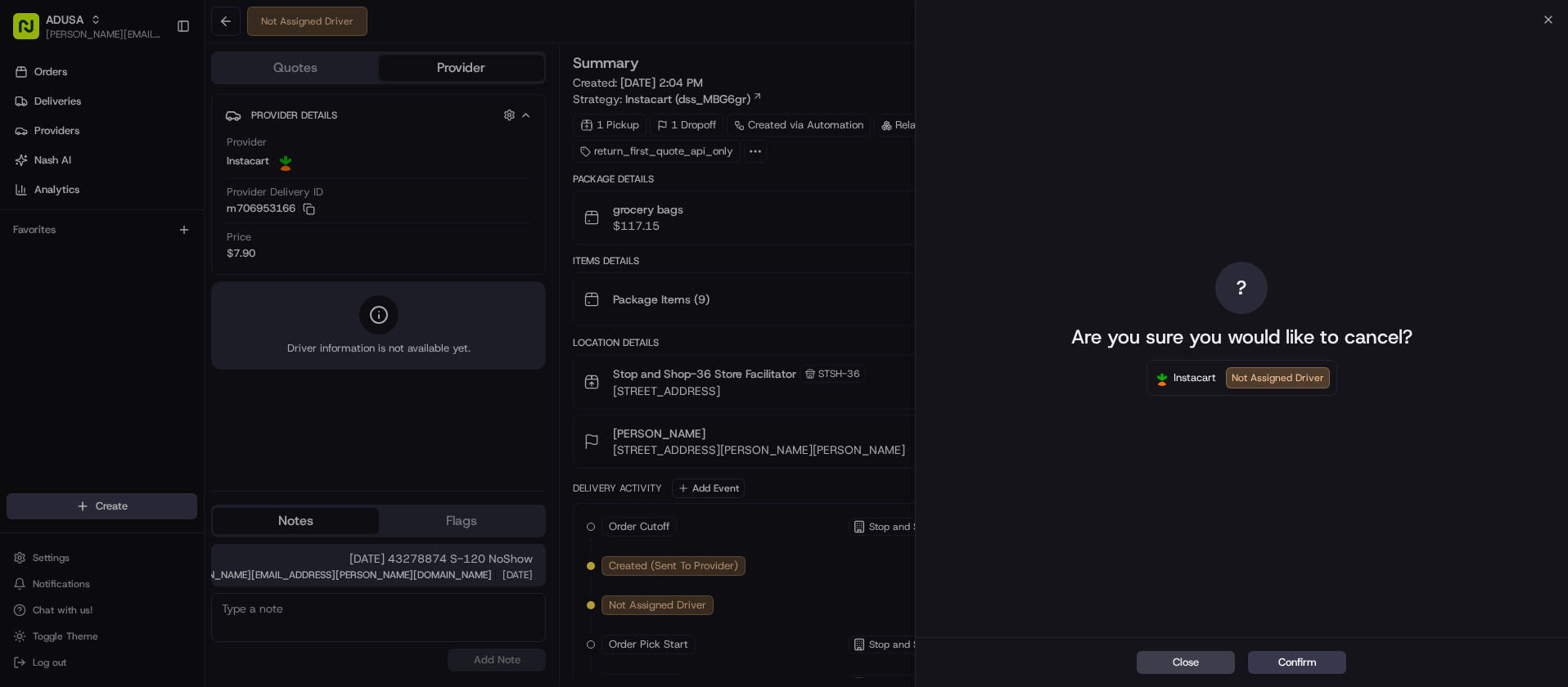
click at [1292, 677] on div "Close Confirm" at bounding box center [1243, 662] width 653 height 50
click at [1288, 664] on button "Confirm" at bounding box center [1298, 662] width 98 height 23
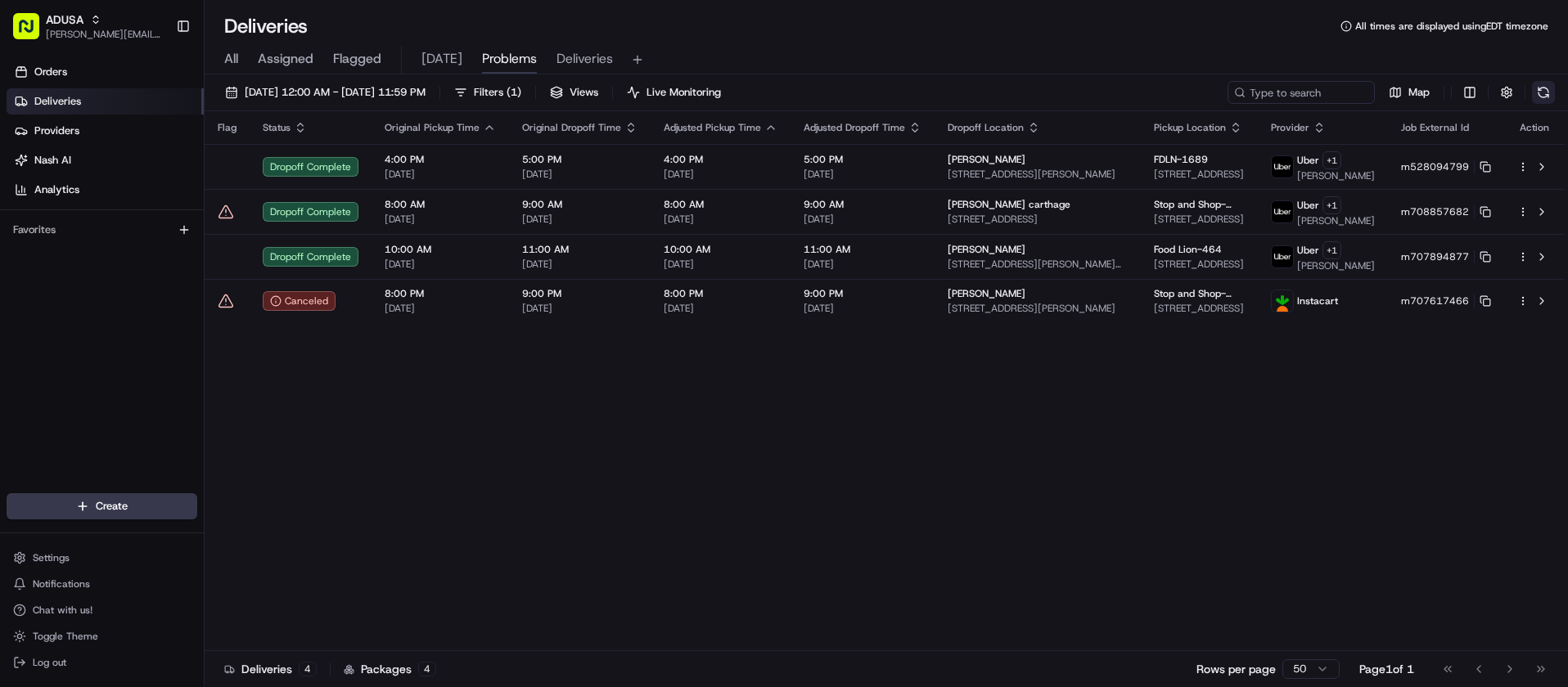
click at [1544, 92] on button at bounding box center [1543, 92] width 23 height 23
